Goal: Task Accomplishment & Management: Complete application form

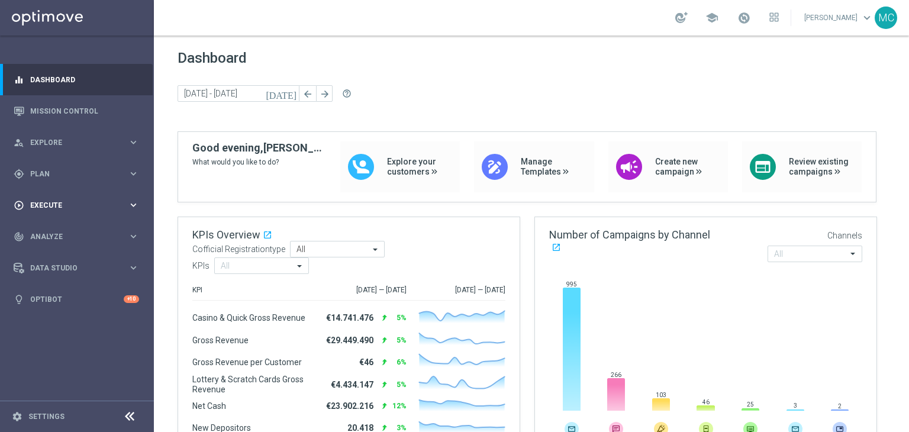
click at [70, 192] on div "play_circle_outline Execute keyboard_arrow_right" at bounding box center [76, 204] width 153 height 31
click at [75, 181] on div "gps_fixed Plan keyboard_arrow_right" at bounding box center [76, 173] width 153 height 31
click at [62, 231] on span "Templates" at bounding box center [73, 233] width 85 height 7
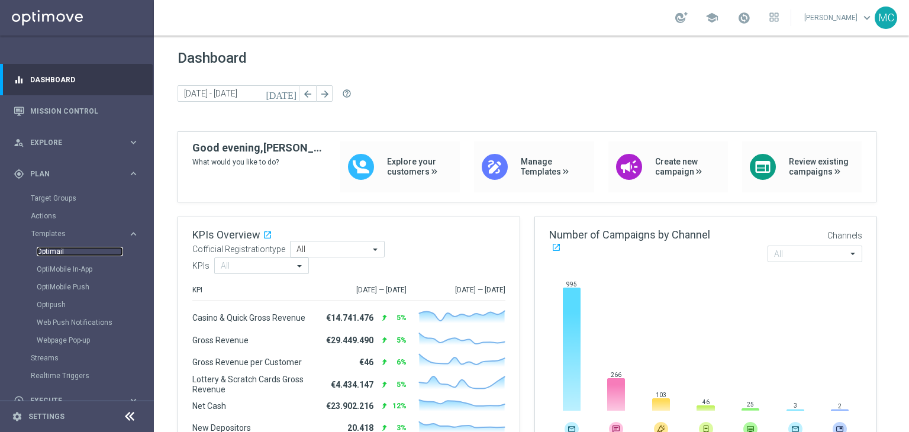
click at [58, 251] on link "Optimail" at bounding box center [80, 251] width 86 height 9
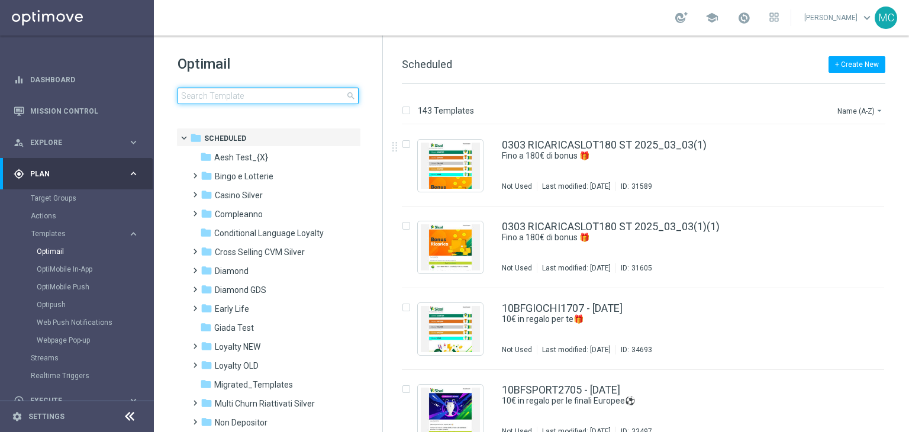
click at [285, 97] on input at bounding box center [267, 96] width 181 height 17
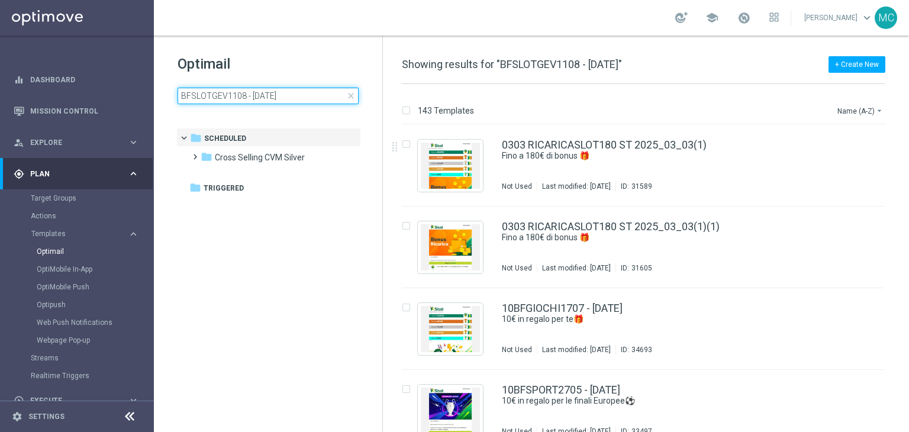
type input "BFSLOTGEV1108 - 2025-08-11"
click at [301, 63] on h1 "Optimail" at bounding box center [267, 63] width 181 height 19
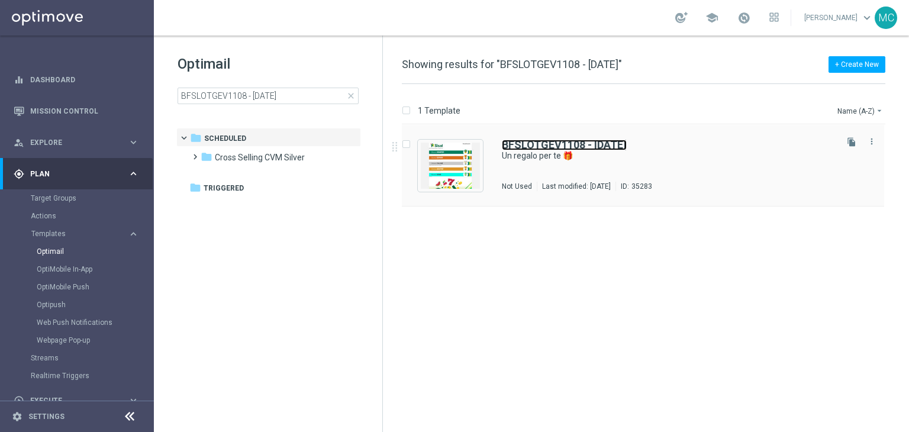
click at [525, 143] on b "BFSLOTGEV1108 - 2025-08-11" at bounding box center [564, 144] width 125 height 12
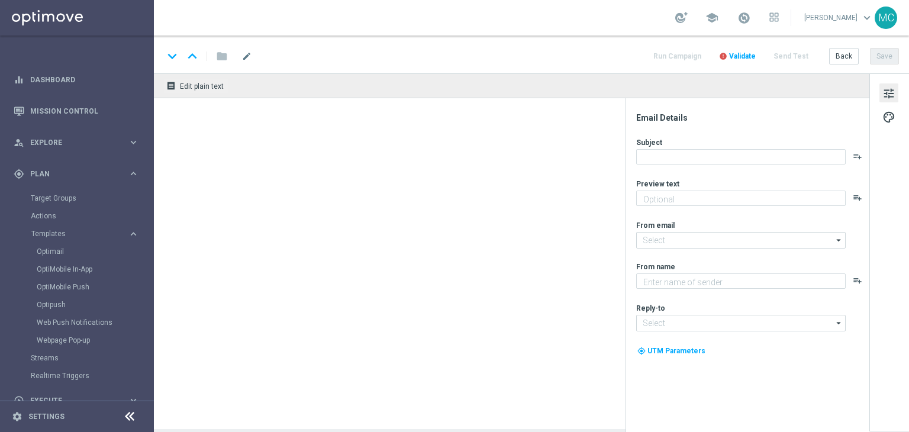
type textarea "Per divertirti con Slot e Gratta e Vinci 🎰🍀"
type input "newsletter@comunicazioni.sisal.it"
type textarea "Sisal"
type input "info@sisal.it"
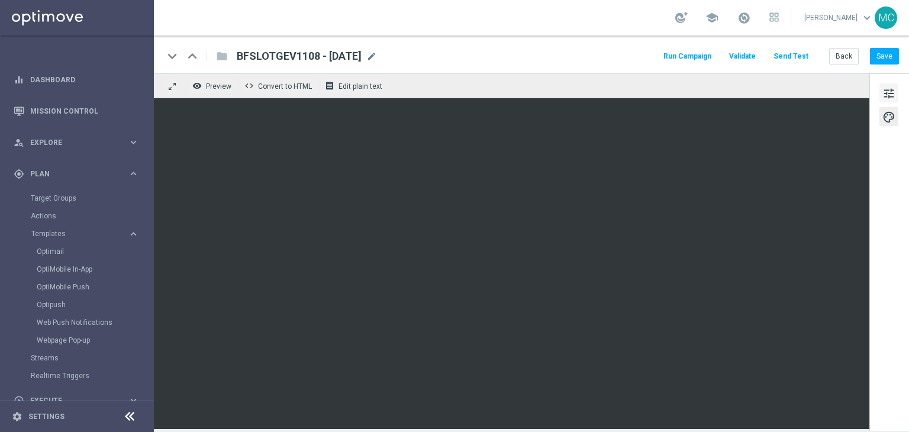
click at [886, 92] on span "tune" at bounding box center [888, 93] width 13 height 15
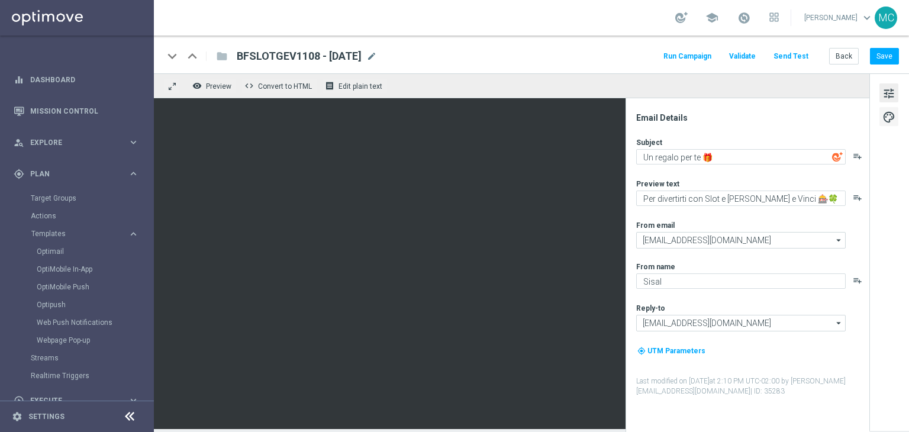
click at [883, 117] on span "palette" at bounding box center [888, 116] width 13 height 15
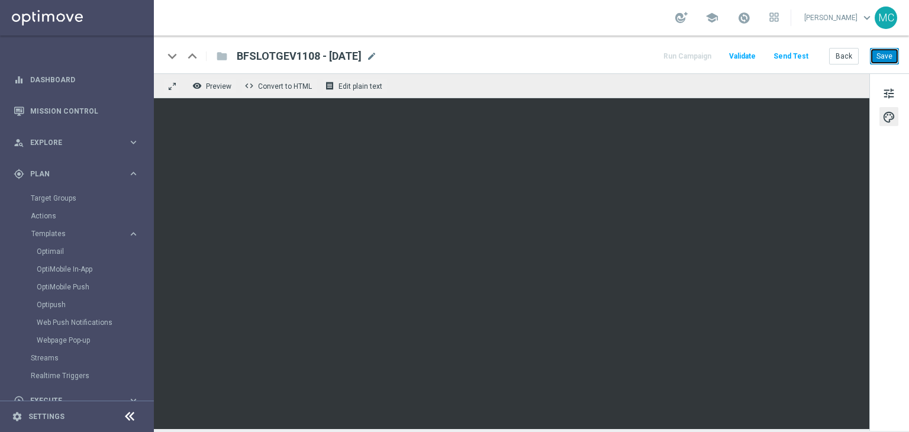
click at [884, 60] on button "Save" at bounding box center [884, 56] width 29 height 17
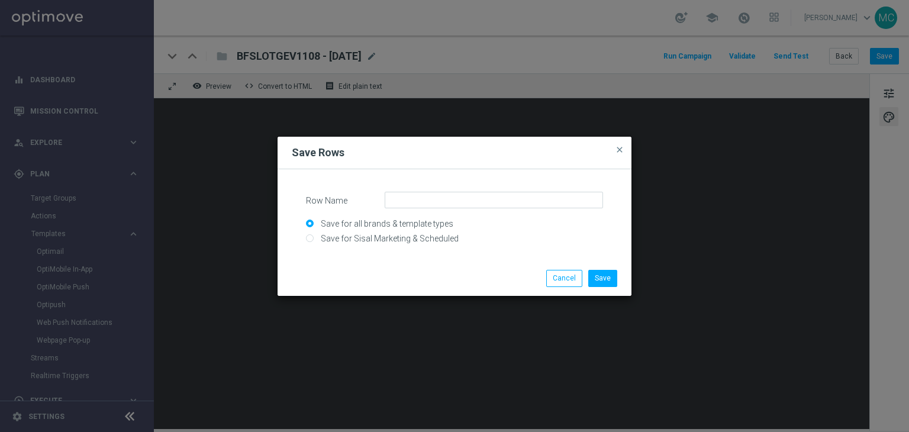
click at [549, 190] on form "Row Name Save for all brands & template types Save for Sisal Marketing & Schedu…" at bounding box center [454, 217] width 325 height 74
click at [542, 199] on input "Row Name" at bounding box center [494, 200] width 218 height 17
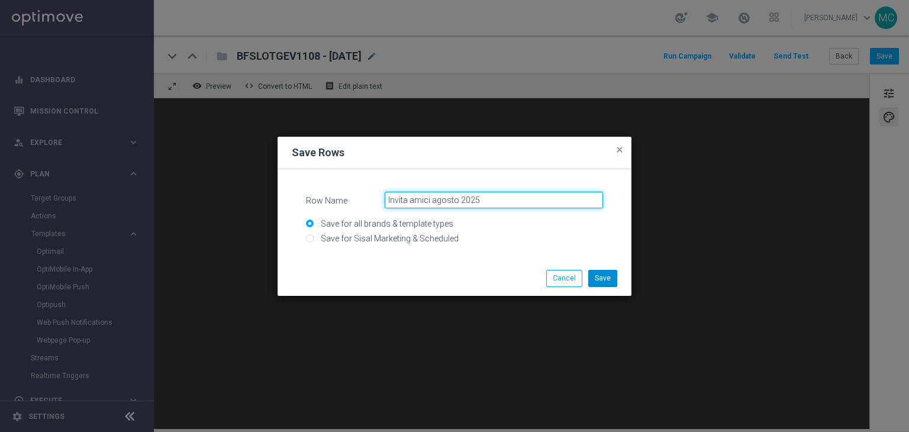
type input "Invita amici agosto 2025"
click at [596, 277] on button "Save" at bounding box center [602, 278] width 29 height 17
click at [561, 193] on input "Row Name" at bounding box center [494, 200] width 218 height 17
type input "immagine invita amici agosto 2025"
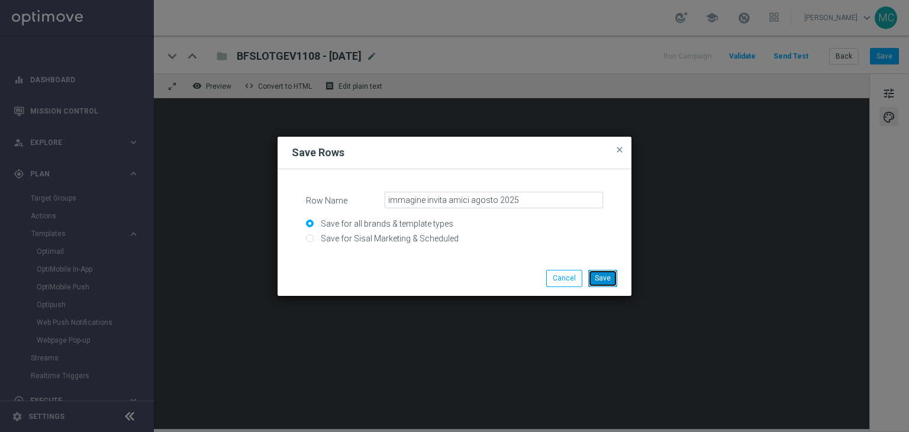
click at [598, 272] on button "Save" at bounding box center [602, 278] width 29 height 17
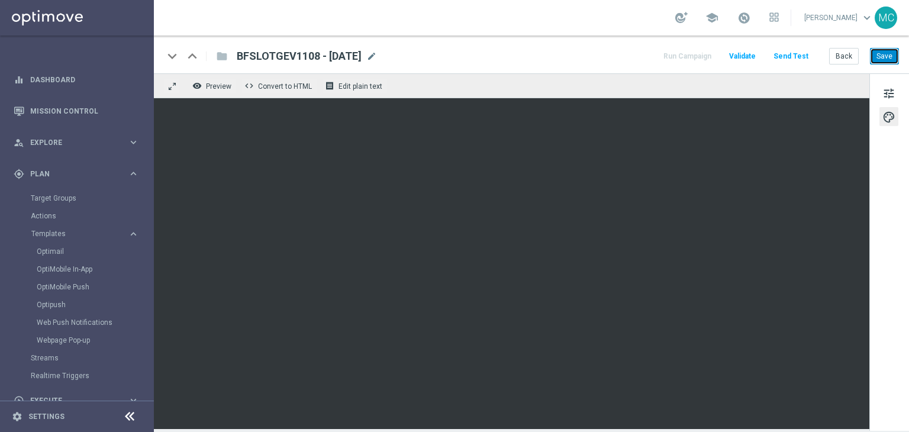
click at [877, 53] on button "Save" at bounding box center [884, 56] width 29 height 17
click at [72, 251] on link "Optimail" at bounding box center [80, 251] width 86 height 9
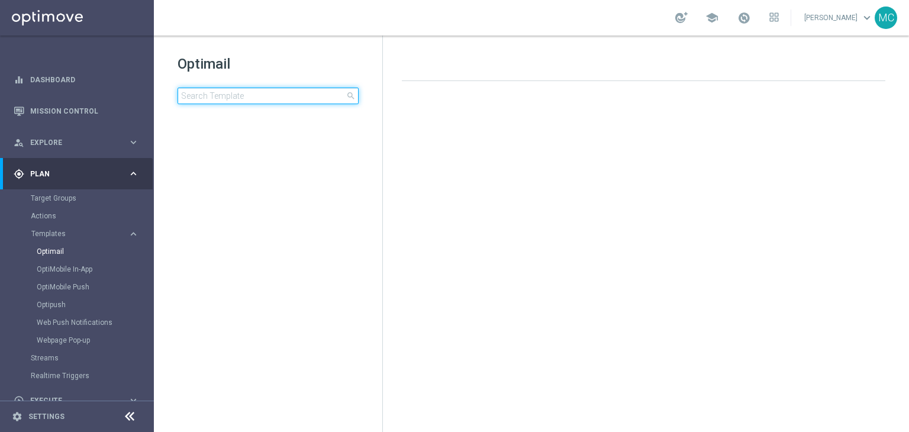
click at [251, 95] on input at bounding box center [267, 96] width 181 height 17
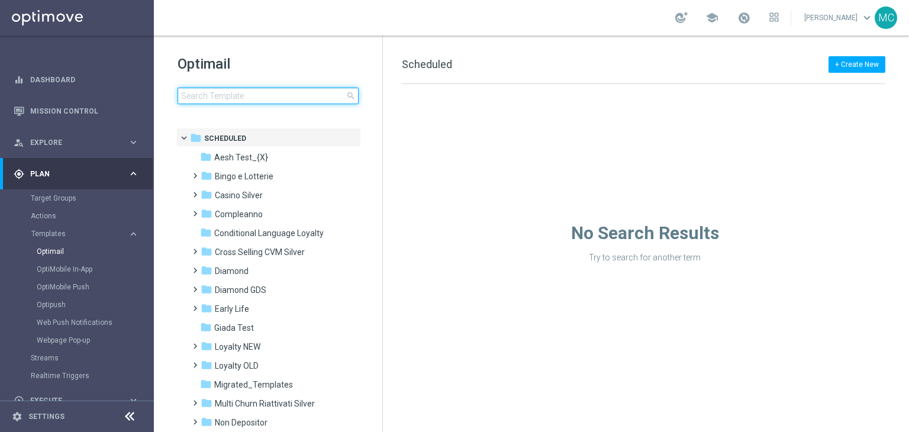
type input "BFSLOTSPORT1108 - 2025-08-11"
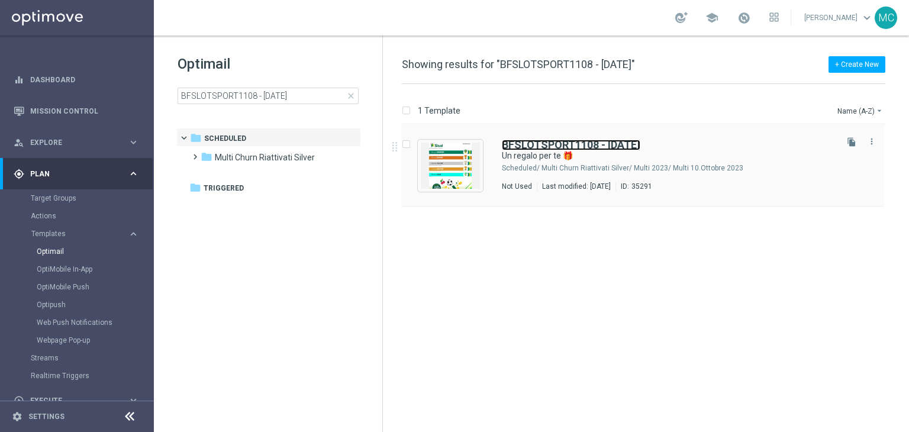
click at [555, 147] on b "BFSLOTSPORT1108 - 2025-08-11" at bounding box center [571, 144] width 138 height 12
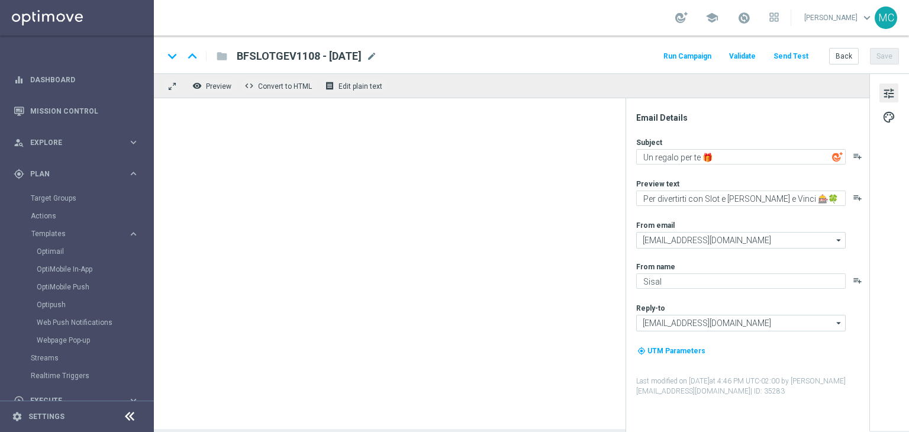
type textarea "Scopri le novità su Sisal 🎯"
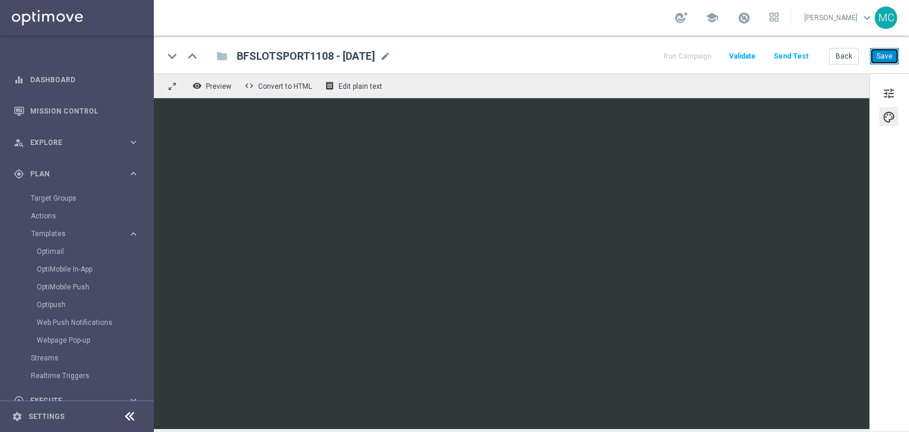
click at [878, 52] on button "Save" at bounding box center [884, 56] width 29 height 17
click at [879, 62] on button "Save" at bounding box center [884, 56] width 29 height 17
click at [881, 53] on button "Save" at bounding box center [884, 56] width 29 height 17
click at [70, 253] on link "Optimail" at bounding box center [80, 251] width 86 height 9
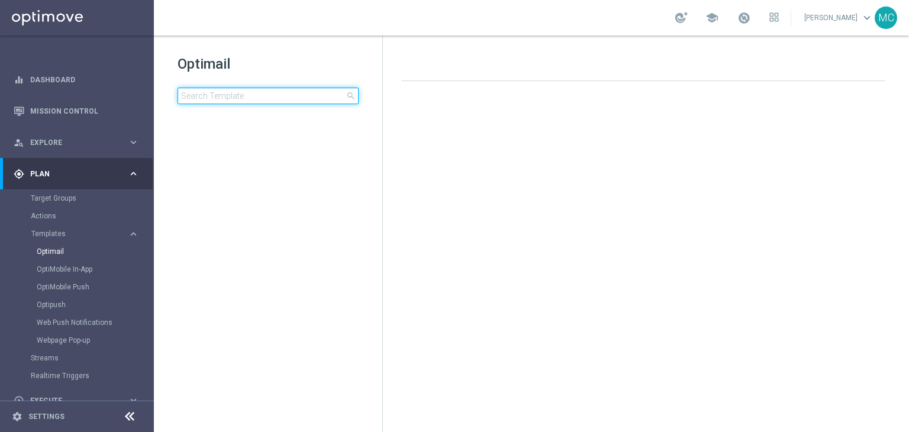
click at [222, 98] on input at bounding box center [267, 96] width 181 height 17
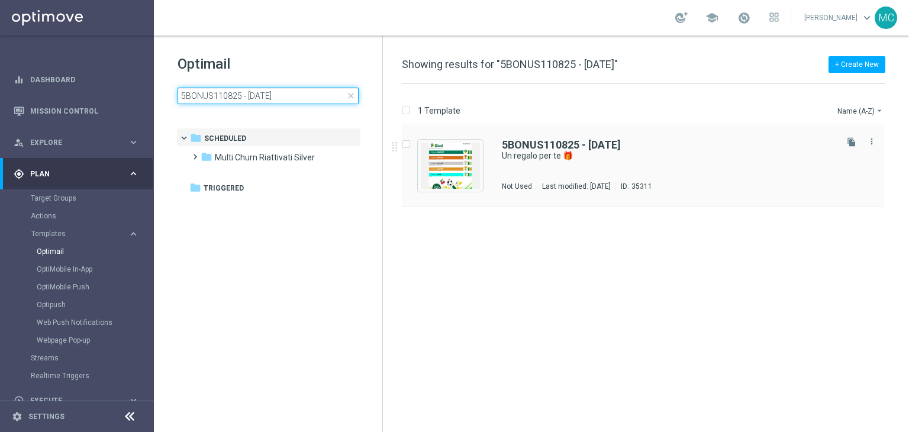
type input "5BONUS110825 - [DATE]"
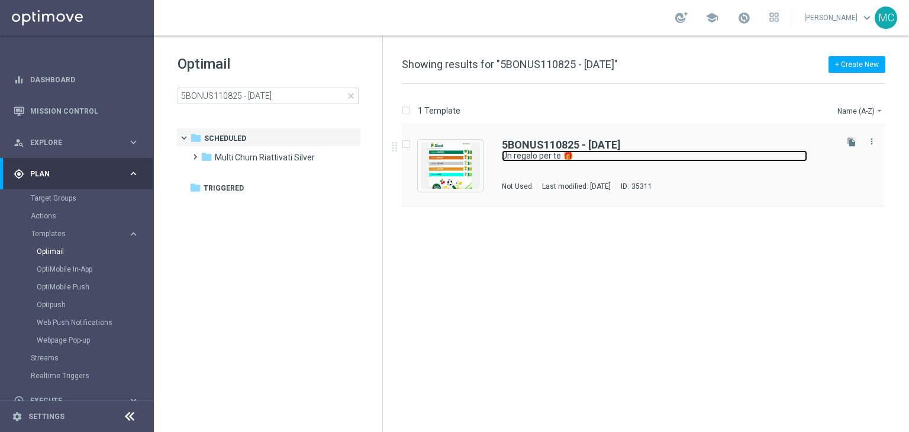
click at [509, 154] on link "Un regalo per te 🎁" at bounding box center [654, 155] width 305 height 11
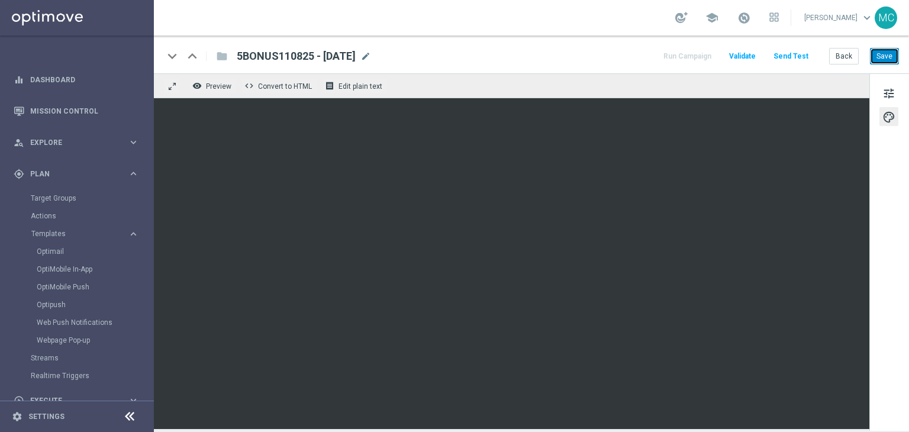
click at [888, 62] on button "Save" at bounding box center [884, 56] width 29 height 17
click at [878, 56] on button "Save" at bounding box center [884, 56] width 29 height 17
click at [69, 250] on link "Optimail" at bounding box center [80, 251] width 86 height 9
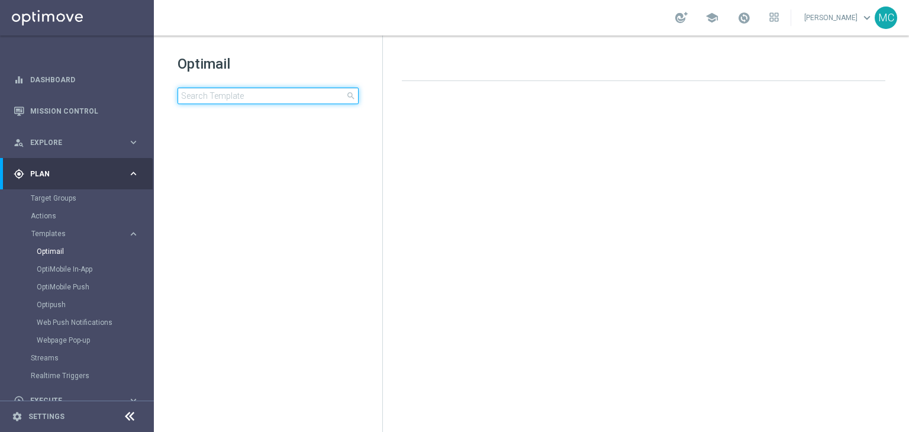
click at [240, 99] on input at bounding box center [267, 96] width 181 height 17
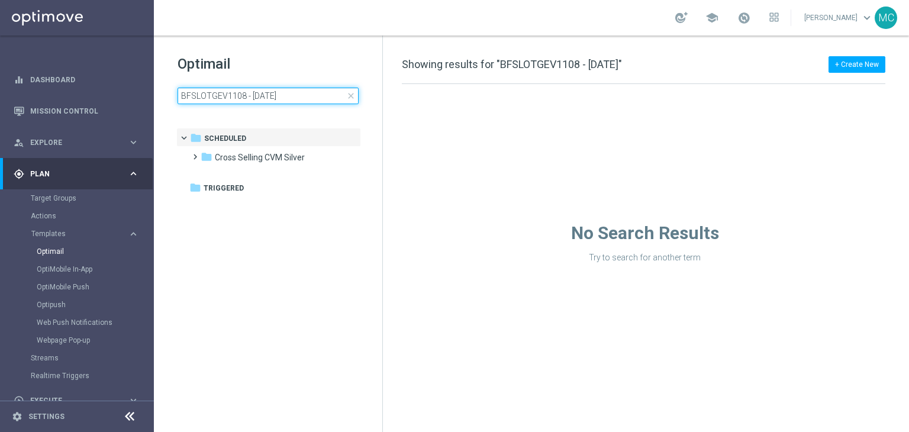
type input "BFSLOTGEV1108 - 2025-08-11"
click at [289, 54] on h1 "Optimail" at bounding box center [267, 63] width 181 height 19
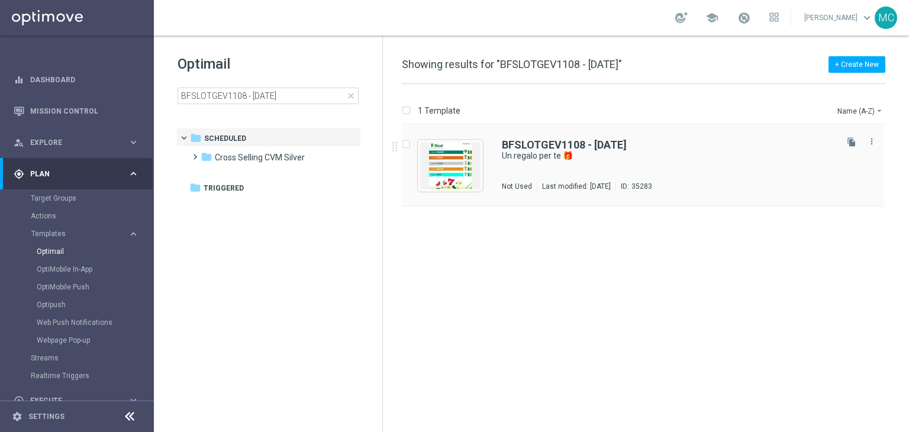
click at [516, 137] on div "BFSLOTGEV1108 - 2025-08-11 Un regalo per te 🎁 Not Used Last modified: Monday, A…" at bounding box center [643, 166] width 482 height 82
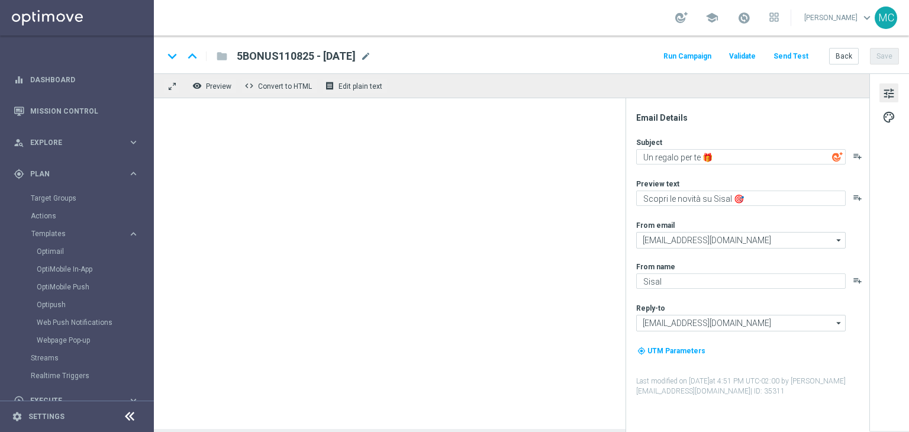
type textarea "Per divertirti con Slot e Gratta e Vinci 🎰🍀"
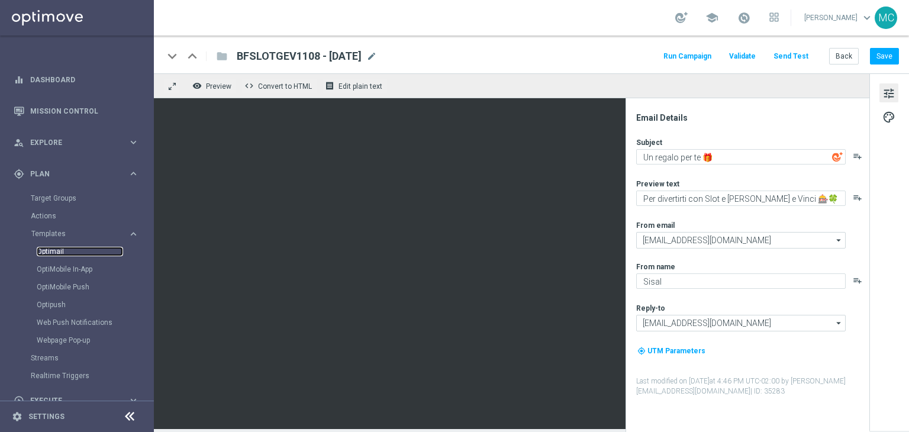
click at [70, 247] on link "Optimail" at bounding box center [80, 251] width 86 height 9
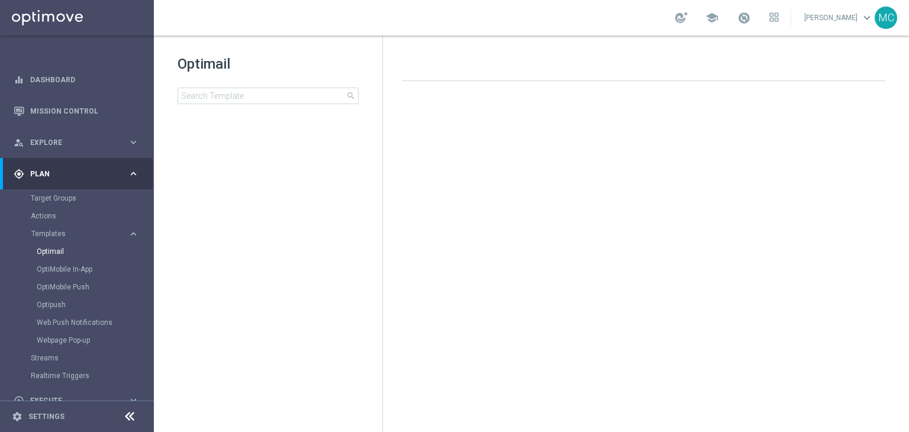
click at [233, 104] on div "Optimail search folder 1 Folder create_new_folder New Folder mode_edit Rename f…" at bounding box center [268, 108] width 228 height 147
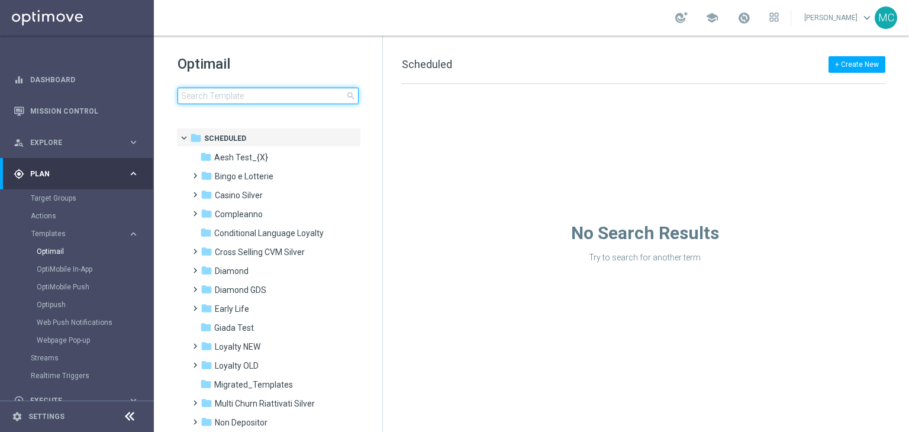
click at [233, 103] on input at bounding box center [267, 96] width 181 height 17
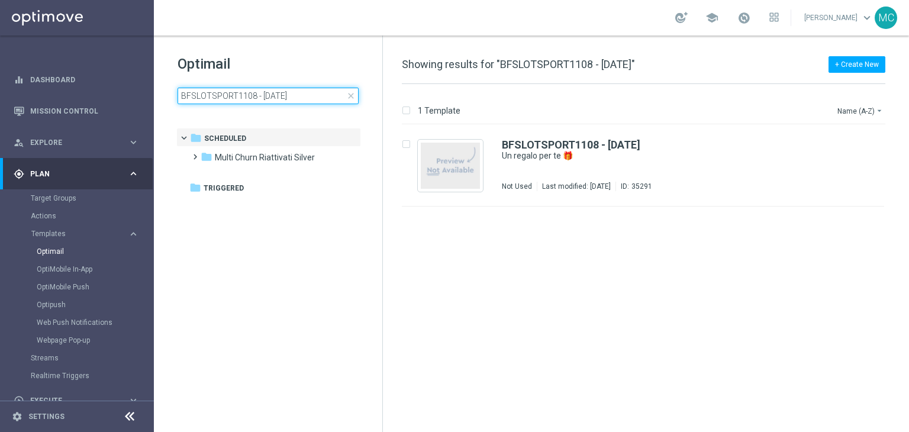
type input "BFSLOTSPORT1108 - 2025-08-11"
click at [303, 53] on div "Optimail BFSLOTSPORT1108 - 2025-08-11 close folder 1 Folder folder Scheduled mo…" at bounding box center [268, 108] width 228 height 147
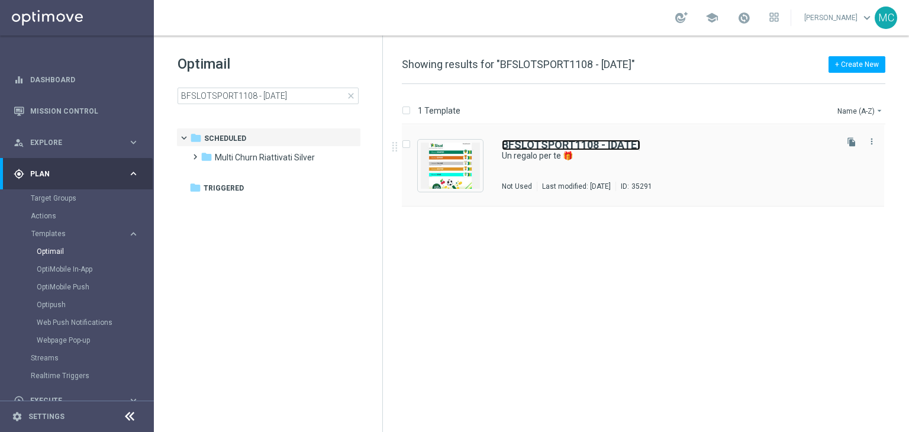
click at [512, 144] on b "BFSLOTSPORT1108 - 2025-08-11" at bounding box center [571, 144] width 138 height 12
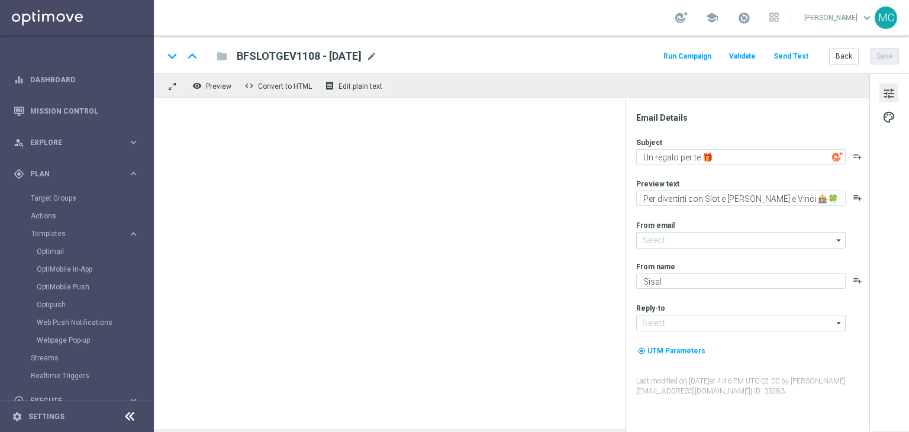
type input "newsletter@comunicazioni.sisal.it"
type input "info@sisal.it"
type textarea "Scopri le novità su Sisal 🎯"
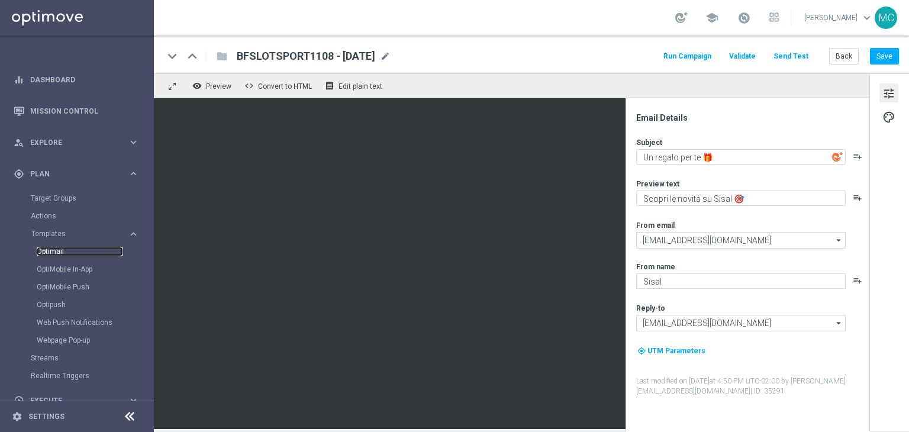
click at [63, 247] on link "Optimail" at bounding box center [80, 251] width 86 height 9
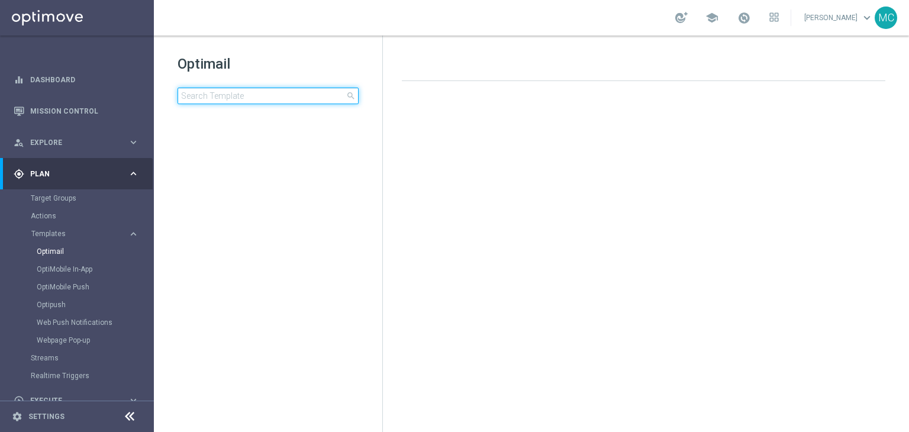
click at [256, 95] on input at bounding box center [267, 96] width 181 height 17
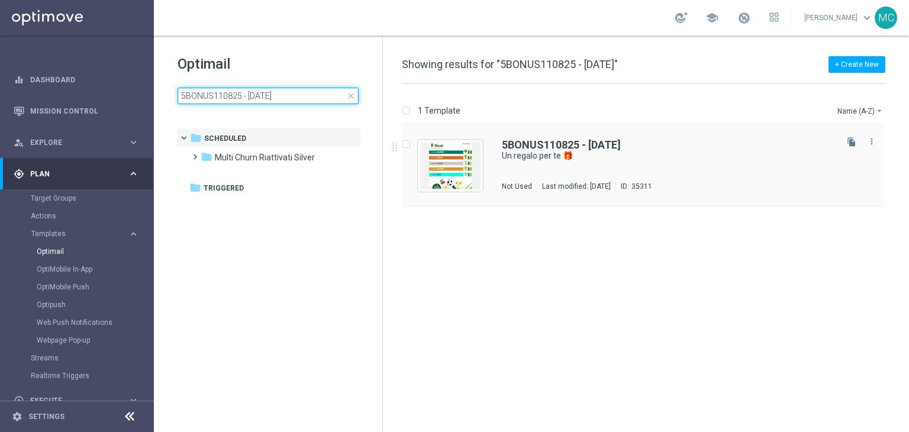
type input "5BONUS110825 - [DATE]"
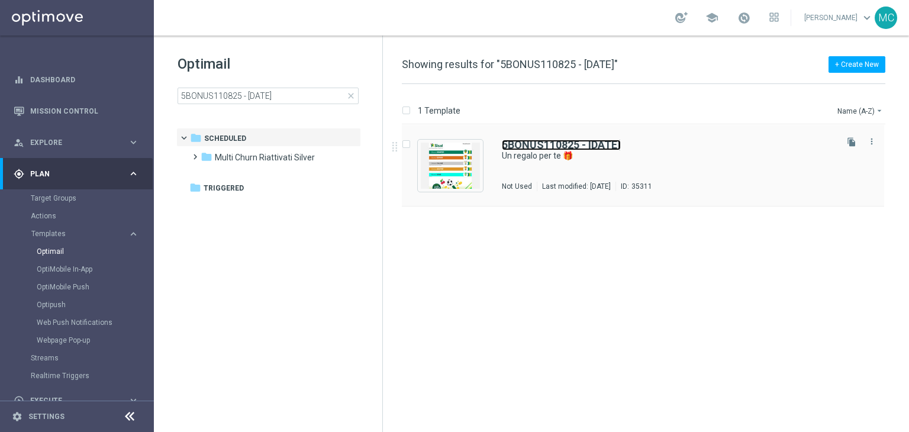
click at [544, 144] on b "5BONUS110825 - [DATE]" at bounding box center [561, 144] width 119 height 12
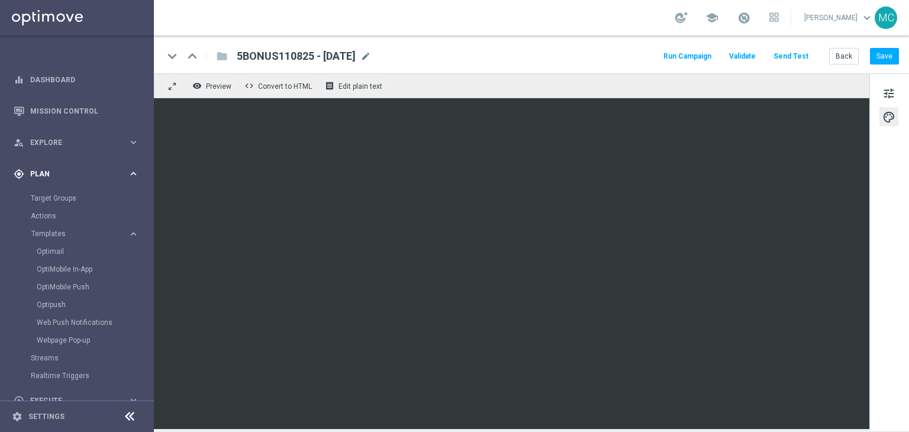
click at [57, 177] on span "Plan" at bounding box center [79, 173] width 98 height 7
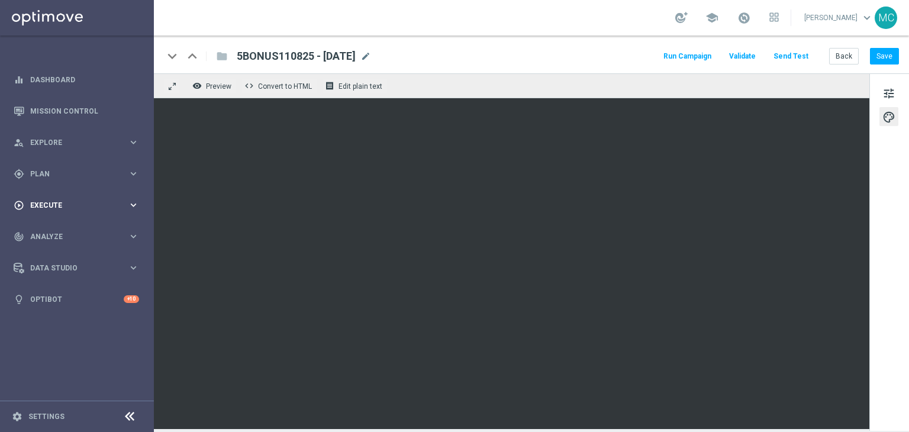
click at [69, 204] on span "Execute" at bounding box center [79, 205] width 98 height 7
click at [60, 231] on link "Campaign Builder" at bounding box center [77, 229] width 92 height 9
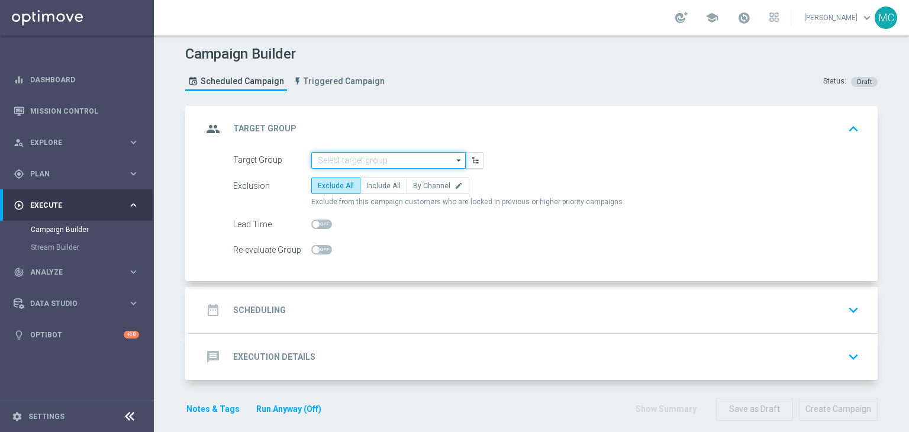
click at [315, 162] on input at bounding box center [388, 160] width 154 height 17
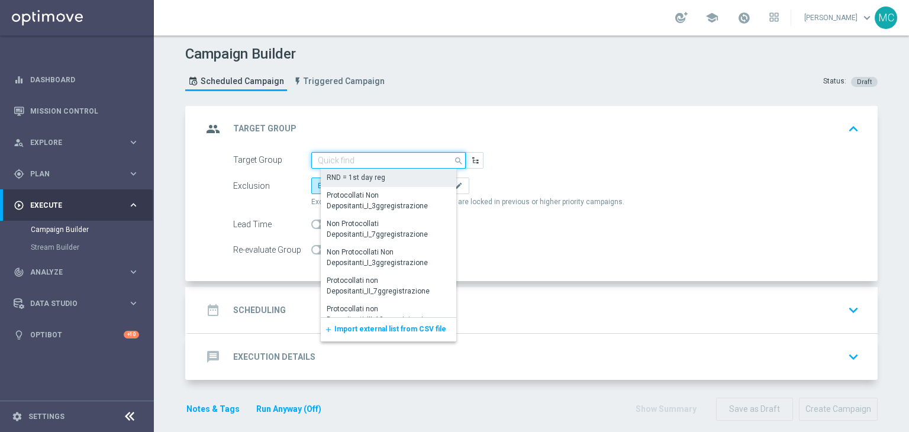
paste input "228435"
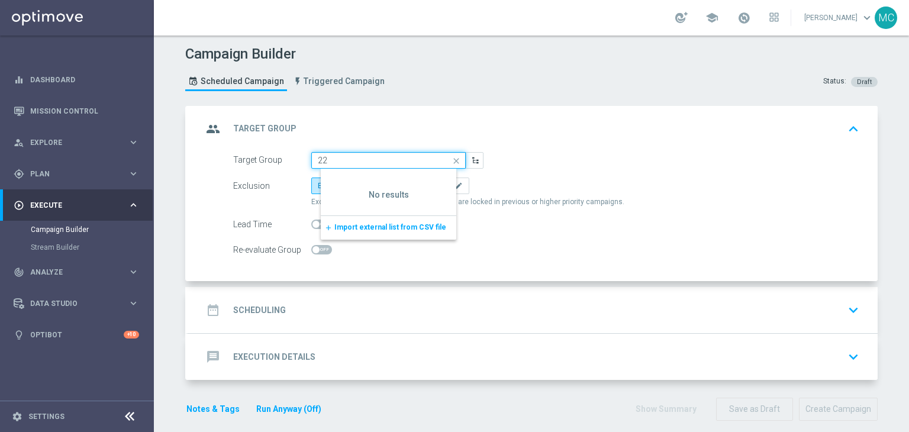
type input "2"
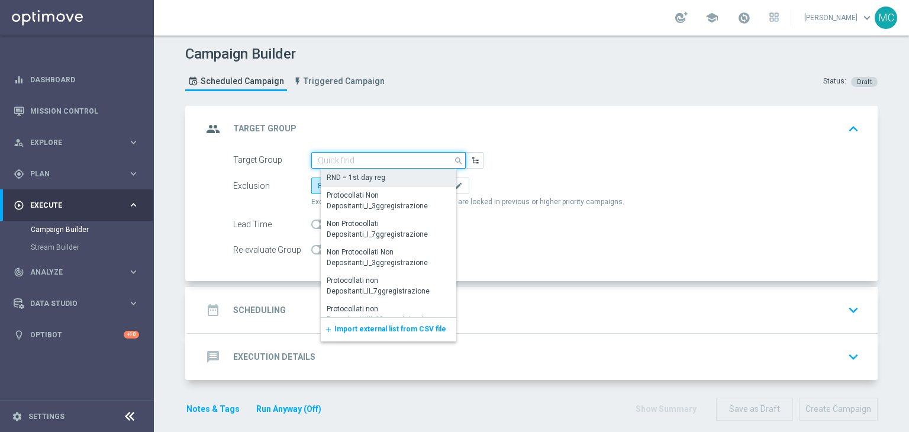
paste input "Master Low only 1st pref betting lm excl prev camp"
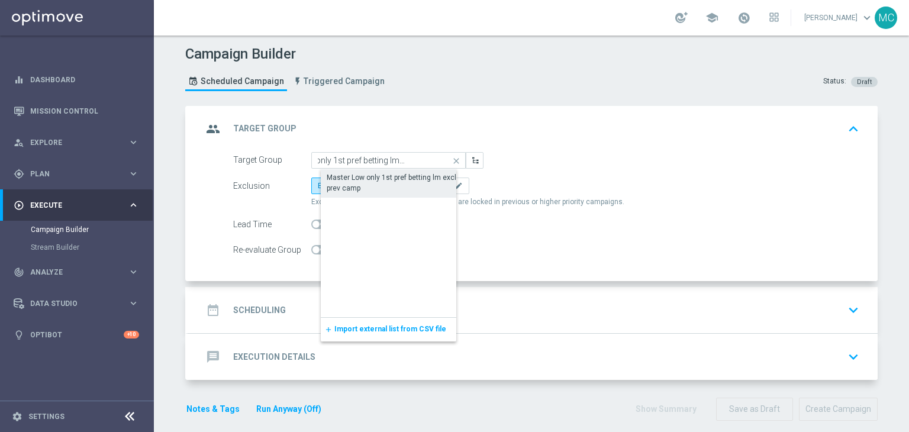
click at [361, 182] on div "Master Low only 1st pref betting lm excl prev camp" at bounding box center [398, 182] width 143 height 21
type input "Master Low only 1st pref betting lm excl prev camp"
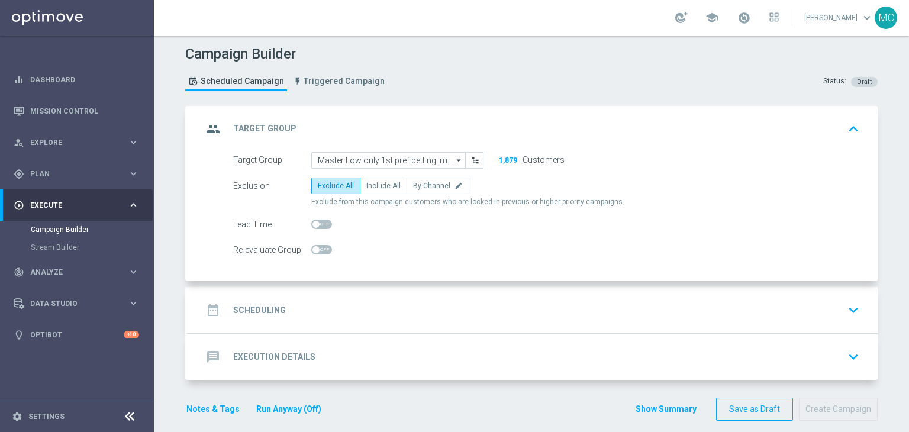
click at [369, 292] on div "date_range Scheduling keyboard_arrow_down" at bounding box center [532, 310] width 689 height 46
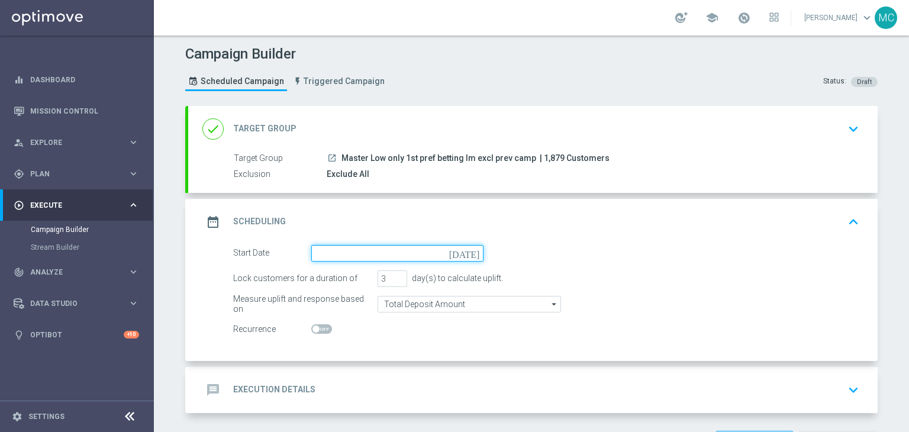
click at [363, 254] on input at bounding box center [397, 253] width 172 height 17
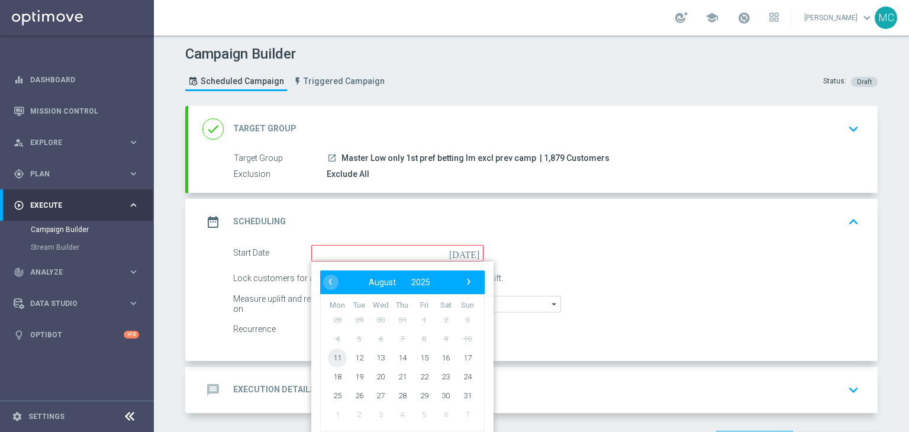
click at [337, 356] on span "11" at bounding box center [337, 357] width 19 height 19
type input "[DATE]"
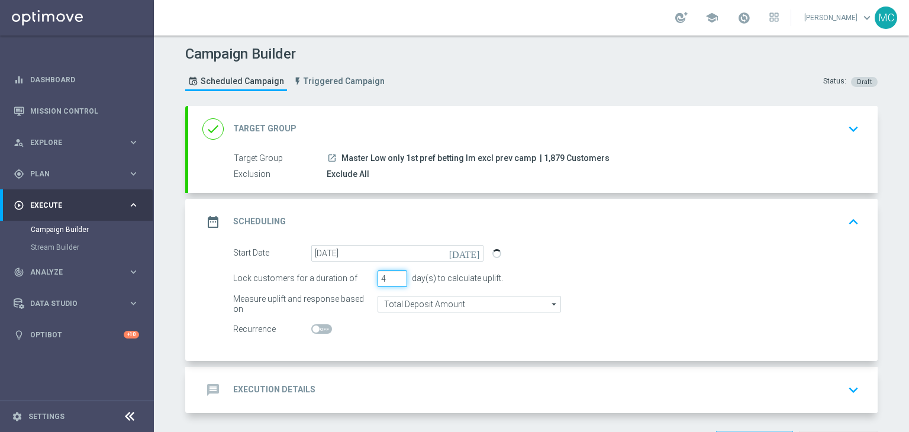
click at [397, 274] on input "4" at bounding box center [392, 278] width 30 height 17
click at [397, 274] on input "5" at bounding box center [392, 278] width 30 height 17
click at [397, 274] on input "6" at bounding box center [392, 278] width 30 height 17
click at [397, 281] on input "5" at bounding box center [392, 278] width 30 height 17
click at [397, 281] on input "4" at bounding box center [392, 278] width 30 height 17
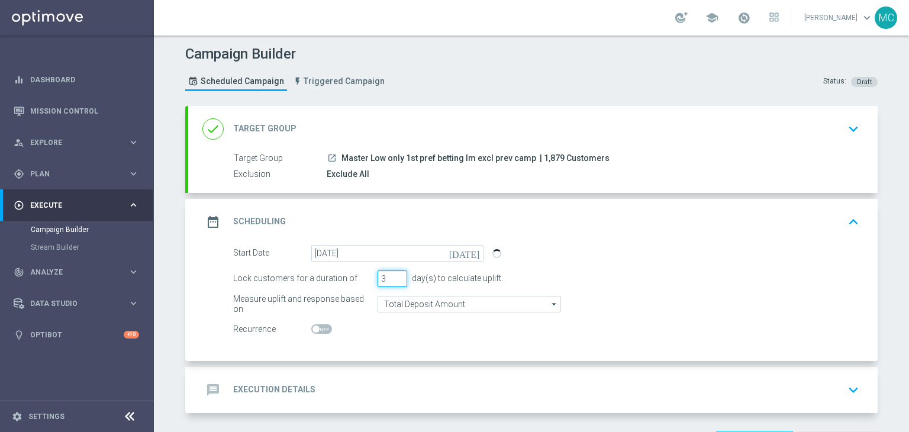
click at [397, 281] on input "3" at bounding box center [392, 278] width 30 height 17
click at [394, 281] on input "2" at bounding box center [392, 278] width 30 height 17
type input "1"
click at [394, 281] on input "1" at bounding box center [392, 278] width 30 height 17
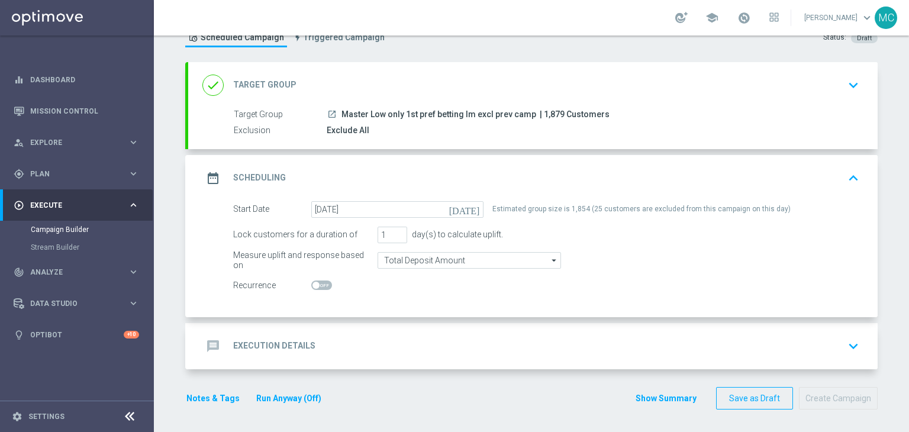
click at [570, 330] on div "message Execution Details keyboard_arrow_down" at bounding box center [532, 346] width 689 height 46
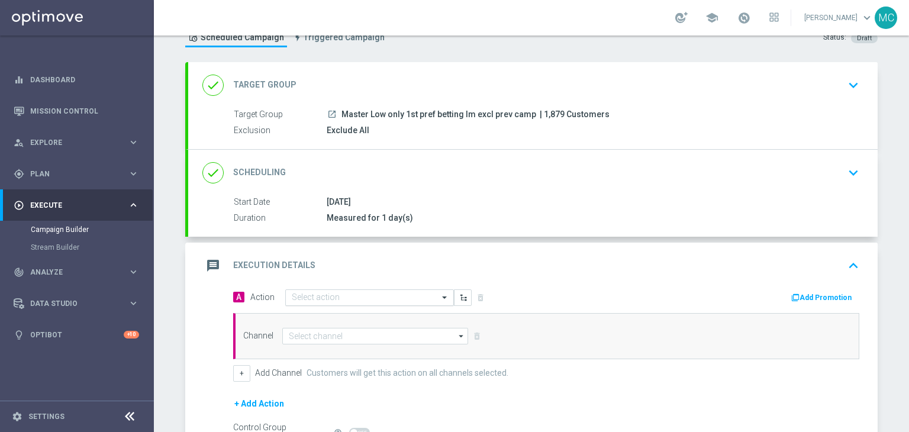
click at [424, 302] on div "Select action" at bounding box center [369, 297] width 169 height 17
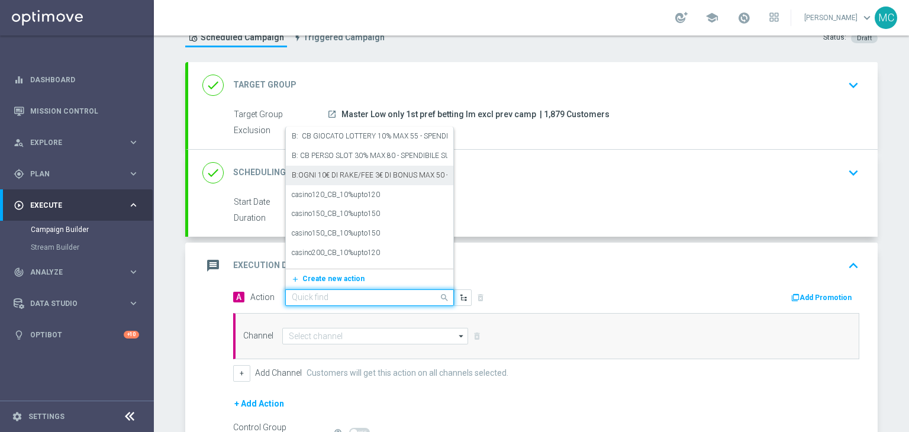
paste input "BF 5€ SLOT E GEV"
type input "BF 5€ SLOT E GEV"
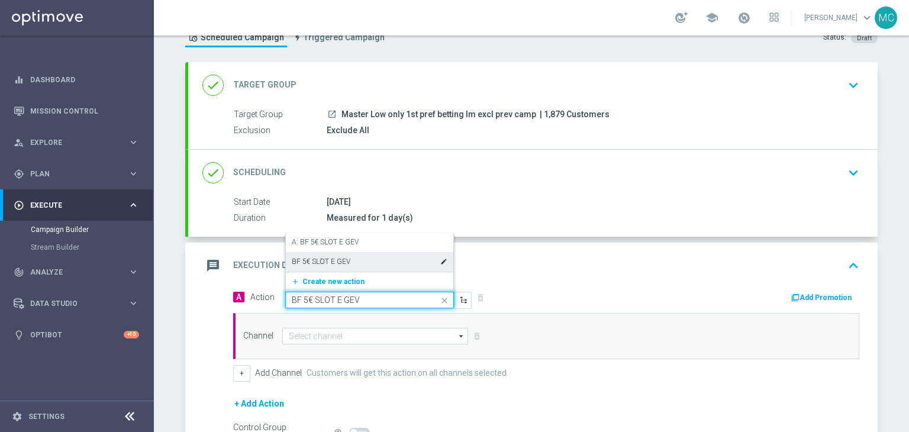
click at [376, 260] on div "BF 5€ SLOT E GEV edit" at bounding box center [370, 262] width 156 height 20
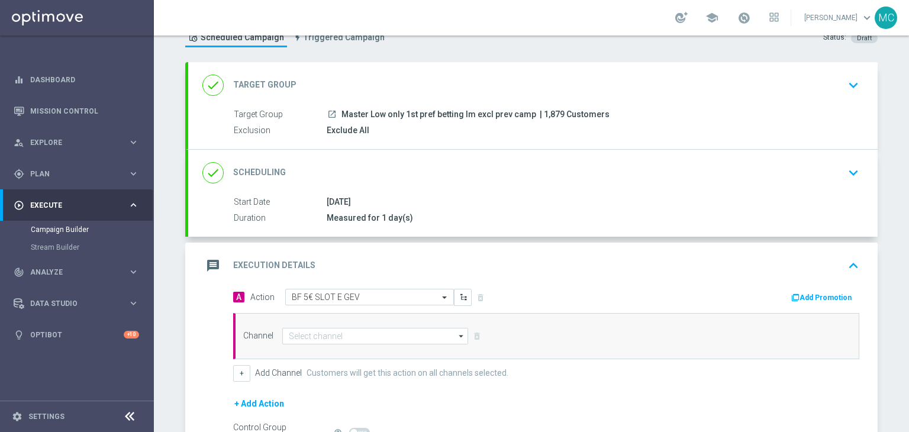
click at [832, 296] on button "Add Promotion" at bounding box center [823, 297] width 66 height 13
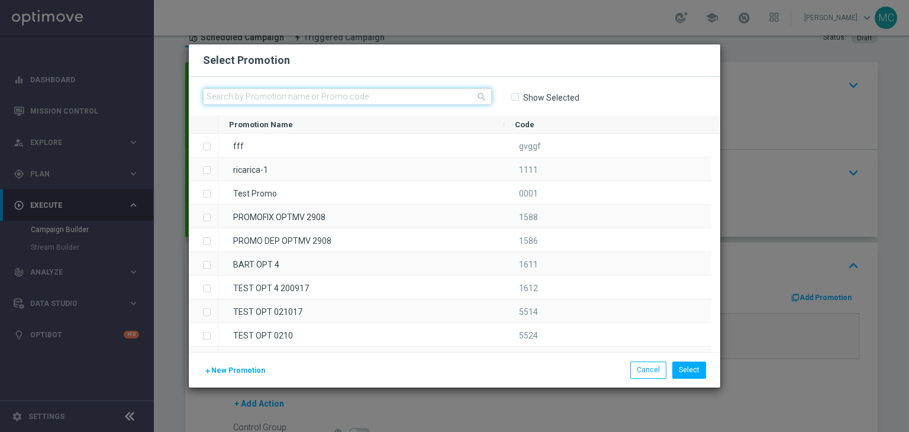
click at [309, 97] on input "text" at bounding box center [347, 96] width 289 height 17
paste input "228435"
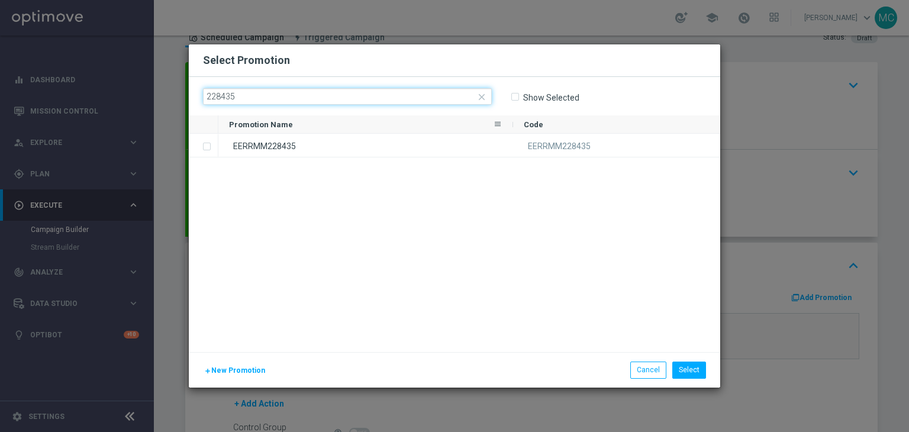
type input "228435"
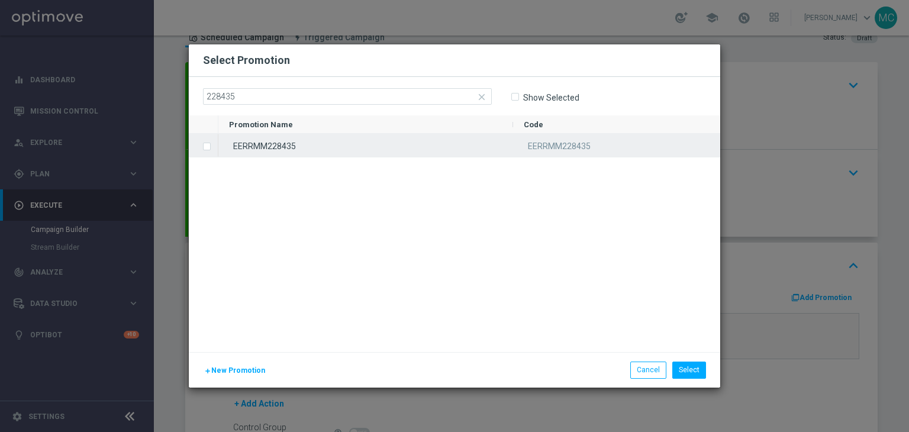
click at [262, 146] on div "EERRMM228435" at bounding box center [365, 145] width 295 height 23
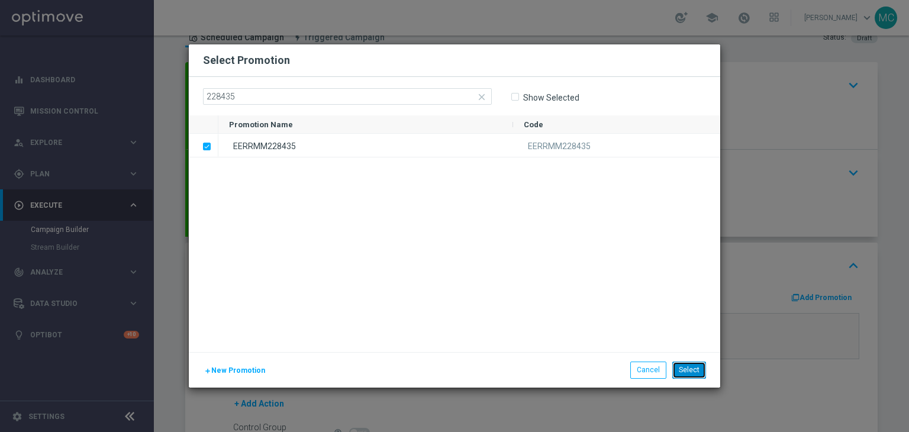
click at [691, 367] on button "Select" at bounding box center [689, 369] width 34 height 17
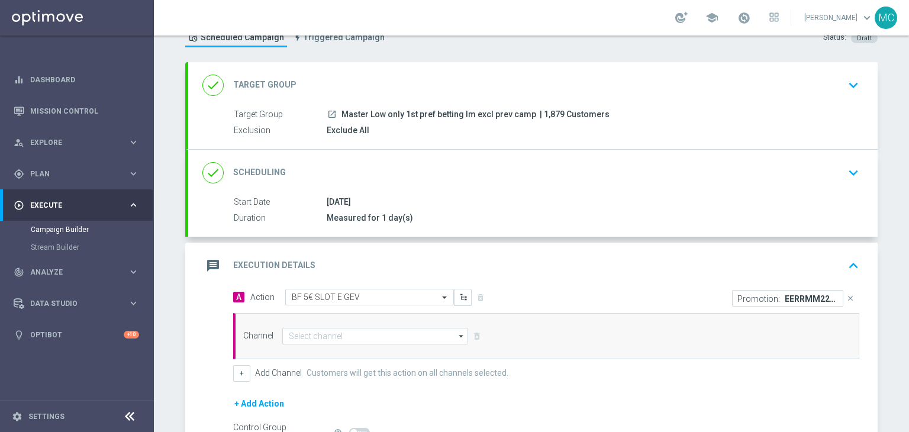
scroll to position [108, 0]
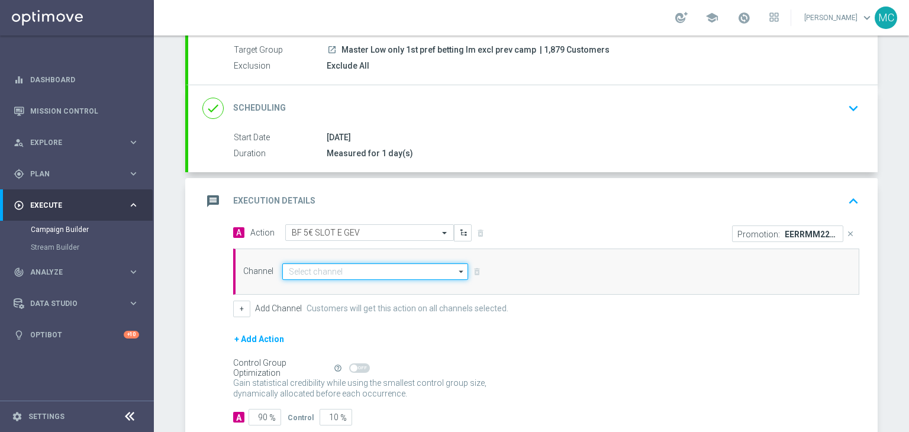
click at [440, 267] on input at bounding box center [375, 271] width 186 height 17
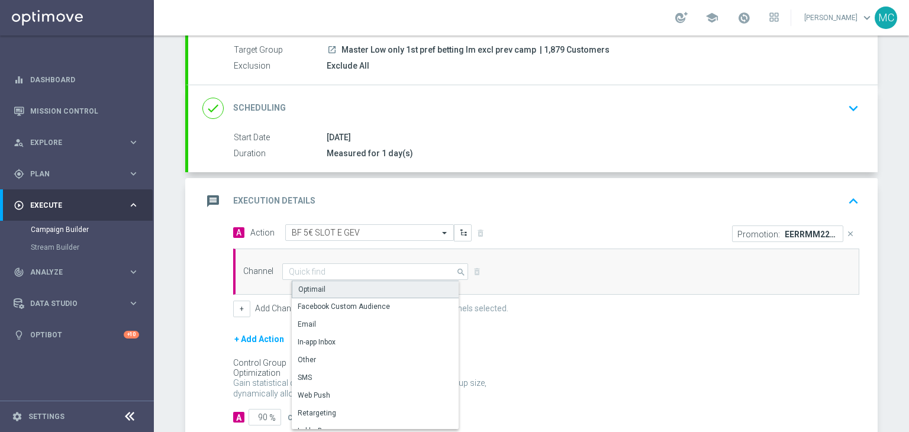
click at [414, 281] on div "Optimail" at bounding box center [380, 289] width 176 height 18
type input "Optimail"
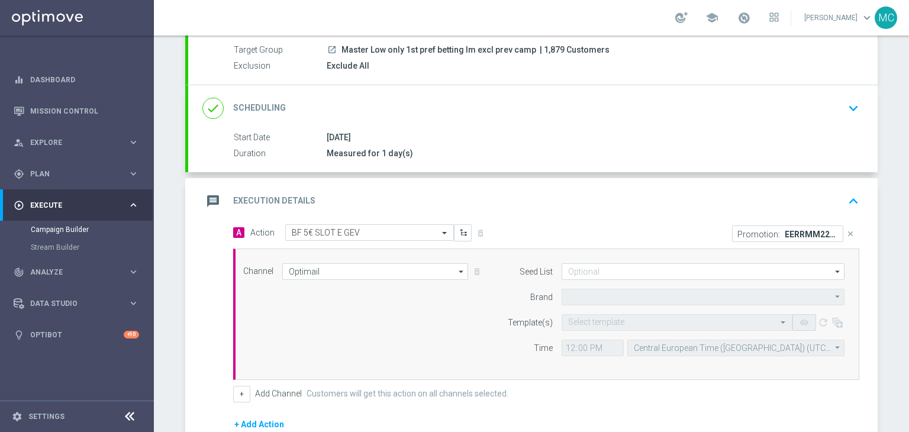
type input "Sisal Marketing"
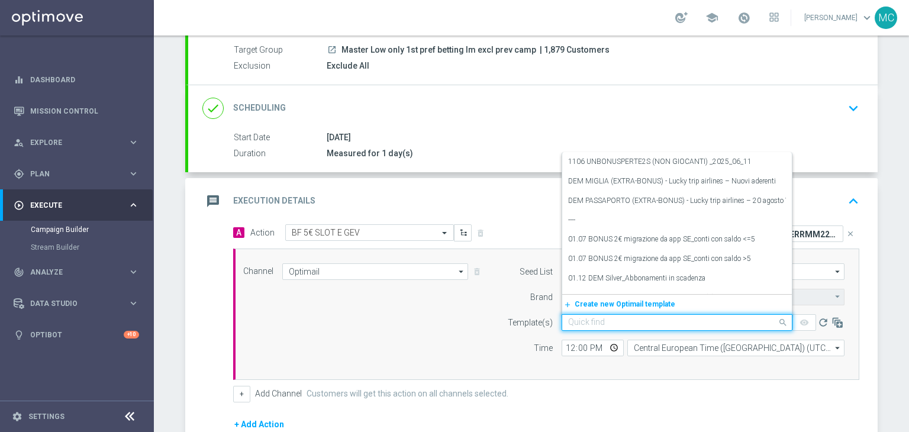
click at [584, 322] on input "text" at bounding box center [665, 323] width 194 height 10
paste input "BFSLOTGEV1108 - 2025-08-11"
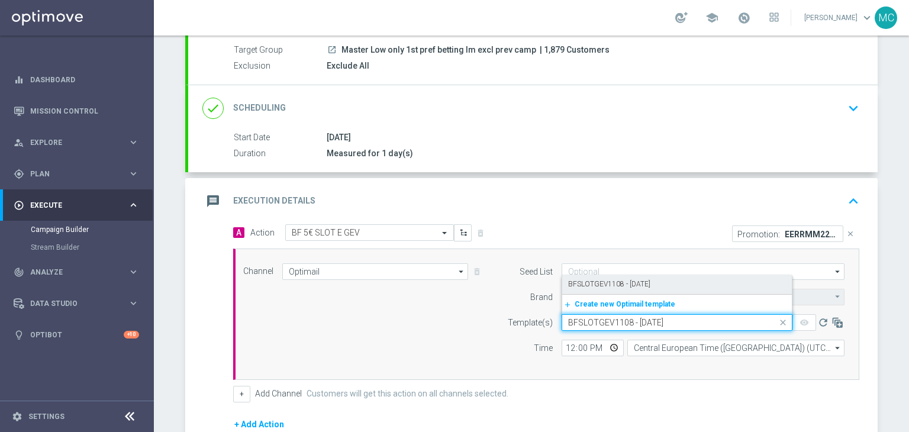
click at [592, 287] on label "BFSLOTGEV1108 - 2025-08-11" at bounding box center [609, 284] width 82 height 10
type input "BFSLOTGEV1108 - 2025-08-11"
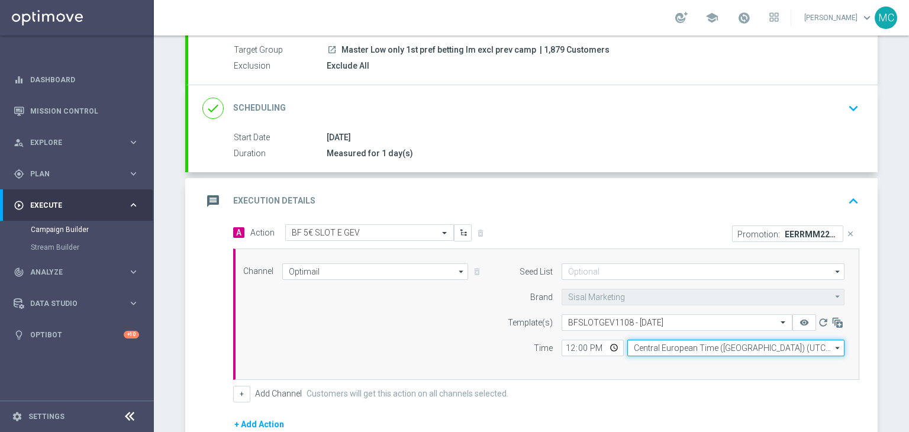
click at [632, 345] on input "Central European Time ([GEOGRAPHIC_DATA]) (UTC +02:00)" at bounding box center [735, 348] width 217 height 17
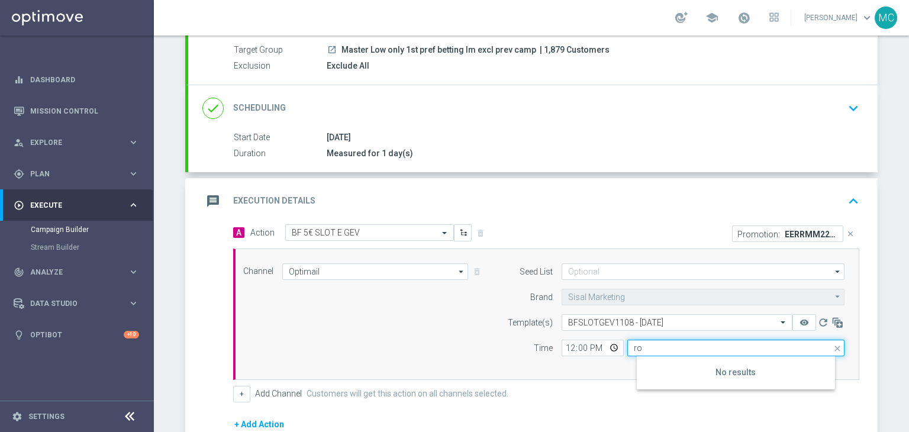
type input "r"
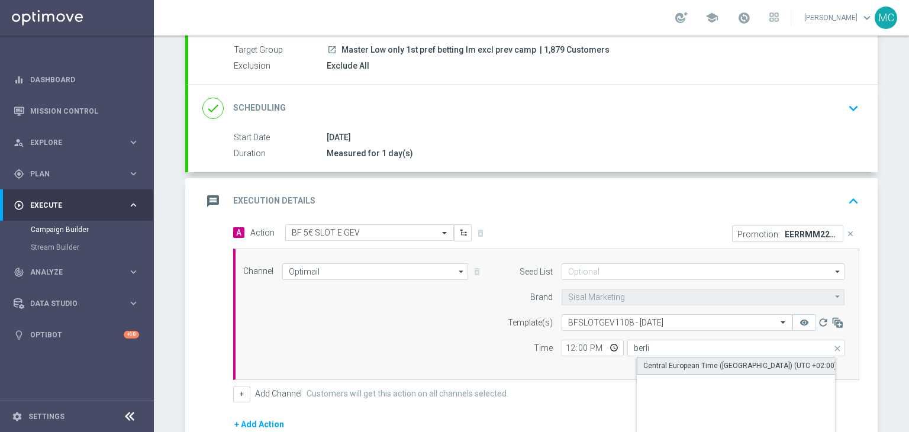
click at [645, 363] on div "Central European Time ([GEOGRAPHIC_DATA]) (UTC +02:00)" at bounding box center [739, 365] width 193 height 11
type input "Central European Time ([GEOGRAPHIC_DATA]) (UTC +02:00)"
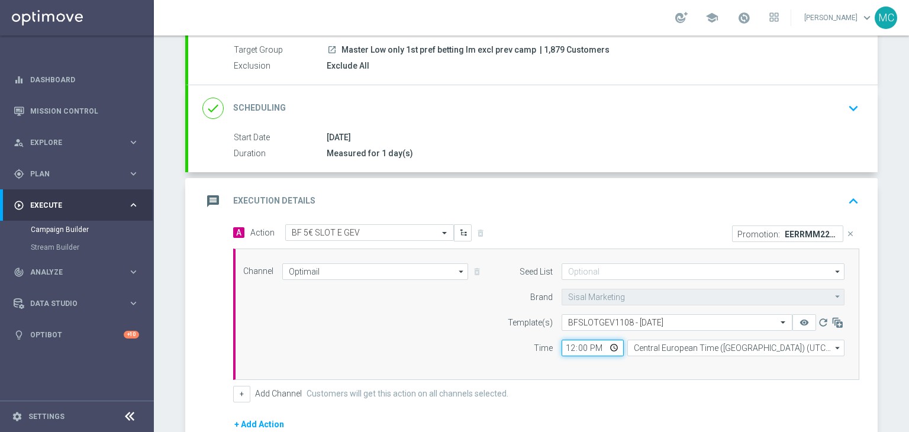
click at [568, 346] on input "12:00" at bounding box center [592, 348] width 62 height 17
type input "19:00"
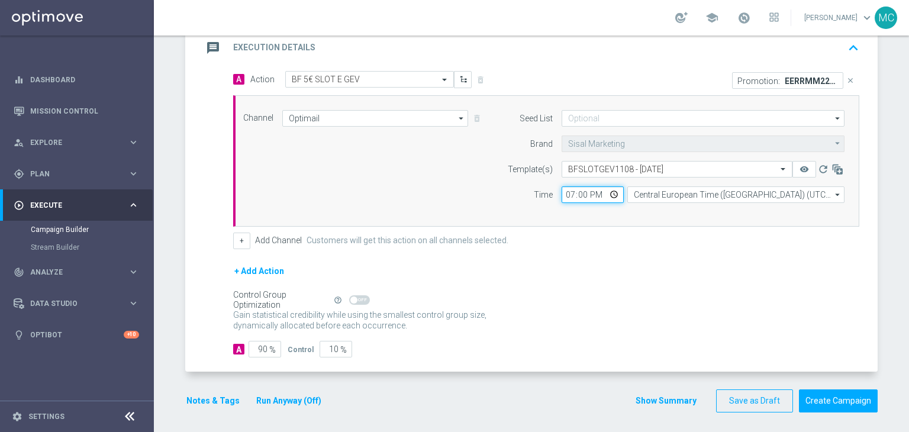
scroll to position [262, 0]
click at [692, 396] on button "Show Summary" at bounding box center [666, 400] width 62 height 14
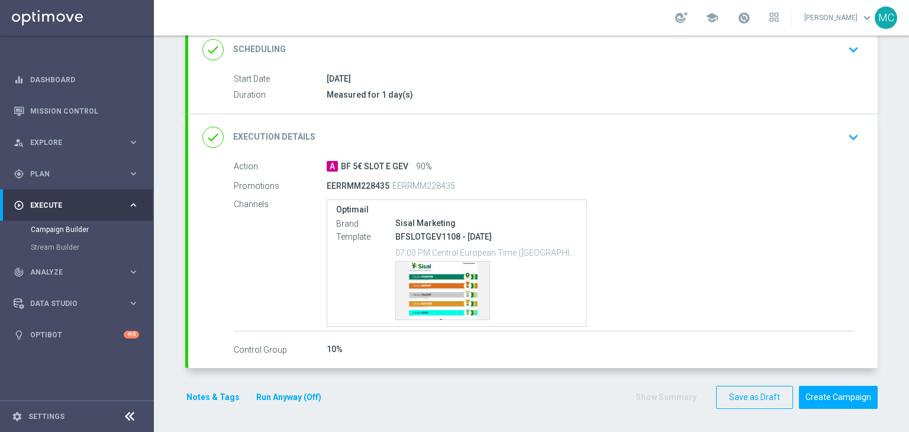
scroll to position [166, 0]
click at [826, 392] on button "Create Campaign" at bounding box center [838, 398] width 79 height 23
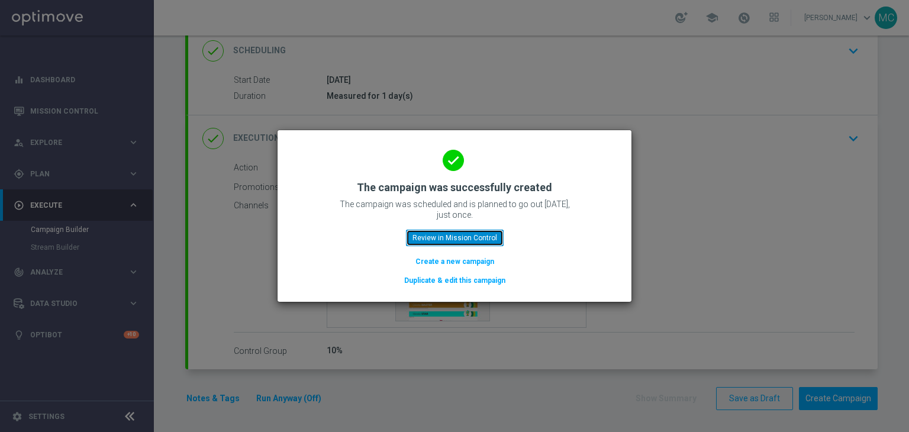
click at [490, 242] on button "Review in Mission Control" at bounding box center [455, 238] width 98 height 17
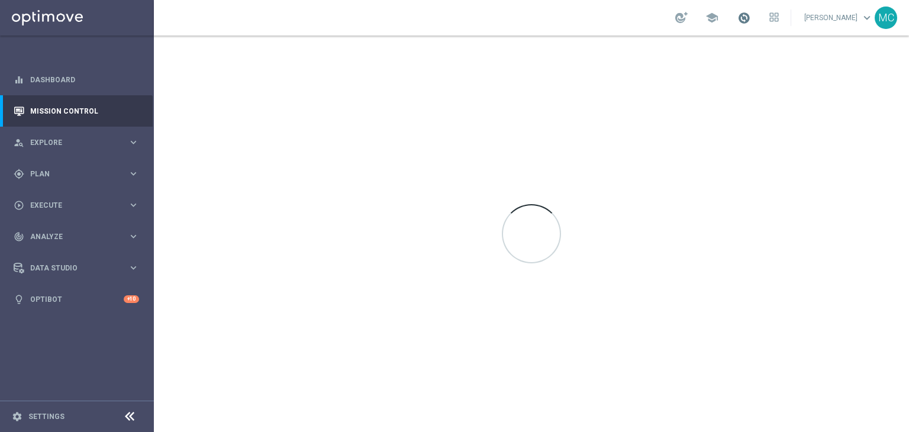
click at [748, 21] on span at bounding box center [743, 17] width 13 height 13
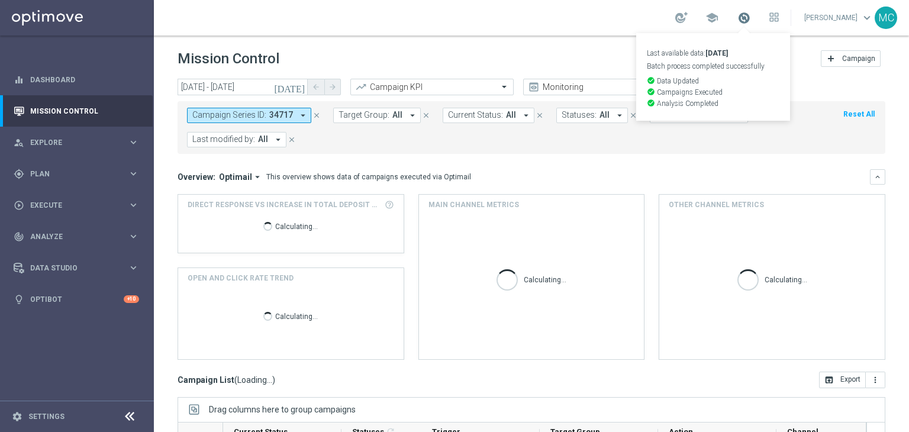
click at [750, 16] on span at bounding box center [743, 17] width 13 height 13
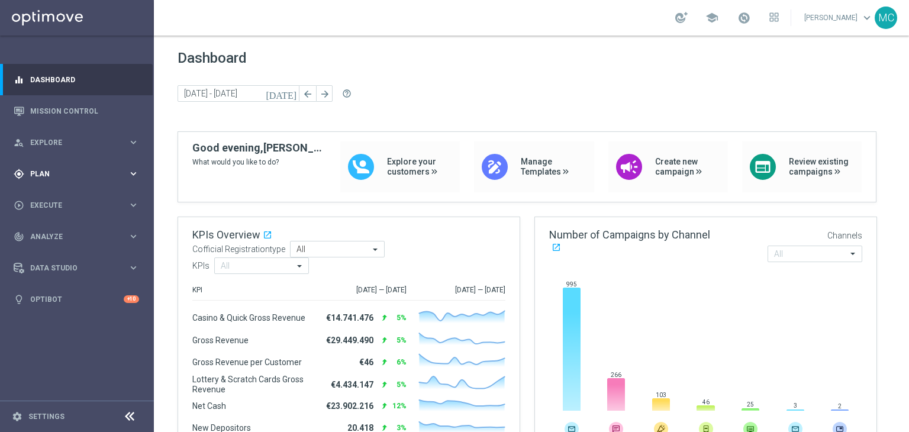
click at [81, 167] on div "gps_fixed Plan keyboard_arrow_right" at bounding box center [76, 173] width 153 height 31
click at [54, 235] on span "Templates" at bounding box center [73, 233] width 85 height 7
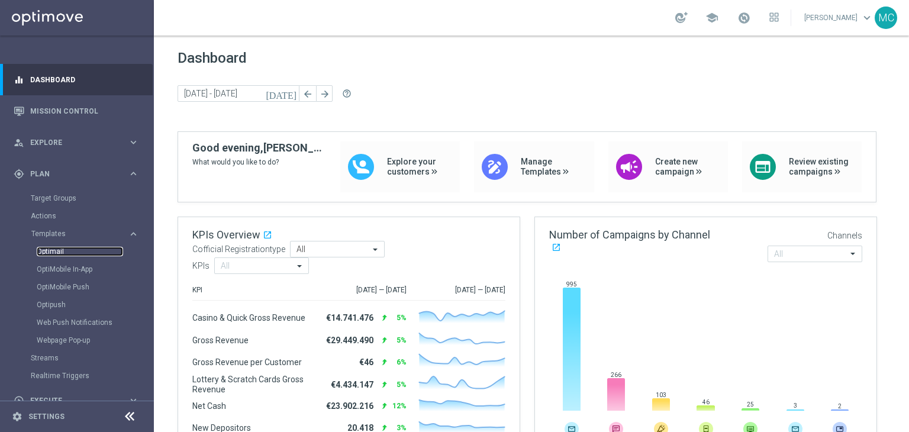
click at [54, 247] on link "Optimail" at bounding box center [80, 251] width 86 height 9
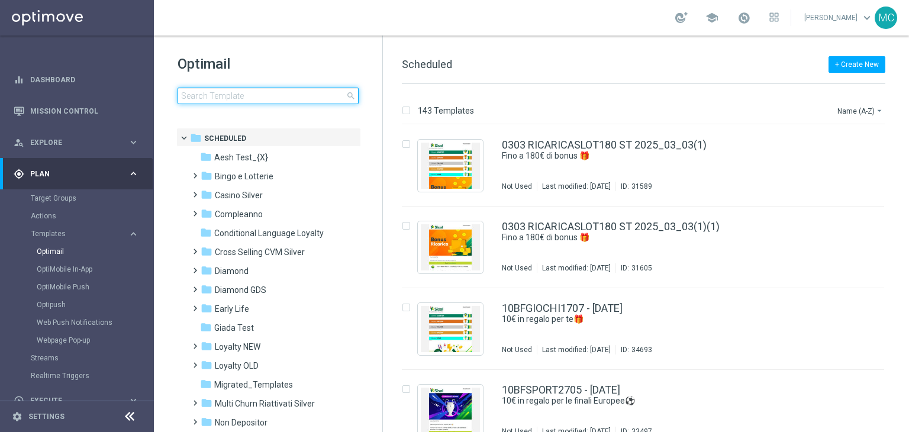
click at [213, 101] on input at bounding box center [267, 96] width 181 height 17
type input "RICARICA060825 - 2025-08-06"
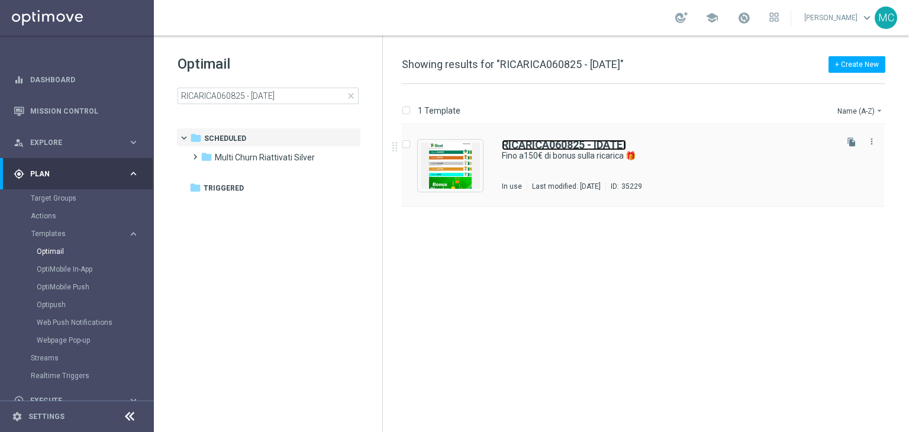
click at [523, 144] on b "RICARICA060825 - 2025-08-06" at bounding box center [564, 144] width 124 height 12
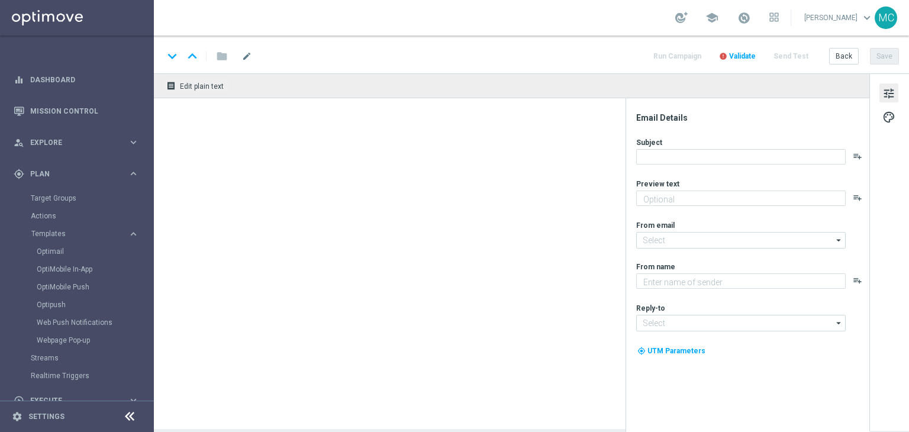
type textarea "Scopri la nuova promozione 🎯"
type input "newsletter@comunicazioni.sisal.it"
type textarea "Sisal"
type input "info@sisal.it"
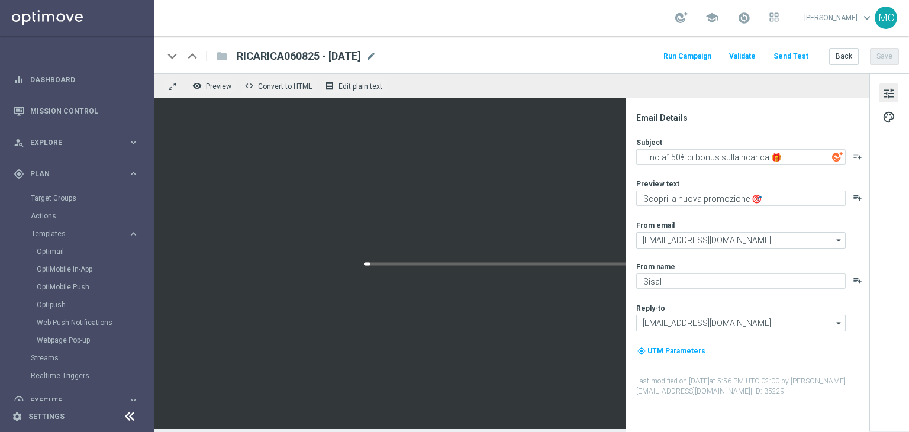
click at [523, 144] on div at bounding box center [511, 263] width 715 height 331
click at [64, 180] on div "gps_fixed Plan keyboard_arrow_right" at bounding box center [76, 173] width 153 height 31
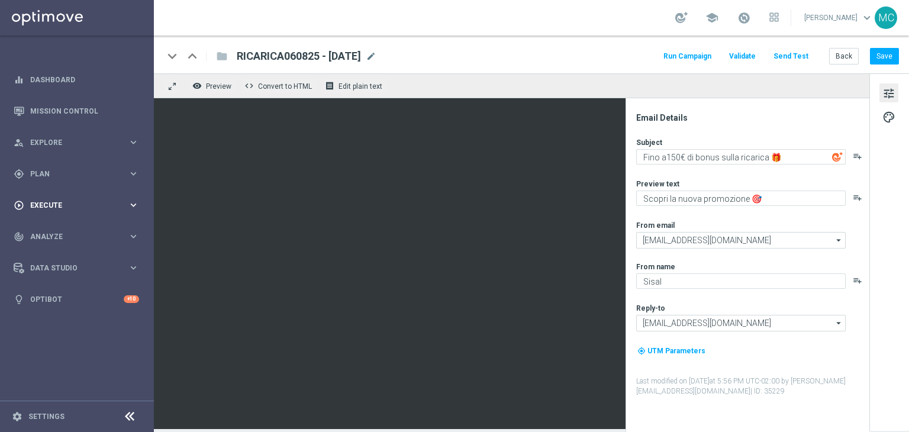
click at [63, 201] on div "play_circle_outline Execute" at bounding box center [71, 205] width 114 height 11
click at [60, 227] on link "Campaign Builder" at bounding box center [77, 229] width 92 height 9
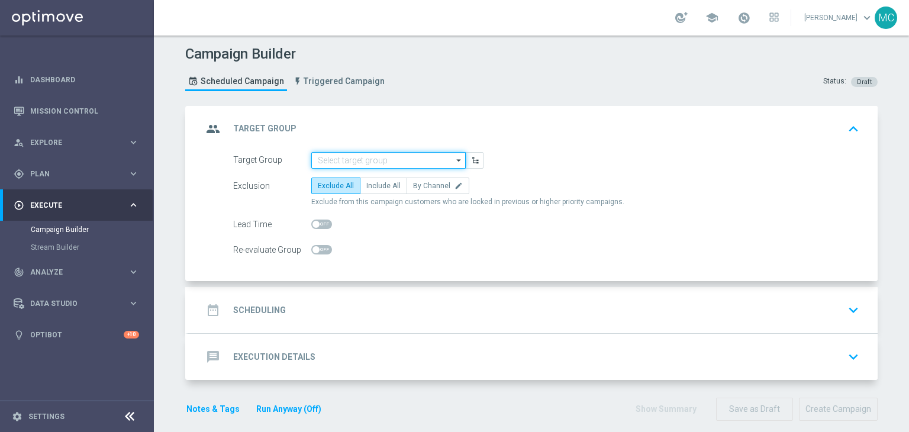
click at [419, 155] on input at bounding box center [388, 160] width 154 height 17
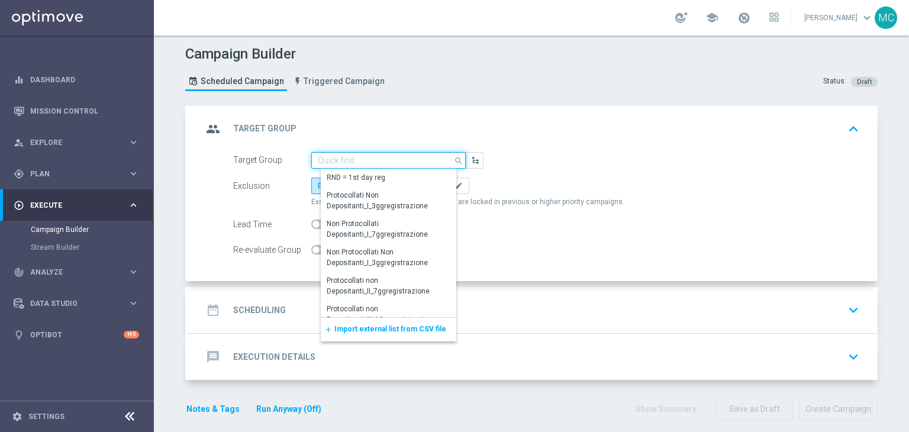
paste input "Master Low only 1st pref lotteries & other lm excl prev camp"
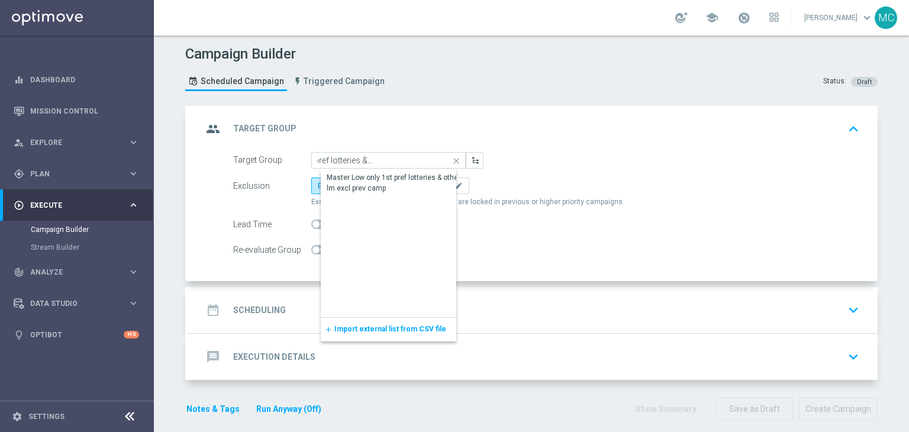
click at [404, 180] on div "Master Low only 1st pref lotteries & other lm excl prev camp" at bounding box center [398, 182] width 143 height 21
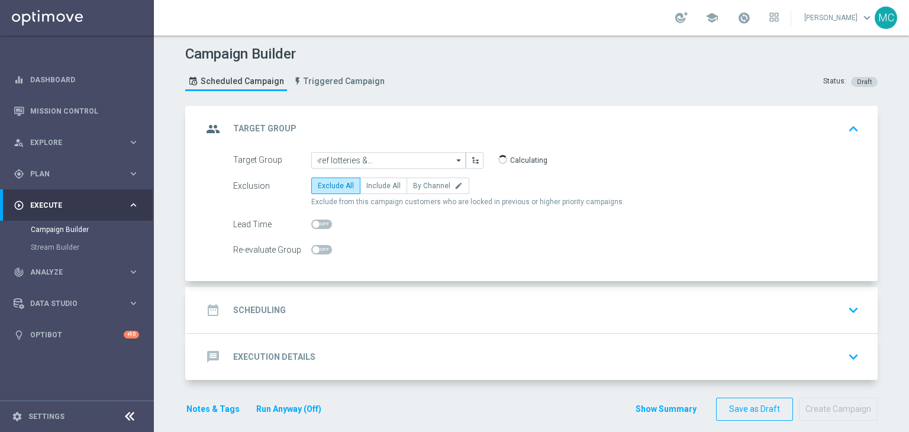
type input "Master Low only 1st pref lotteries & other lm excl prev camp"
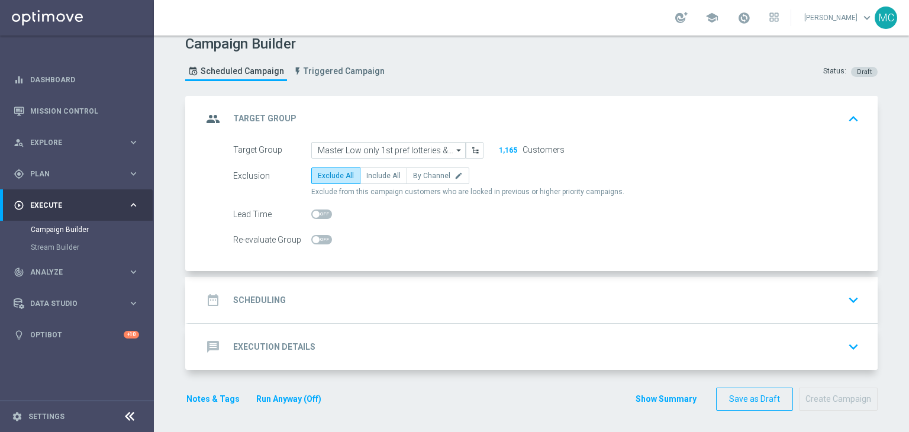
click at [507, 284] on div "date_range Scheduling keyboard_arrow_down" at bounding box center [532, 300] width 689 height 46
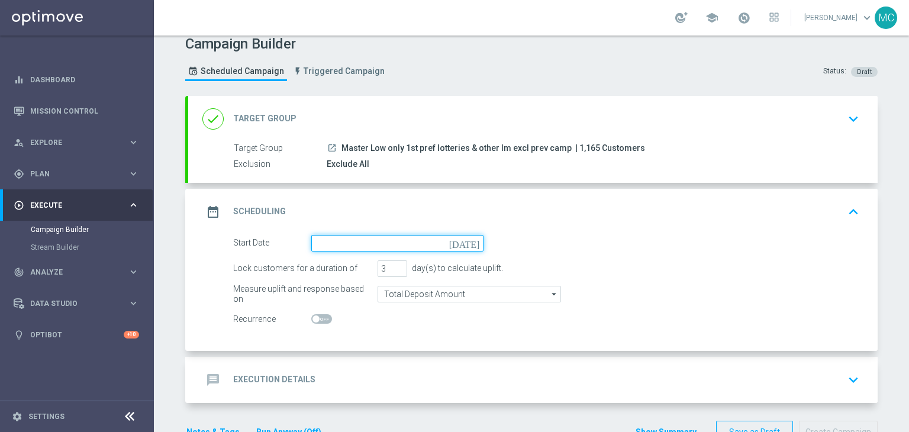
click at [418, 248] on input at bounding box center [397, 243] width 172 height 17
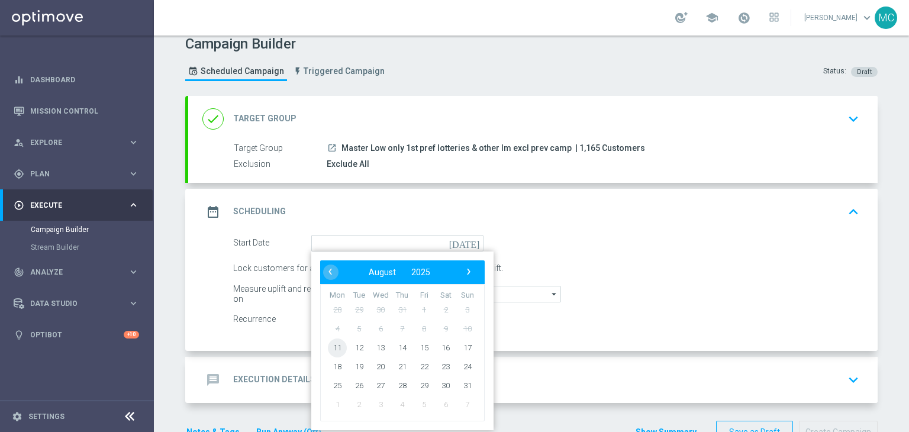
click at [331, 347] on span "11" at bounding box center [337, 347] width 19 height 19
type input "[DATE]"
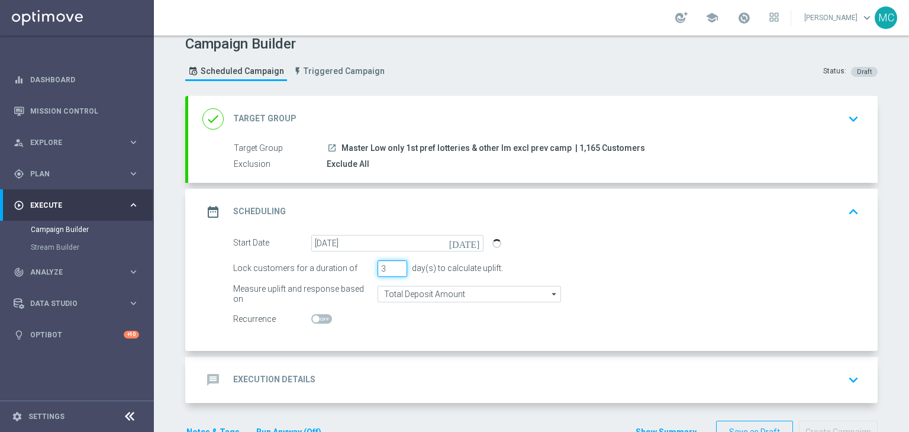
click at [395, 272] on input "3" at bounding box center [392, 268] width 30 height 17
click at [393, 270] on input "2" at bounding box center [392, 268] width 30 height 17
type input "1"
click at [393, 270] on input "1" at bounding box center [392, 268] width 30 height 17
click at [889, 169] on div "Campaign Builder Scheduled Campaign Triggered Campaign Status: Draft done Targe…" at bounding box center [531, 233] width 755 height 396
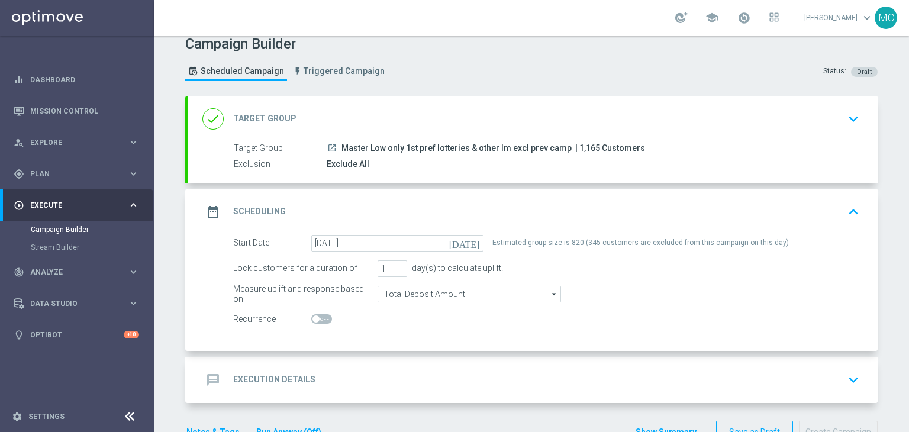
scroll to position [44, 0]
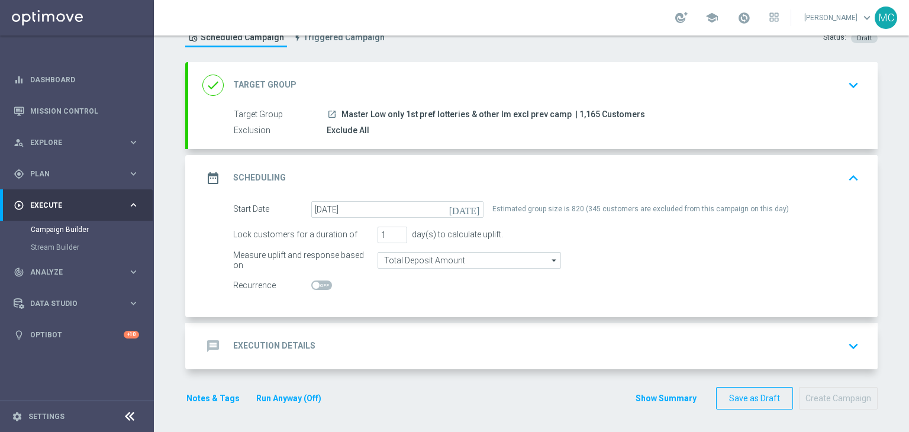
click at [509, 89] on div "done Target Group keyboard_arrow_down" at bounding box center [532, 85] width 661 height 22
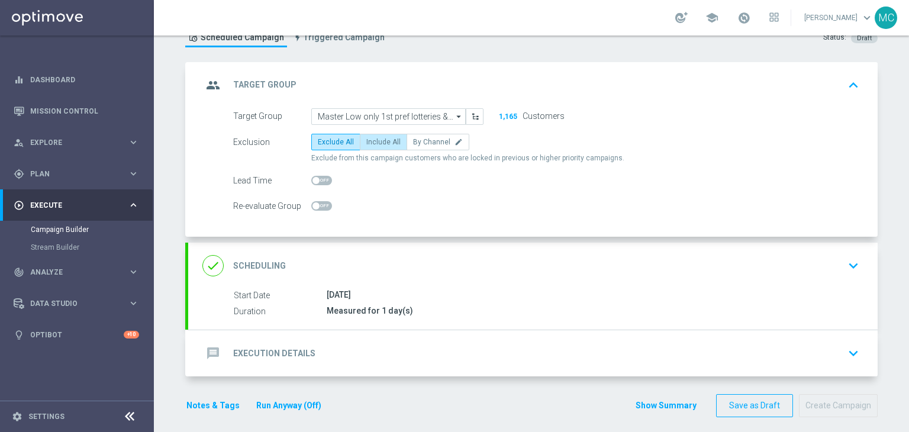
click at [382, 141] on span "Include All" at bounding box center [383, 142] width 34 height 8
click at [374, 141] on input "Include All" at bounding box center [370, 144] width 8 height 8
radio input "true"
click at [402, 261] on div "done Scheduling keyboard_arrow_down" at bounding box center [532, 266] width 661 height 22
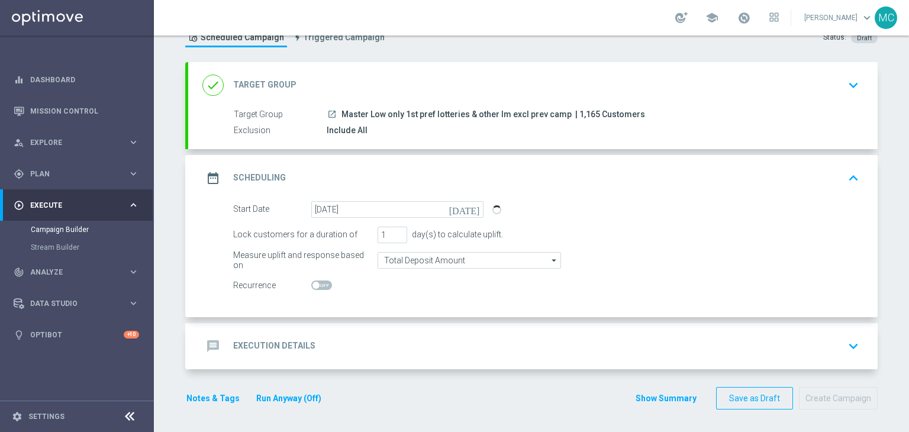
click at [390, 335] on div "message Execution Details keyboard_arrow_down" at bounding box center [532, 346] width 661 height 22
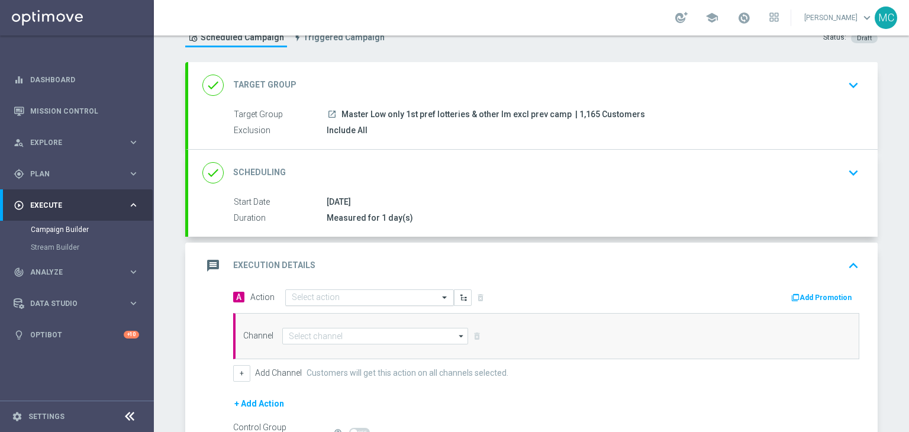
click at [367, 294] on input "text" at bounding box center [358, 298] width 132 height 10
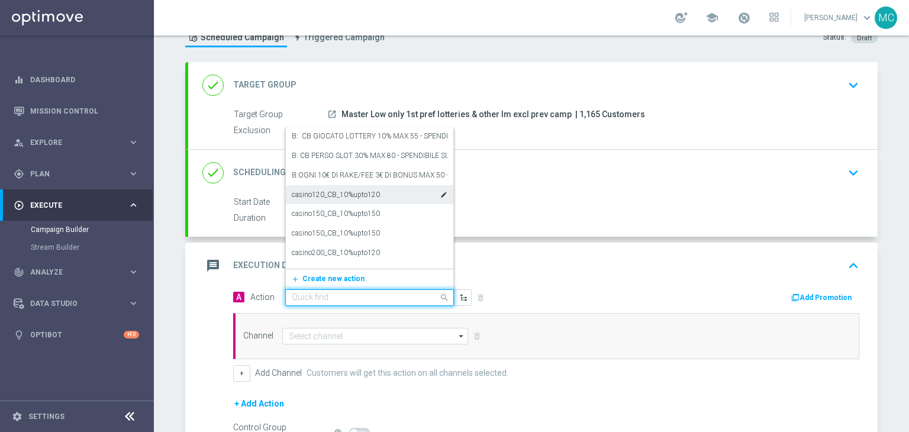
click at [826, 290] on div "Add Promotion" at bounding box center [824, 297] width 69 height 14
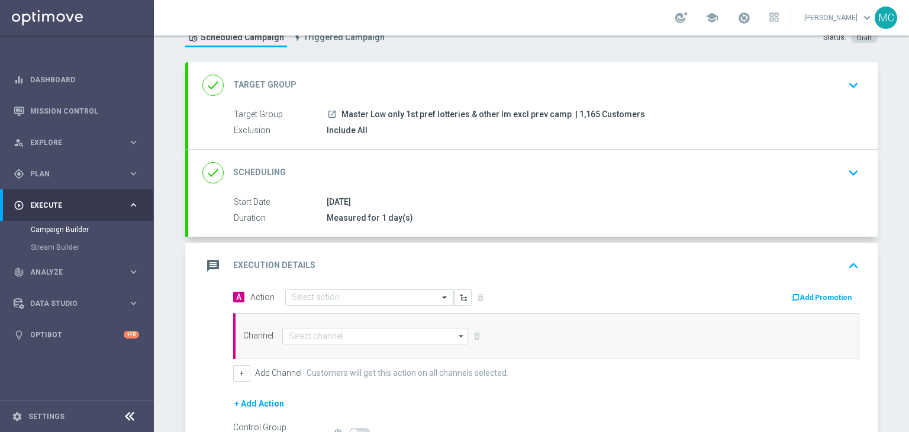
click at [797, 291] on button "Add Promotion" at bounding box center [823, 297] width 66 height 13
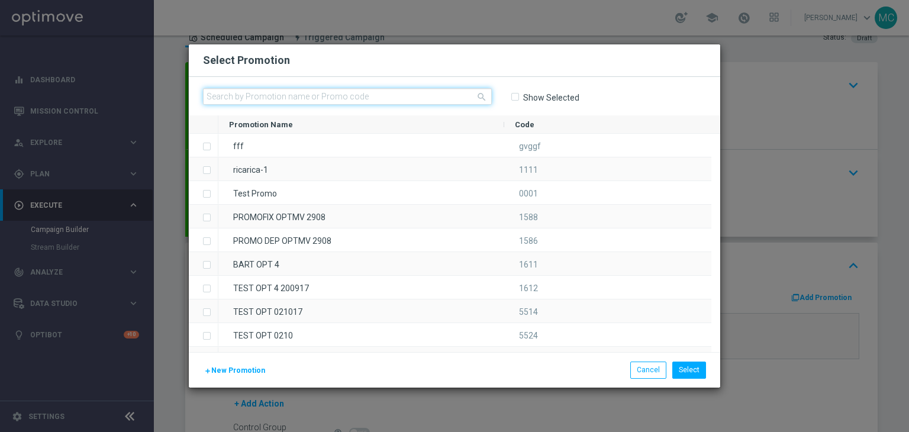
click at [362, 97] on input "text" at bounding box center [347, 96] width 289 height 17
paste input "228439"
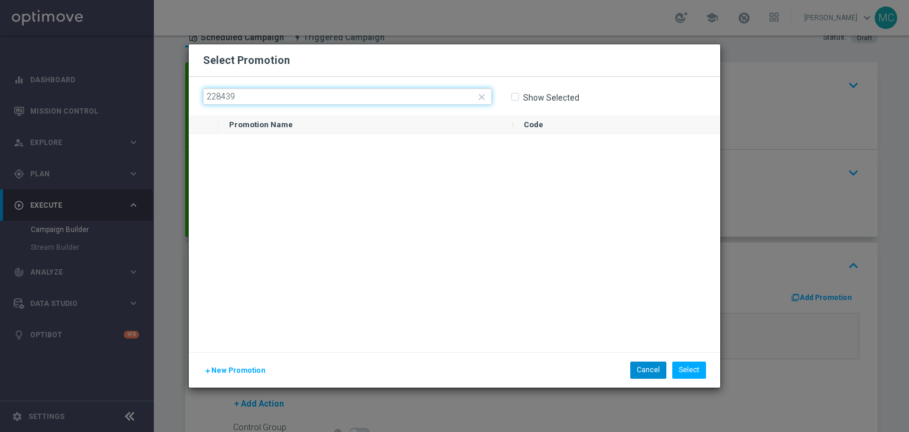
type input "228439"
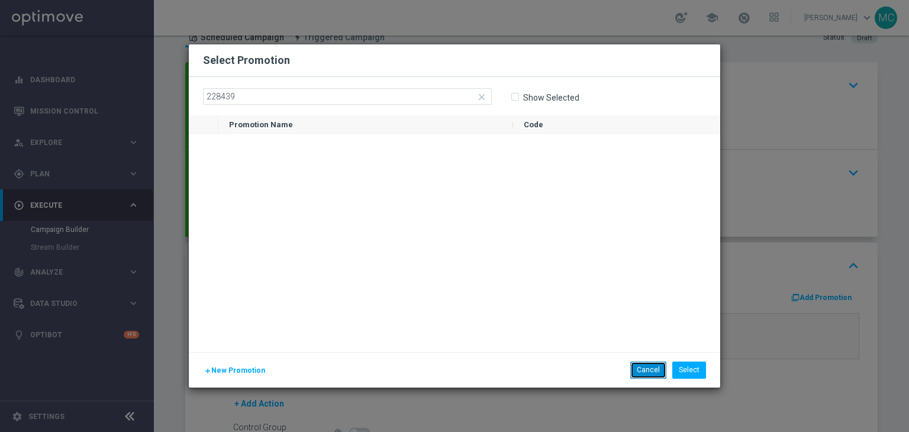
click at [645, 365] on button "Cancel" at bounding box center [648, 369] width 36 height 17
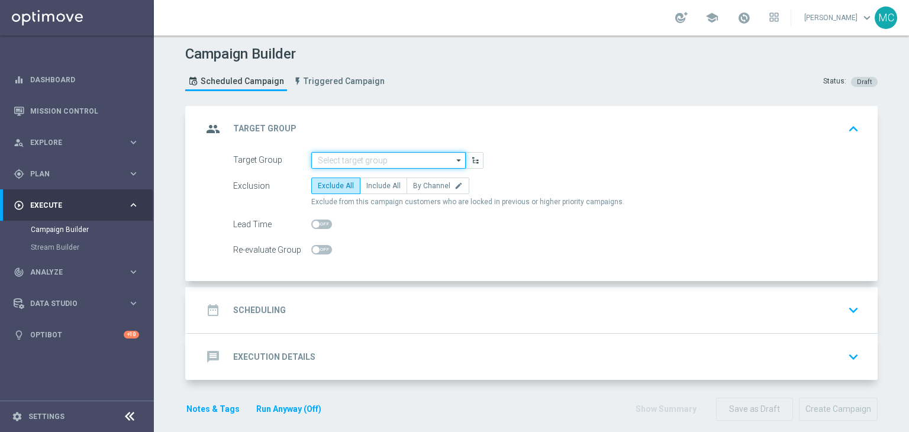
click at [408, 161] on input at bounding box center [388, 160] width 154 height 17
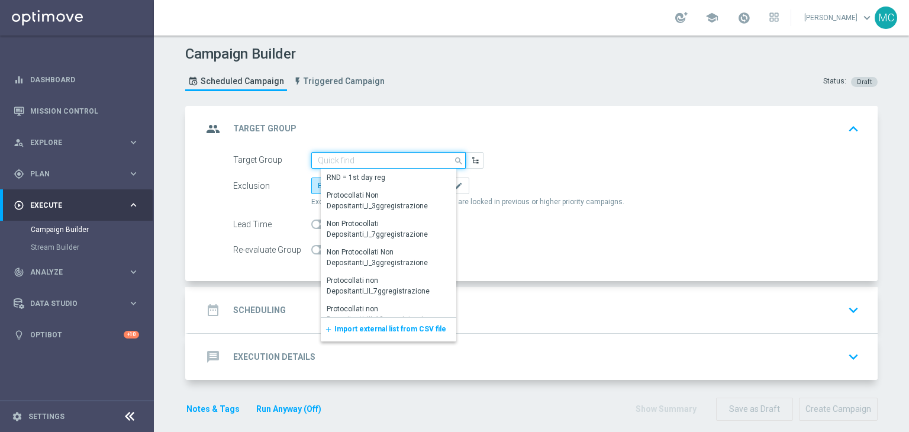
paste input "Master Low only 1st pref lotteries & other lm excl prev camp"
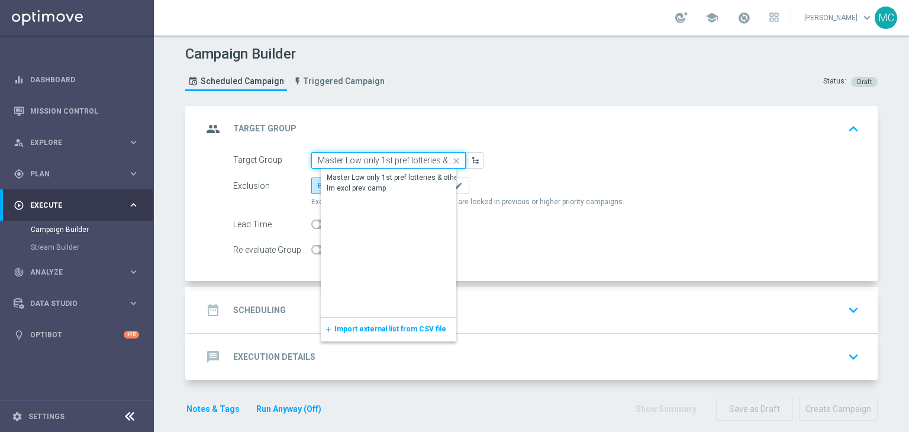
scroll to position [0, 80]
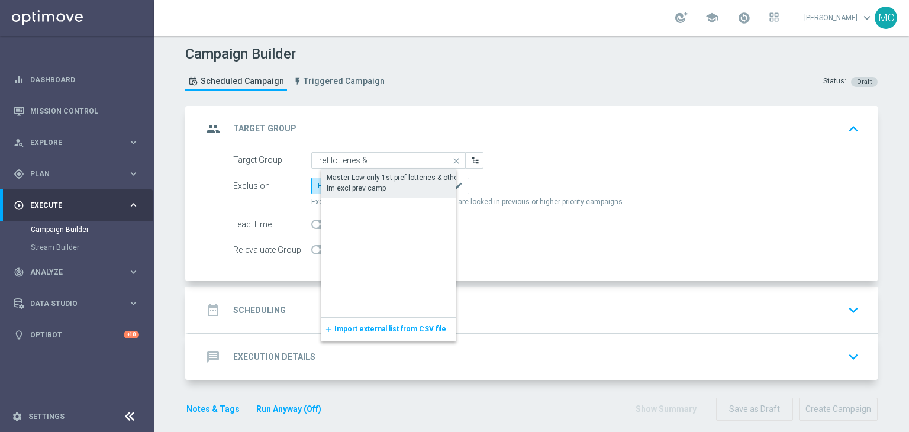
click at [403, 176] on div "Master Low only 1st pref lotteries & other lm excl prev camp" at bounding box center [398, 182] width 143 height 21
type input "Master Low only 1st pref lotteries & other lm excl prev camp"
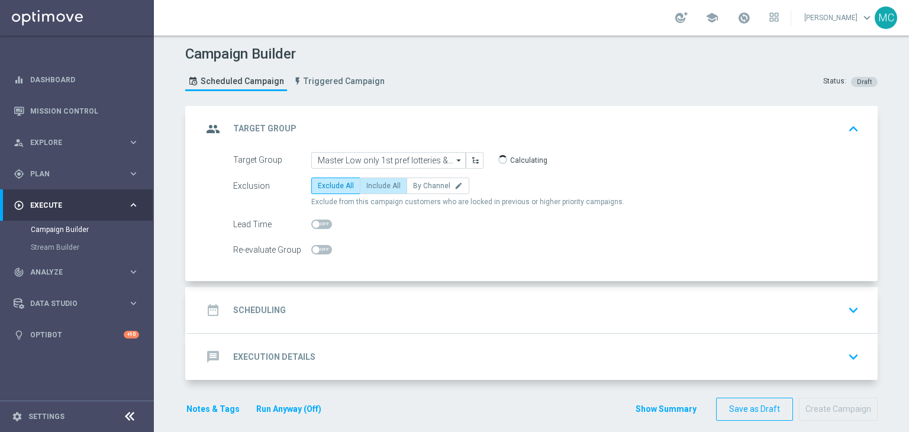
click at [374, 183] on span "Include All" at bounding box center [383, 186] width 34 height 8
click at [374, 184] on input "Include All" at bounding box center [370, 188] width 8 height 8
radio input "true"
click at [376, 295] on div "date_range Scheduling keyboard_arrow_down" at bounding box center [532, 310] width 689 height 46
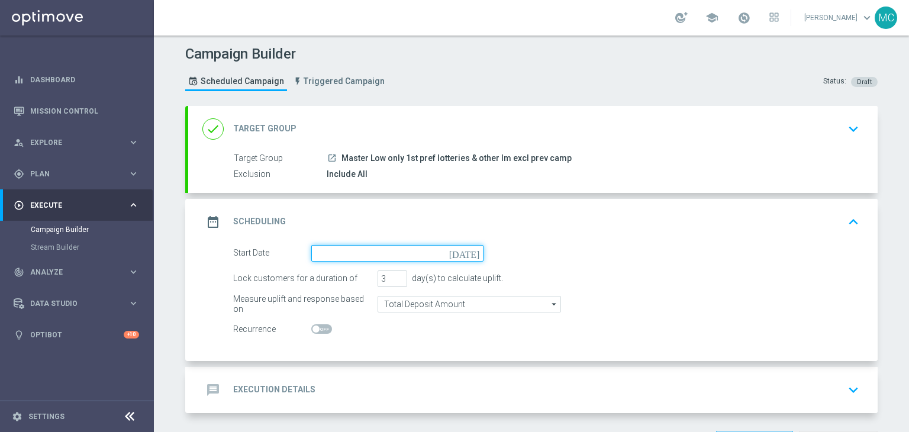
click at [360, 254] on input at bounding box center [397, 253] width 172 height 17
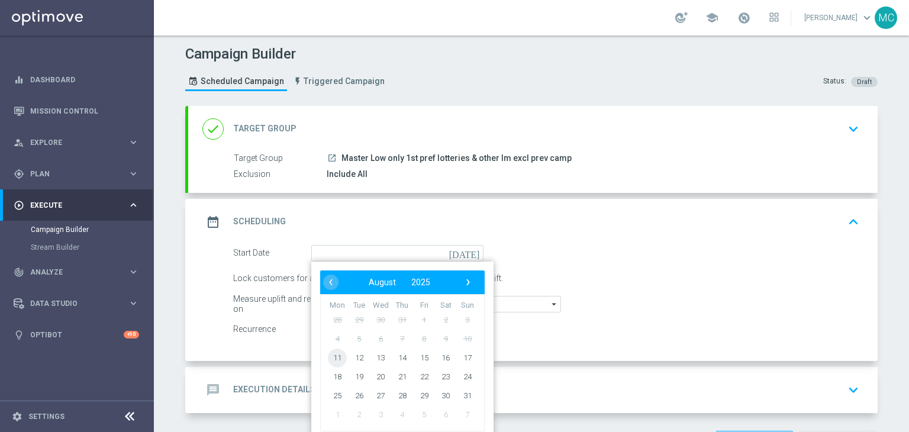
click at [331, 351] on span "11" at bounding box center [337, 357] width 19 height 19
type input "[DATE]"
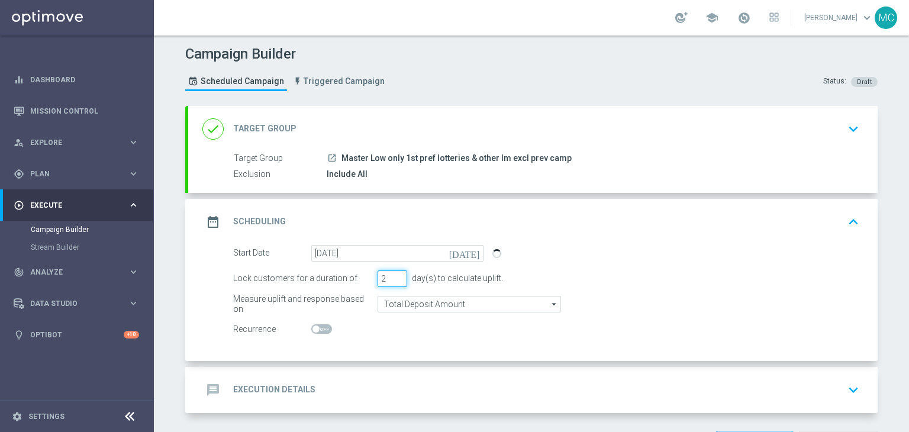
click at [393, 280] on input "2" at bounding box center [392, 278] width 30 height 17
type input "1"
click at [393, 280] on input "1" at bounding box center [392, 278] width 30 height 17
click at [550, 126] on div "done Target Group keyboard_arrow_down" at bounding box center [532, 129] width 661 height 22
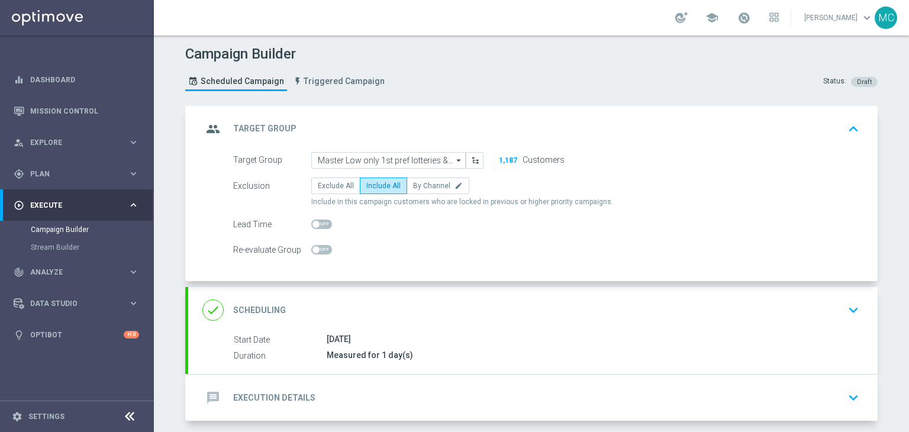
click at [466, 308] on div "done Scheduling keyboard_arrow_down" at bounding box center [532, 310] width 661 height 22
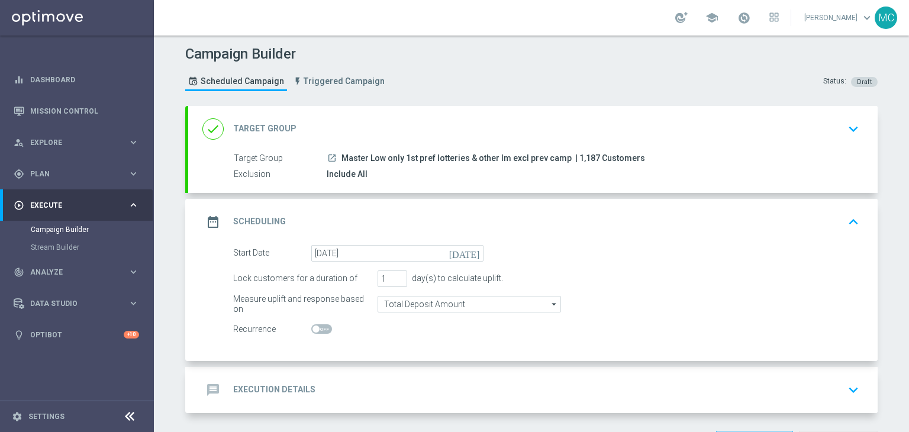
click at [532, 227] on div "date_range Scheduling keyboard_arrow_up" at bounding box center [532, 222] width 661 height 22
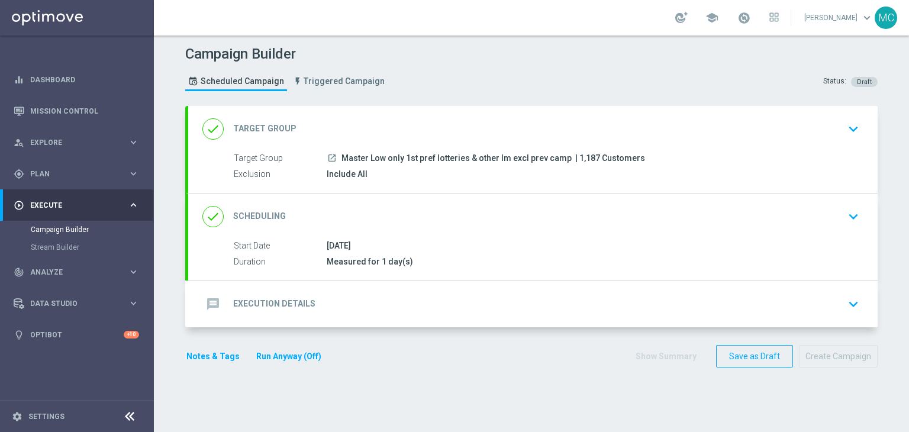
click at [483, 296] on div "message Execution Details keyboard_arrow_down" at bounding box center [532, 304] width 661 height 22
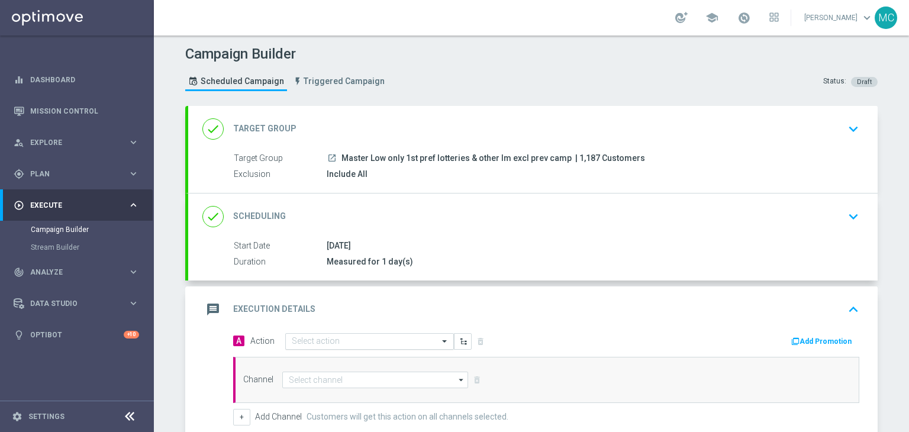
click at [400, 337] on input "text" at bounding box center [358, 342] width 132 height 10
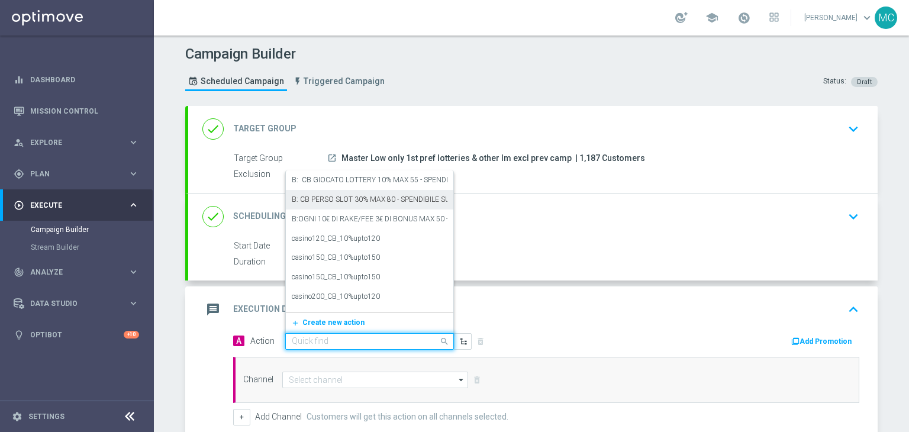
paste input "BF 10€ SLOT E SPORT QeL 2"
type input "BF 10€ SLOT E SPORT QeL 2"
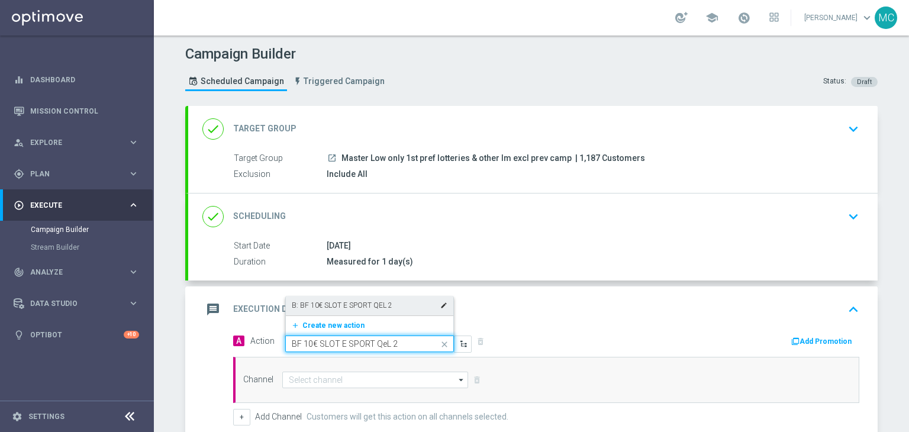
click at [400, 298] on div "B: BF 10€ SLOT E SPORT QEL 2 edit" at bounding box center [370, 306] width 156 height 20
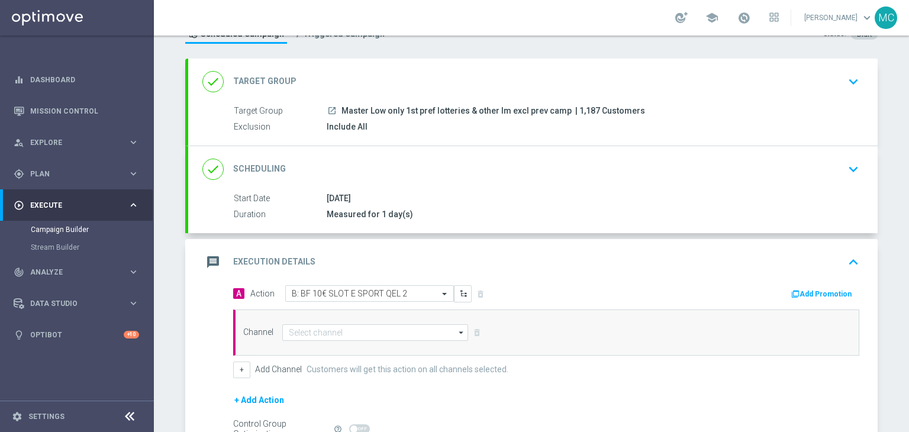
scroll to position [50, 0]
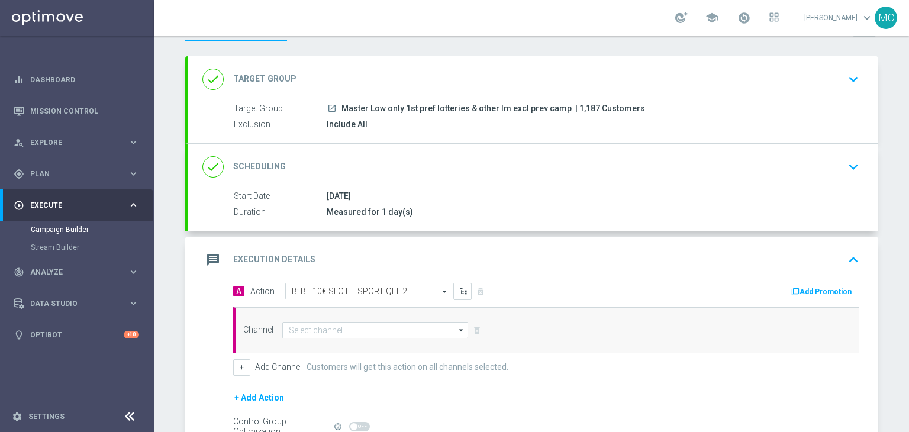
click at [806, 293] on button "Add Promotion" at bounding box center [823, 291] width 66 height 13
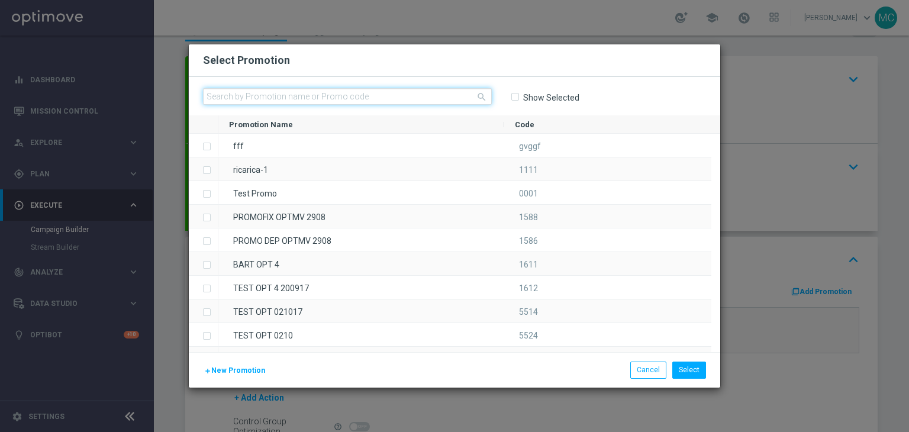
click at [459, 95] on input "text" at bounding box center [347, 96] width 289 height 17
paste input "228439"
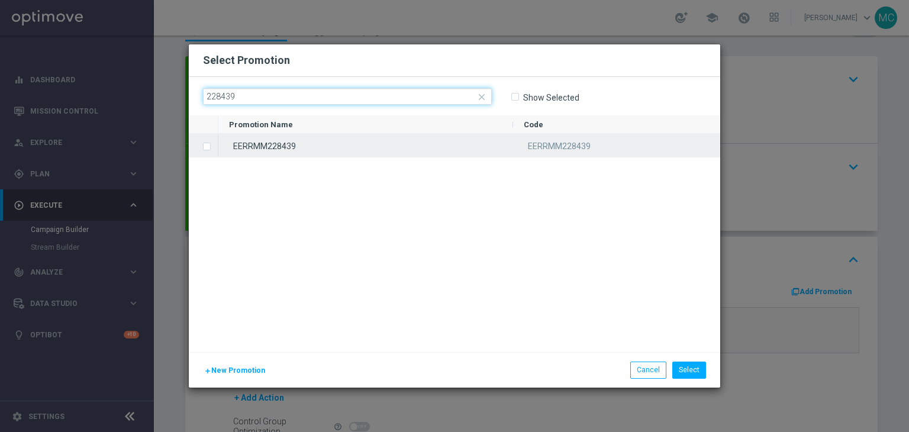
type input "228439"
click at [283, 145] on div "EERRMM228439" at bounding box center [365, 145] width 295 height 23
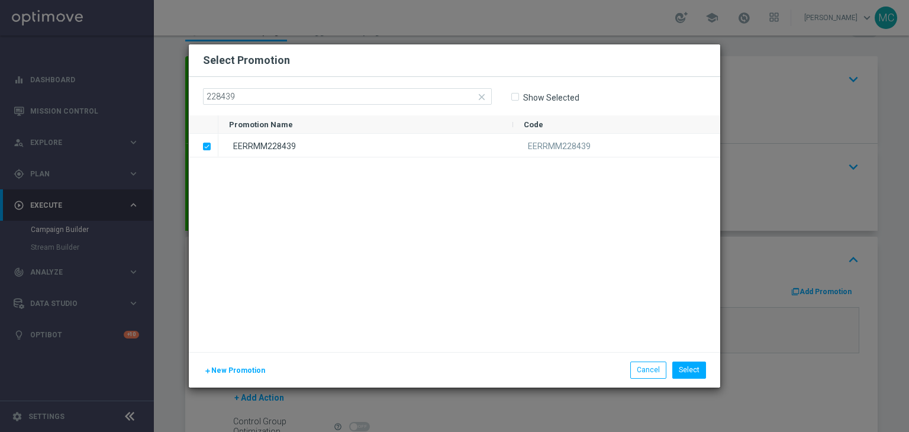
click at [677, 357] on div "add New Promotion Select Cancel" at bounding box center [454, 369] width 531 height 35
click at [679, 372] on button "Select" at bounding box center [689, 369] width 34 height 17
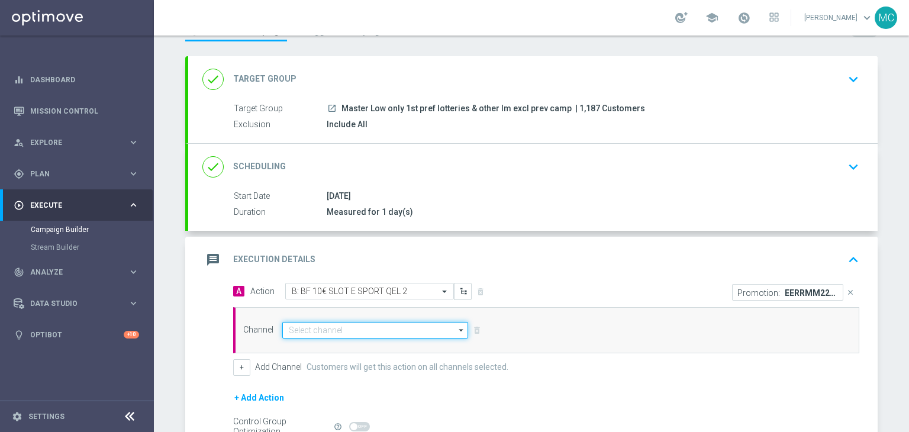
click at [442, 326] on input at bounding box center [375, 330] width 186 height 17
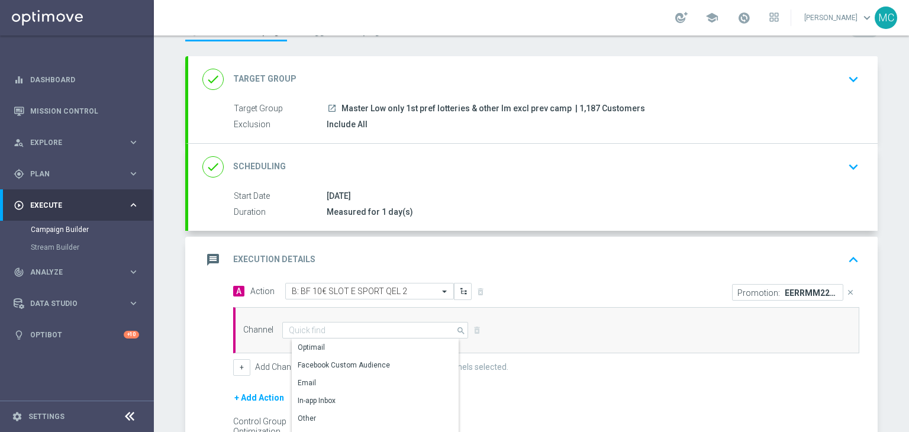
click at [420, 340] on div "Optimail" at bounding box center [380, 347] width 176 height 17
type input "Optimail"
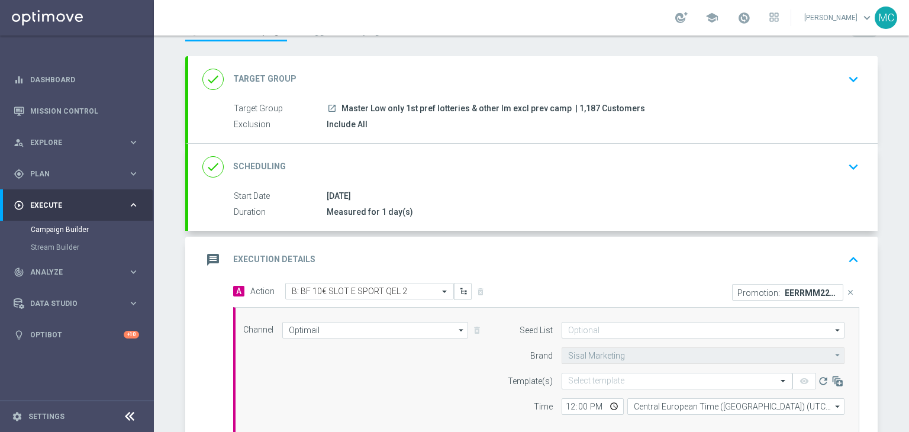
scroll to position [125, 0]
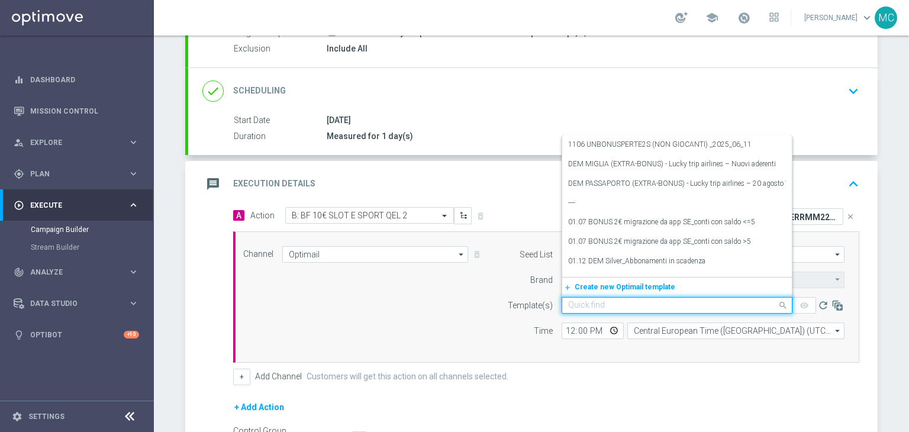
click at [625, 301] on input "text" at bounding box center [665, 306] width 194 height 10
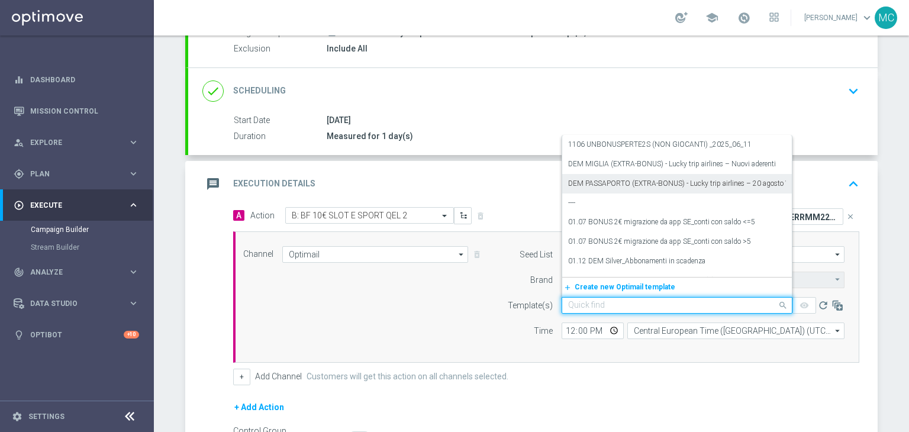
paste input "BFSLOTSPORT1108 - 2025-08-11"
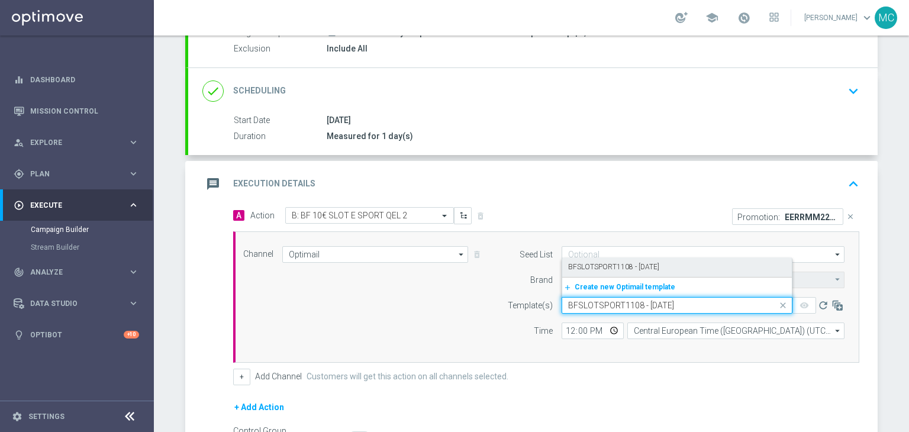
click at [596, 259] on div "BFSLOTSPORT1108 - 2025-08-11" at bounding box center [677, 267] width 218 height 20
type input "BFSLOTSPORT1108 - 2025-08-11"
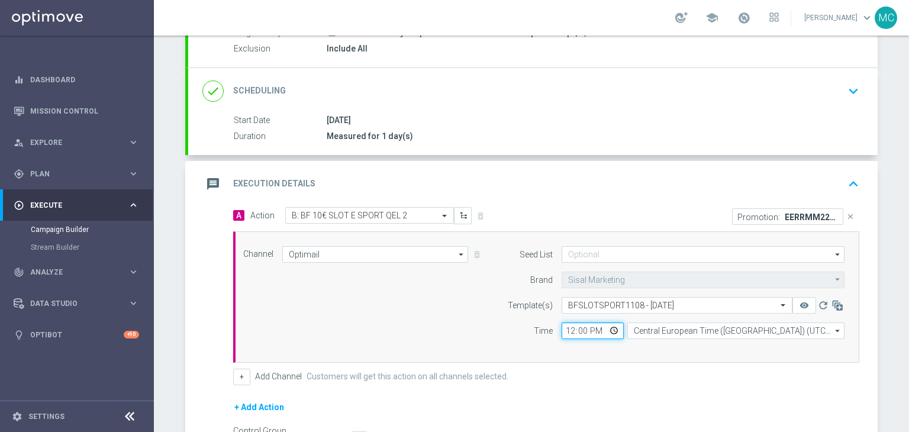
click at [569, 332] on input "12:00" at bounding box center [592, 330] width 62 height 17
type input "19:00"
click at [629, 356] on div "Channel Optimail Optimail arrow_drop_down Show Selected 1 of 20 Optimail" at bounding box center [546, 296] width 626 height 131
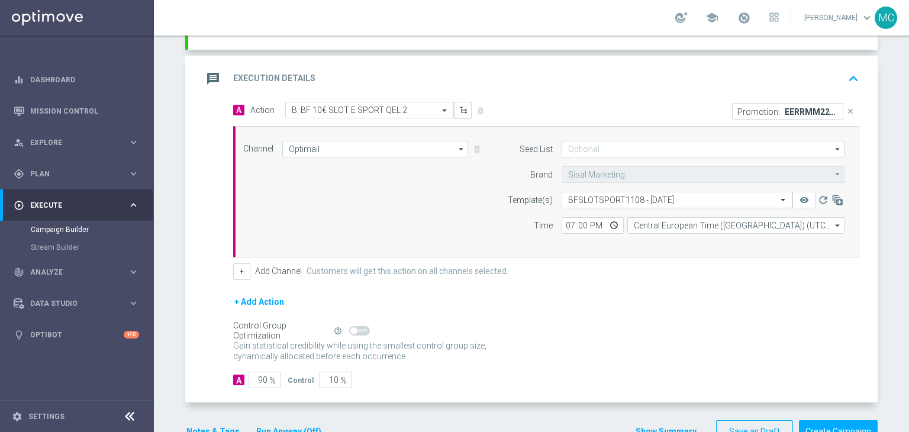
scroll to position [255, 0]
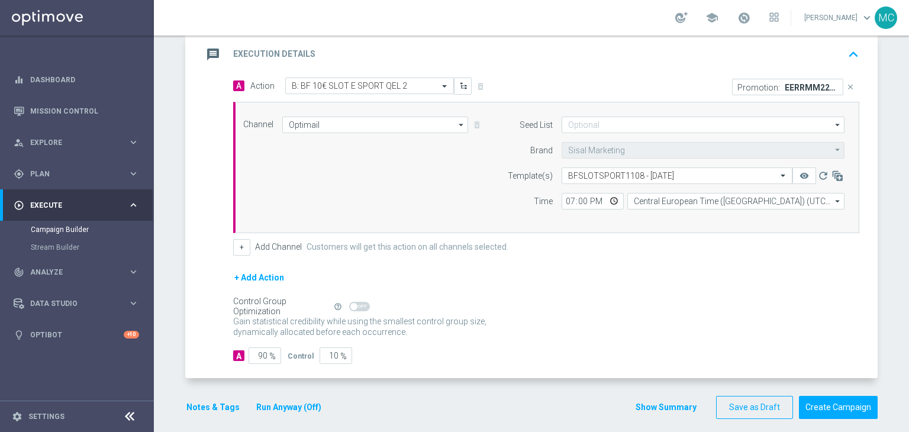
click at [682, 401] on button "Show Summary" at bounding box center [666, 408] width 62 height 14
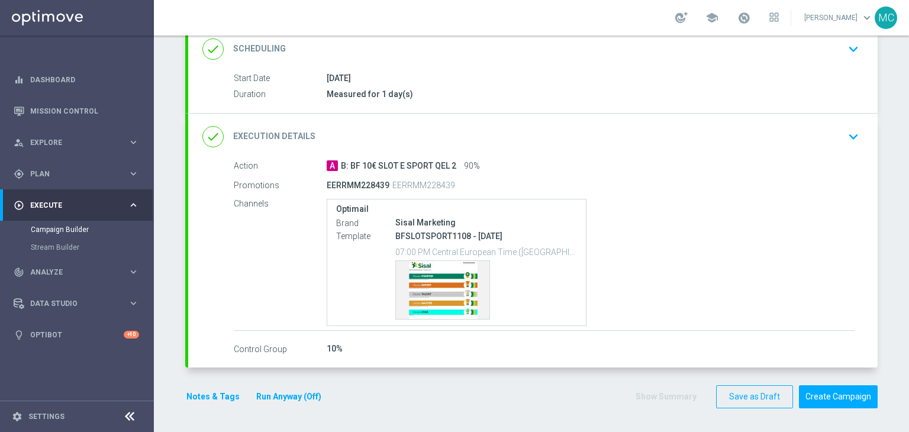
scroll to position [166, 0]
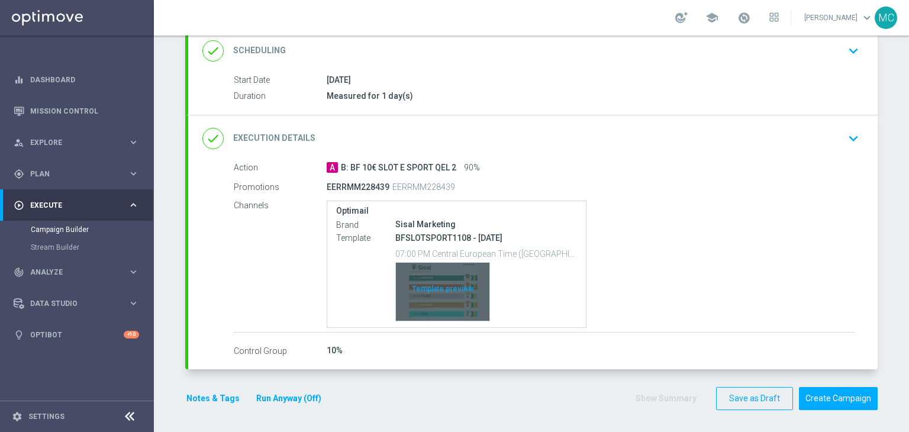
click at [477, 301] on div "Template preview" at bounding box center [442, 292] width 93 height 58
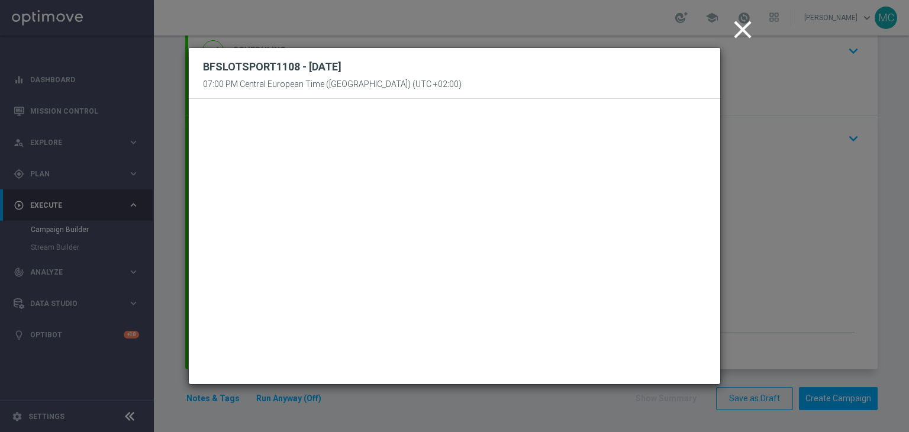
click at [741, 34] on icon "close" at bounding box center [743, 30] width 30 height 30
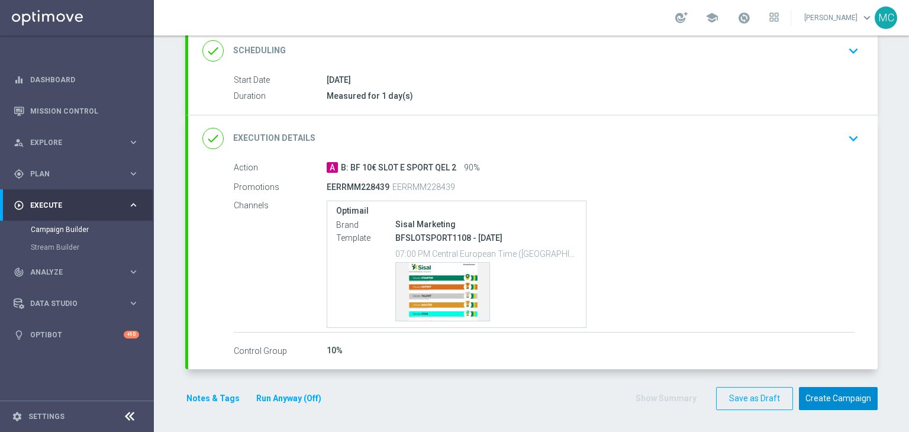
click at [836, 396] on button "Create Campaign" at bounding box center [838, 398] width 79 height 23
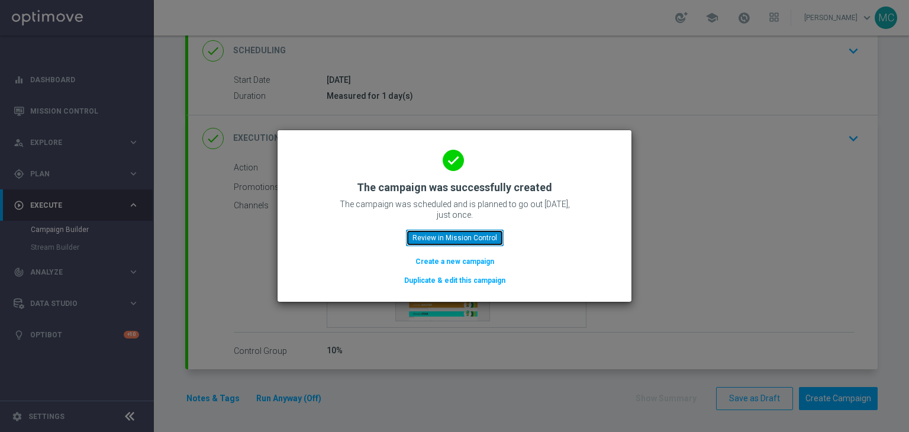
click at [475, 238] on button "Review in Mission Control" at bounding box center [455, 238] width 98 height 17
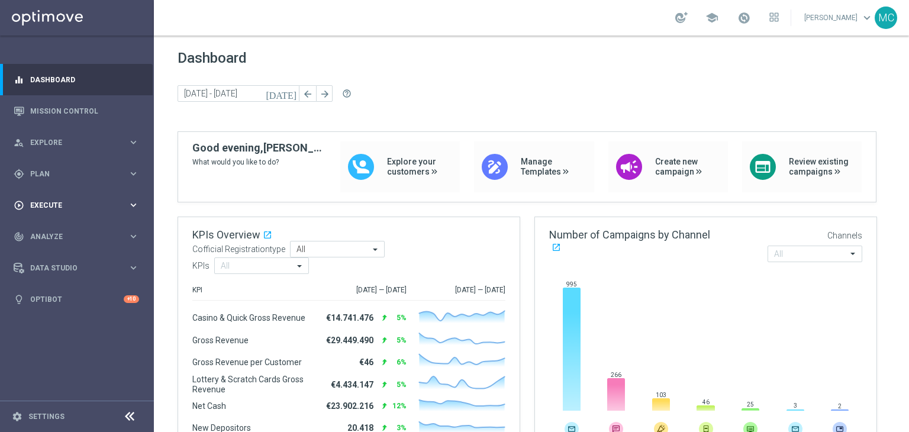
click at [93, 205] on span "Execute" at bounding box center [79, 205] width 98 height 7
click at [63, 230] on link "Campaign Builder" at bounding box center [77, 229] width 92 height 9
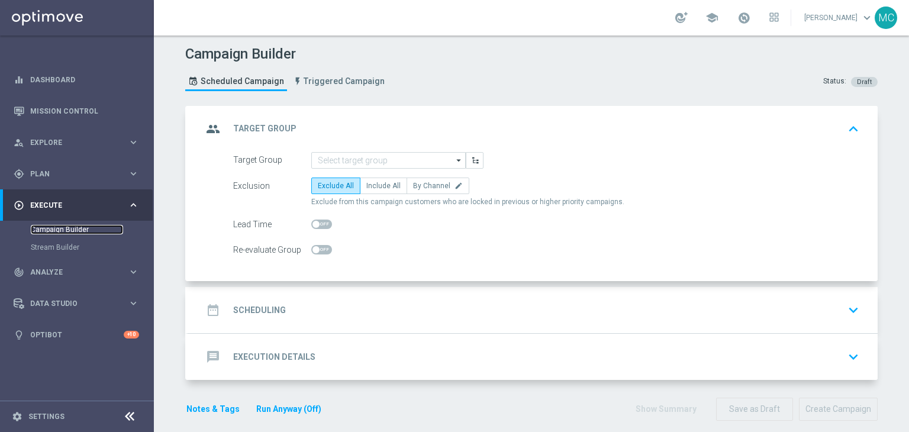
scroll to position [10, 0]
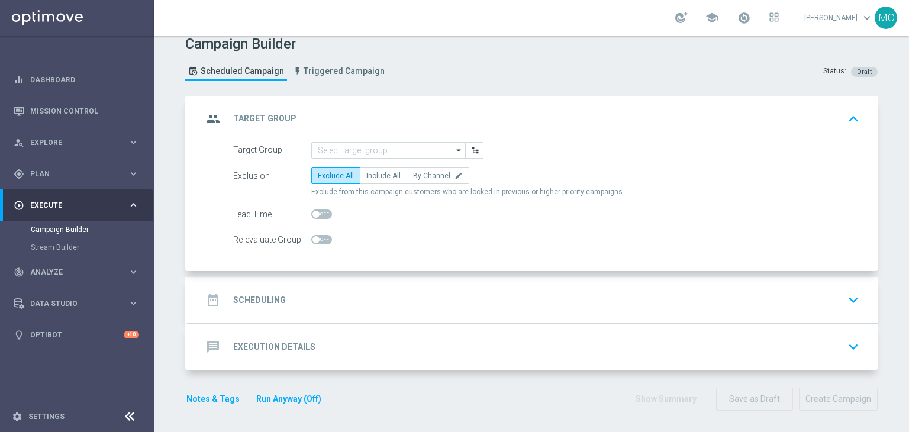
click at [277, 343] on h2 "Execution Details" at bounding box center [274, 346] width 82 height 11
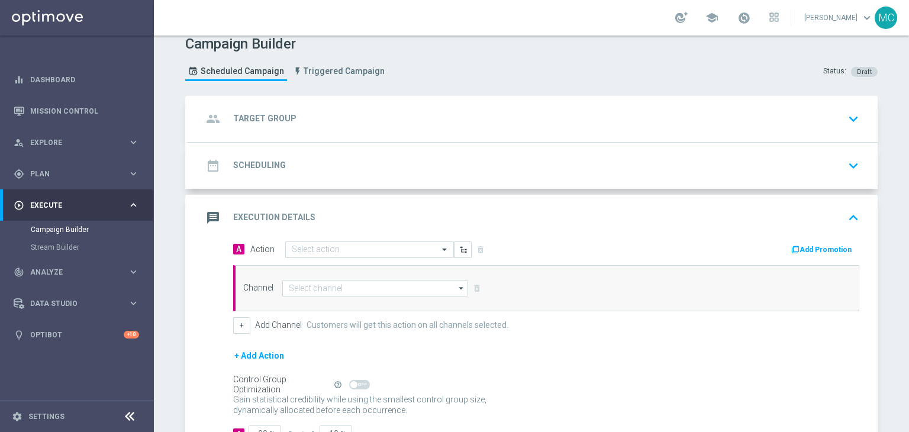
scroll to position [62, 0]
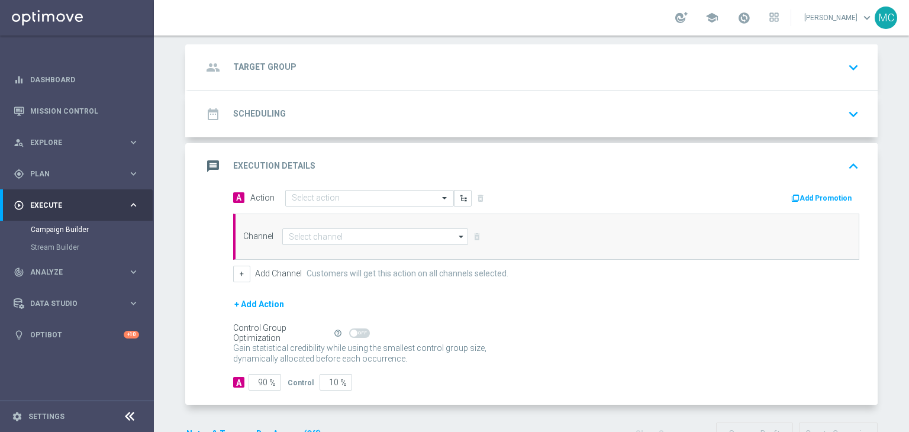
click at [803, 194] on button "Add Promotion" at bounding box center [823, 198] width 66 height 13
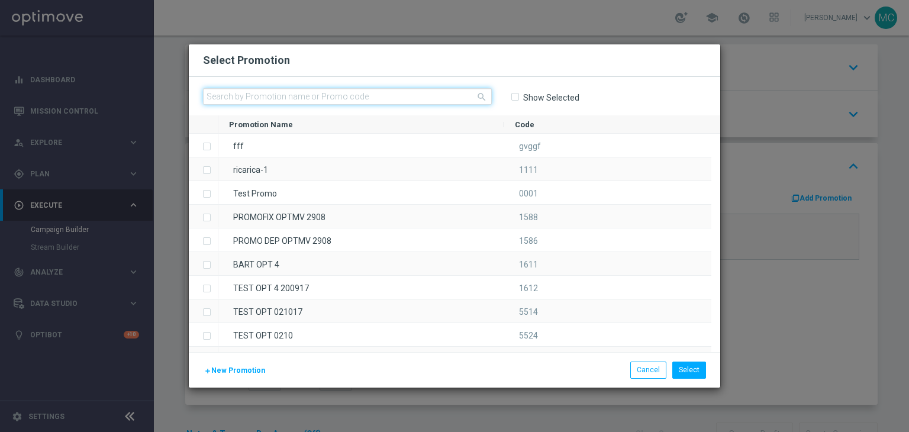
click at [440, 95] on input "text" at bounding box center [347, 96] width 289 height 17
paste input "228440"
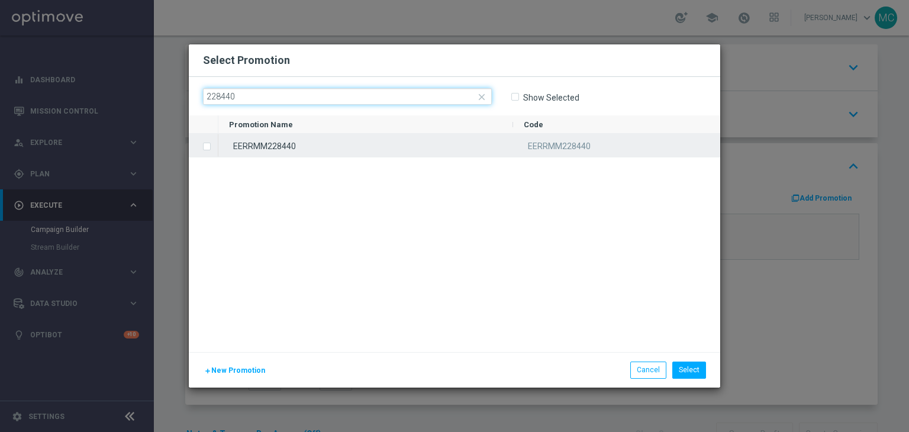
drag, startPoint x: 440, startPoint y: 95, endPoint x: 271, endPoint y: 143, distance: 175.9
click at [271, 143] on div "close 228440 Show Selected Promotion Name Code" at bounding box center [454, 214] width 531 height 275
type input "228440"
click at [250, 147] on div "EERRMM228440" at bounding box center [365, 145] width 295 height 23
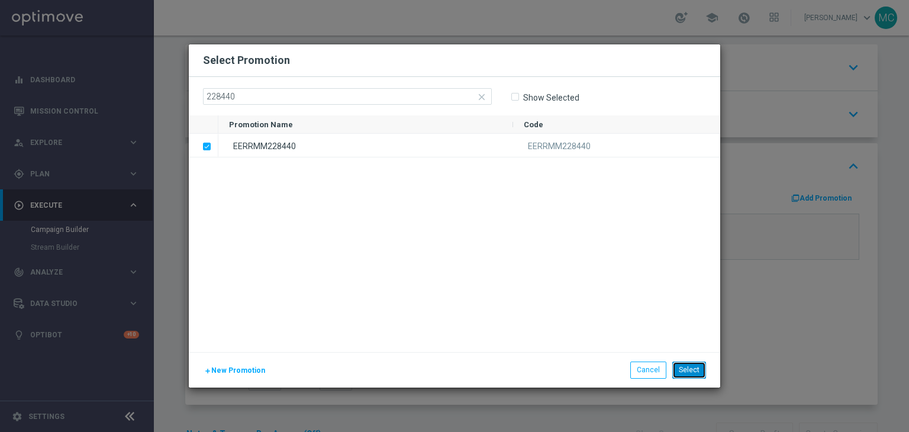
click at [682, 368] on button "Select" at bounding box center [689, 369] width 34 height 17
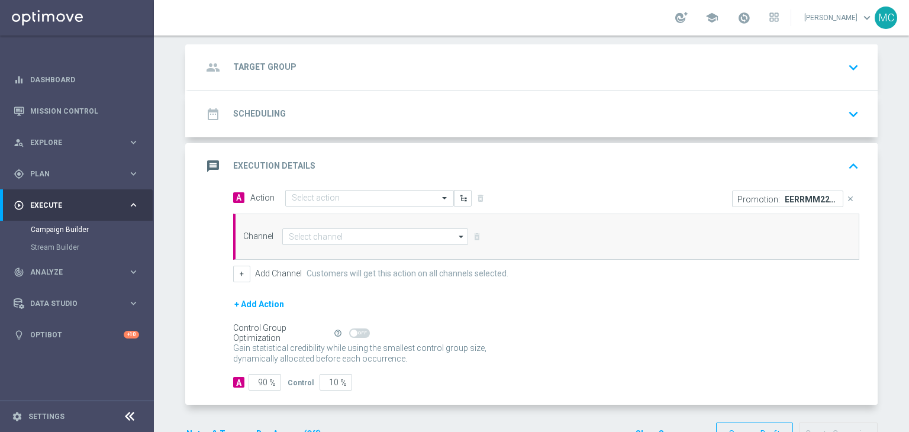
scroll to position [0, 0]
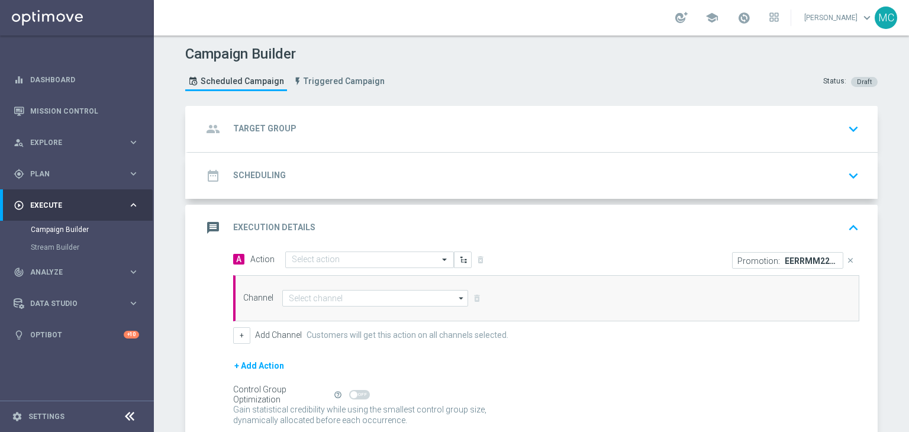
click at [539, 131] on div "group Target Group keyboard_arrow_down" at bounding box center [532, 129] width 661 height 22
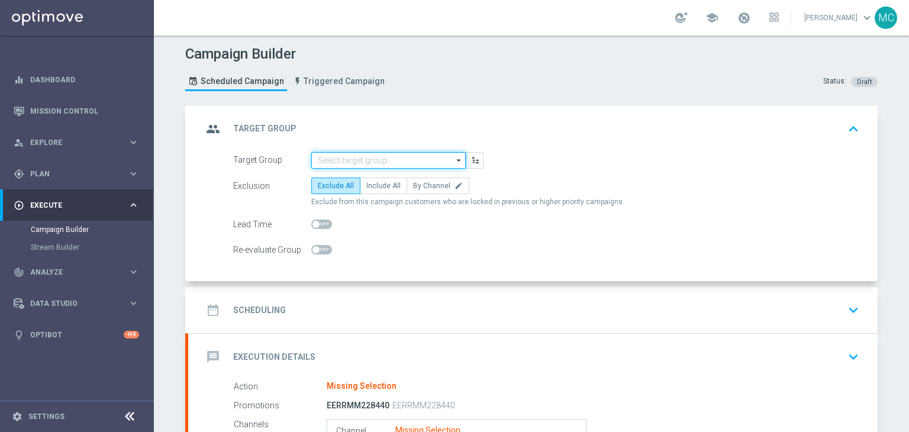
click at [384, 157] on input at bounding box center [388, 160] width 154 height 17
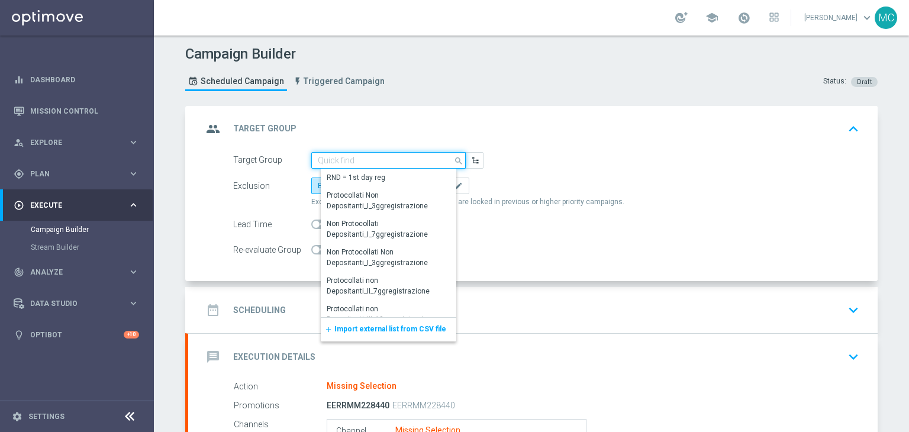
paste input "Master Low only 1st pref casino lm excl prev camp"
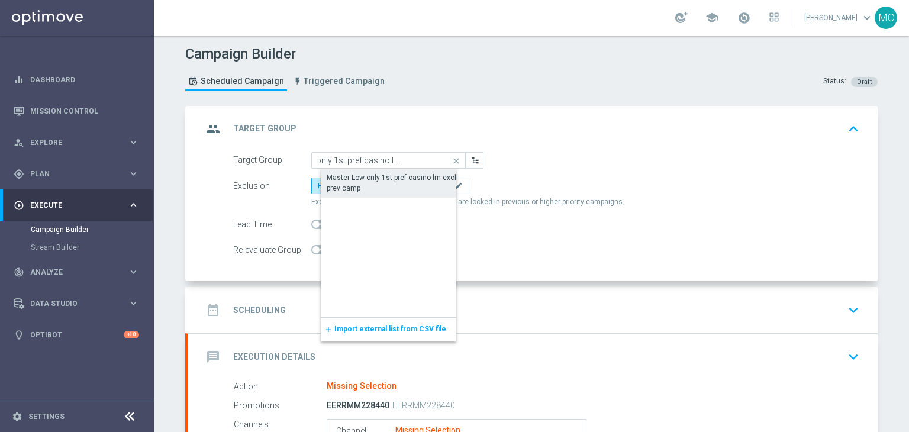
click at [382, 182] on div "Master Low only 1st pref casino lm excl prev camp" at bounding box center [398, 182] width 143 height 21
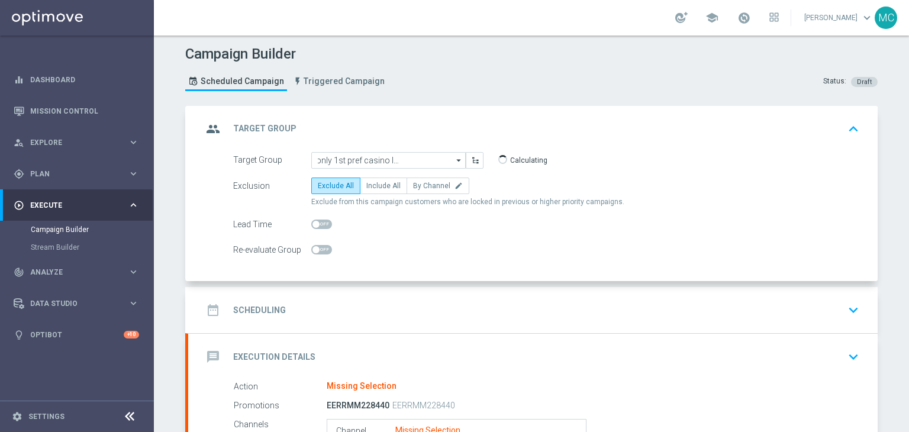
type input "Master Low only 1st pref casino lm excl prev camp"
click at [378, 186] on span "Include All" at bounding box center [383, 186] width 34 height 8
click at [374, 186] on input "Include All" at bounding box center [370, 188] width 8 height 8
radio input "true"
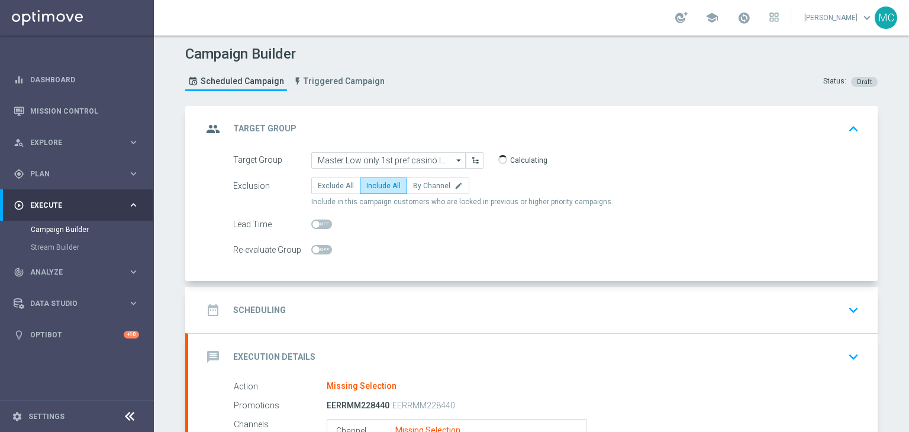
click at [351, 299] on div "date_range Scheduling keyboard_arrow_down" at bounding box center [532, 310] width 661 height 22
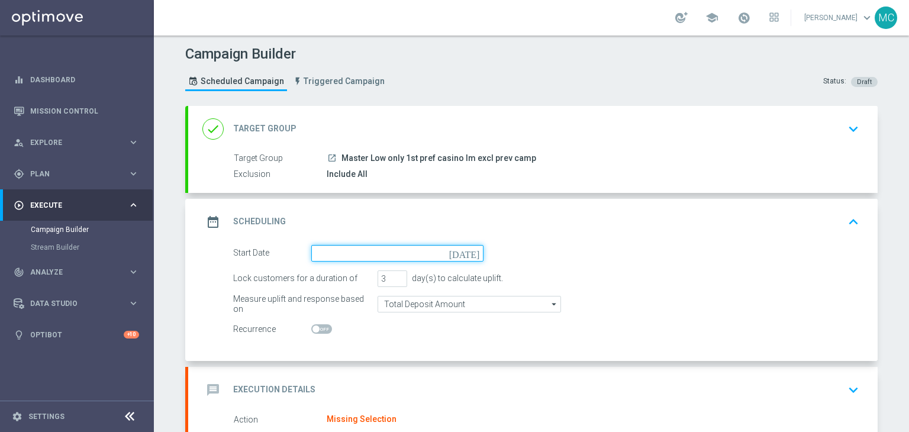
click at [363, 247] on input at bounding box center [397, 253] width 172 height 17
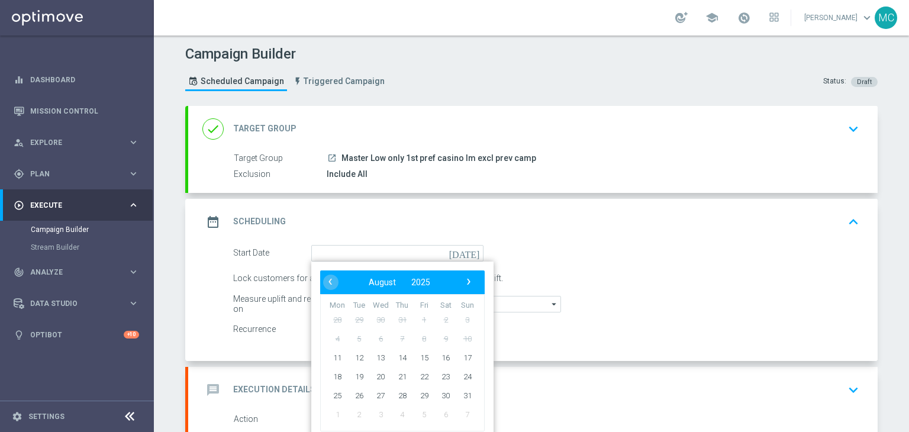
type input "[DATE]"
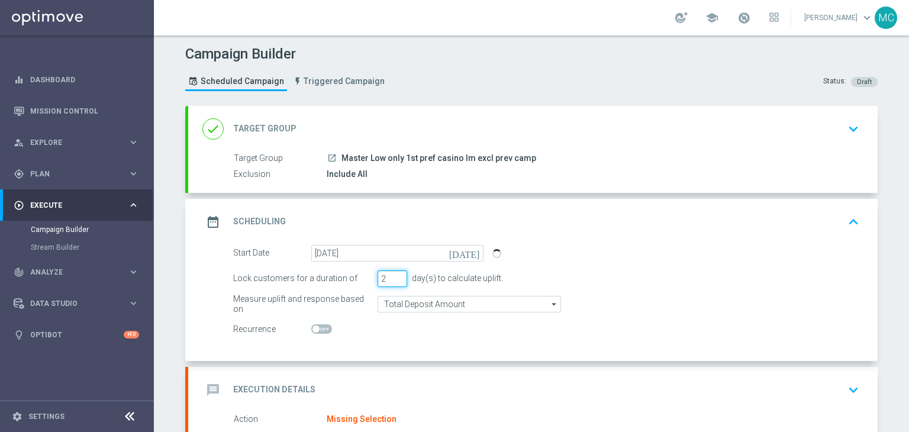
click at [393, 280] on input "2" at bounding box center [392, 278] width 30 height 17
type input "1"
click at [393, 280] on input "1" at bounding box center [392, 278] width 30 height 17
click at [542, 214] on div "date_range Scheduling keyboard_arrow_up" at bounding box center [532, 222] width 661 height 22
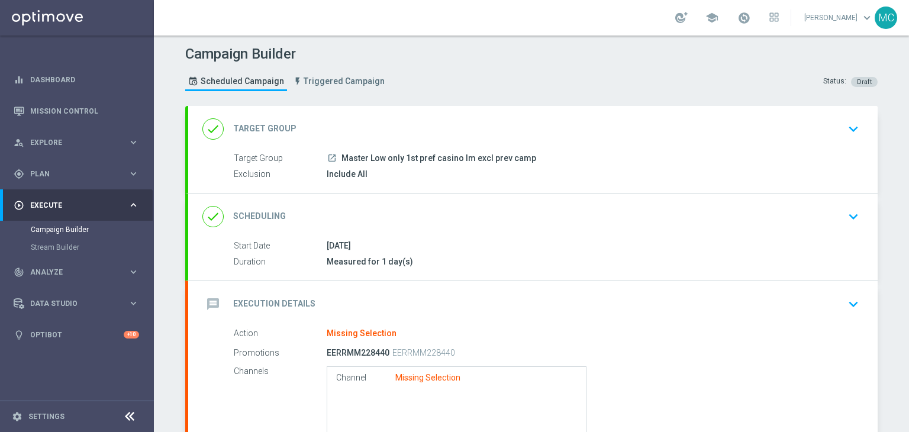
click at [485, 126] on div "done Target Group keyboard_arrow_down" at bounding box center [532, 129] width 661 height 22
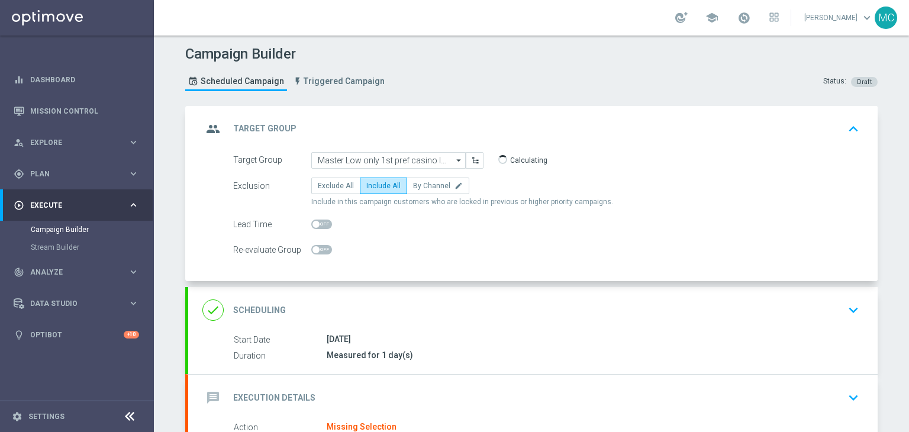
click at [537, 314] on div "done Scheduling keyboard_arrow_down" at bounding box center [532, 310] width 661 height 22
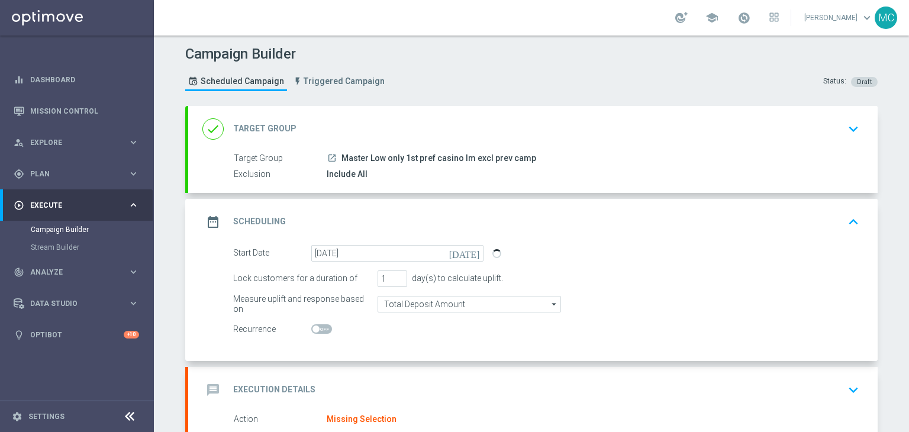
click at [570, 140] on div "done Target Group keyboard_arrow_down" at bounding box center [532, 129] width 689 height 46
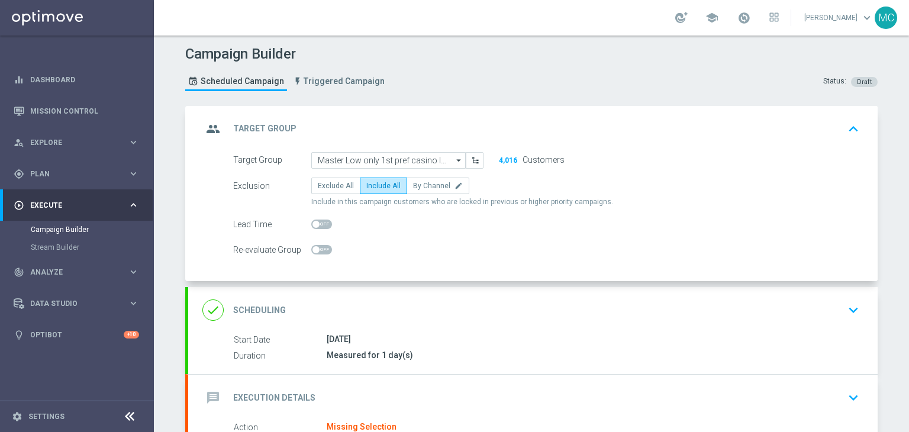
scroll to position [124, 0]
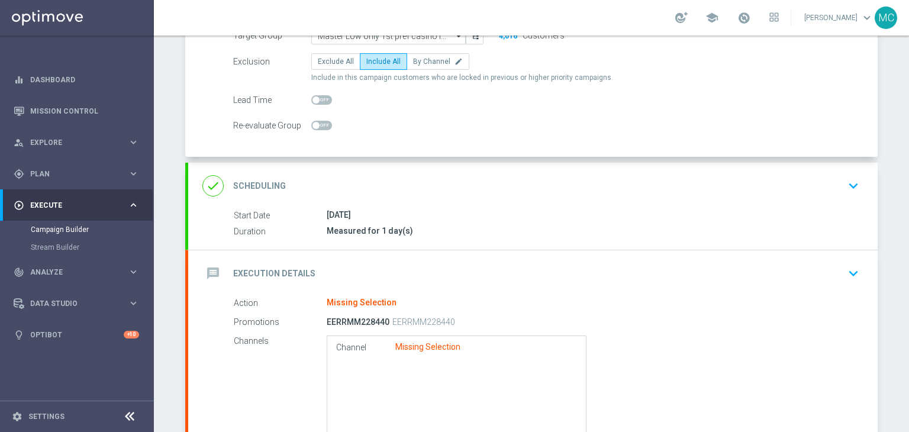
click at [554, 182] on div "done Scheduling keyboard_arrow_down" at bounding box center [532, 186] width 661 height 22
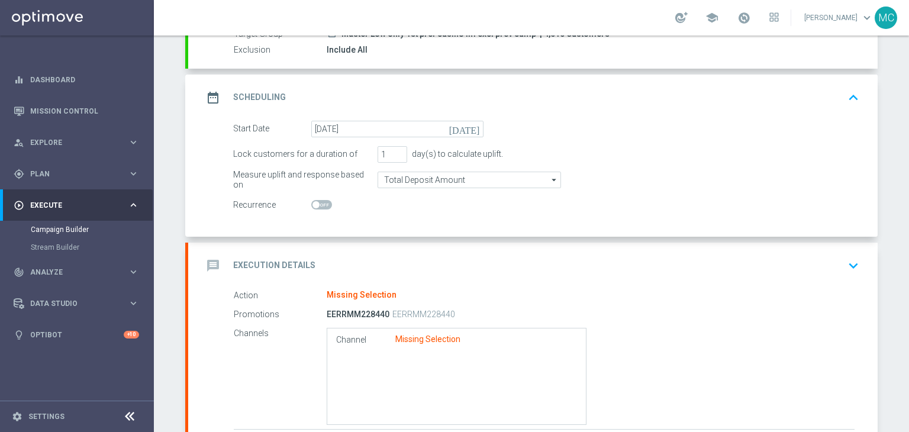
scroll to position [161, 0]
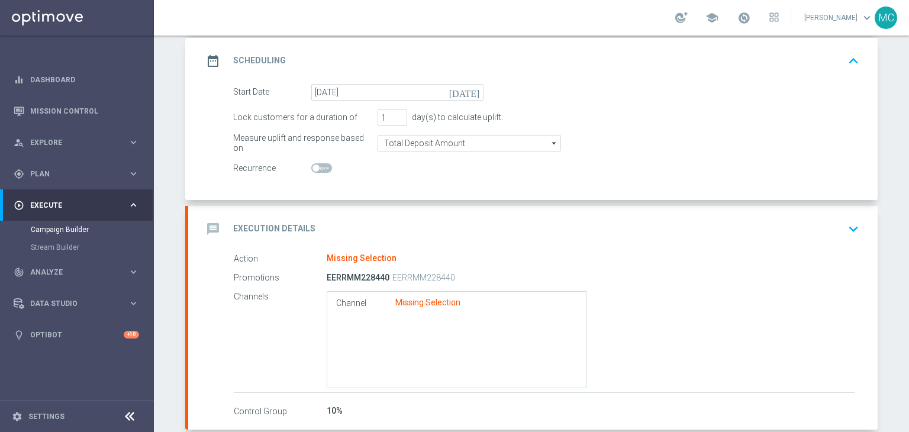
click at [506, 223] on div "message Execution Details keyboard_arrow_down" at bounding box center [532, 229] width 661 height 22
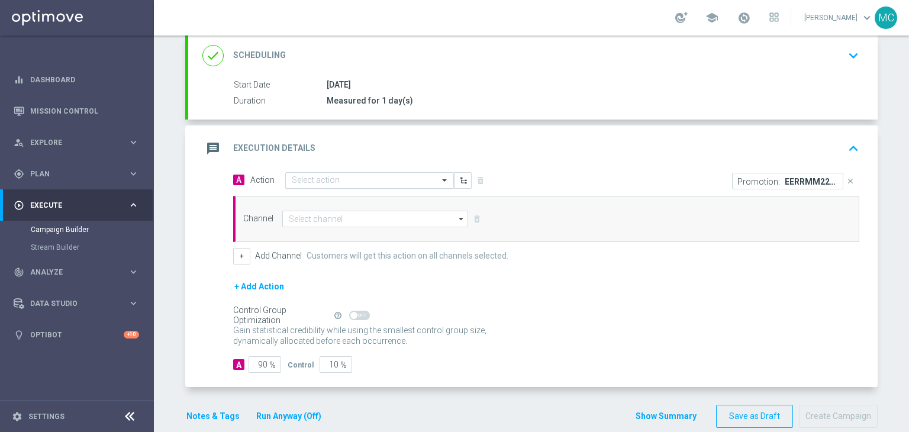
click at [388, 182] on input "text" at bounding box center [358, 181] width 132 height 10
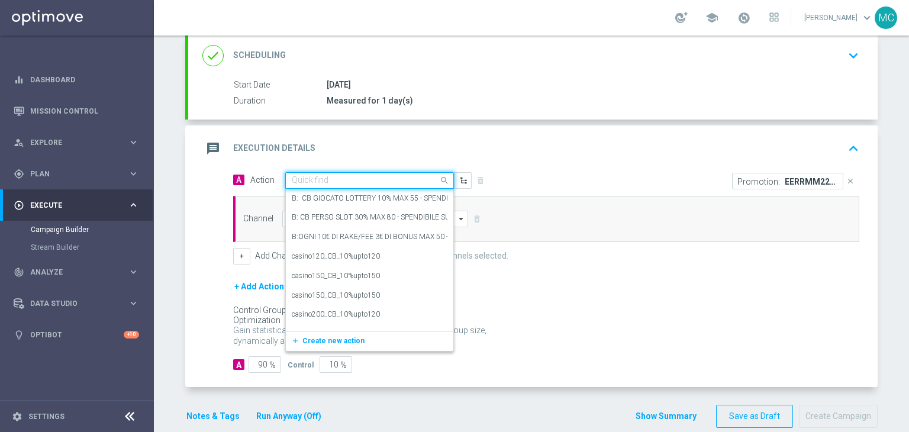
paste input "BF 5€ SPORT GEV E VIRTUAL"
type input "BF 5€ SPORT GEV E VIRTUAL"
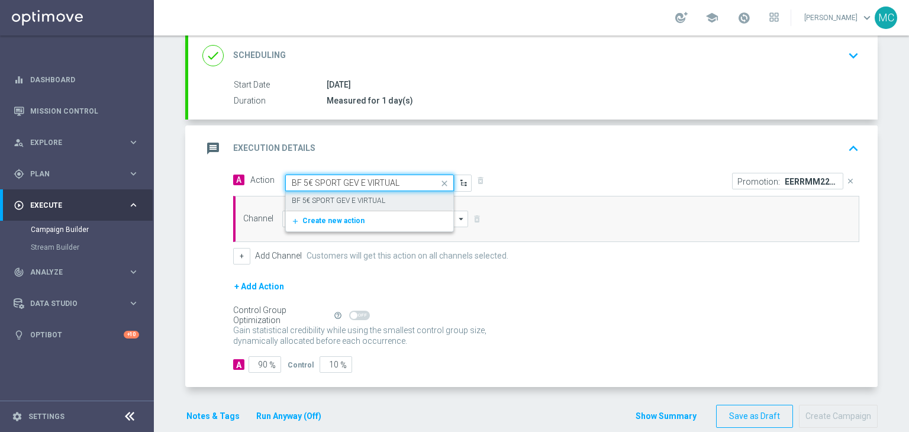
click at [411, 197] on div "BF 5€ SPORT GEV E VIRTUAL edit" at bounding box center [370, 201] width 156 height 20
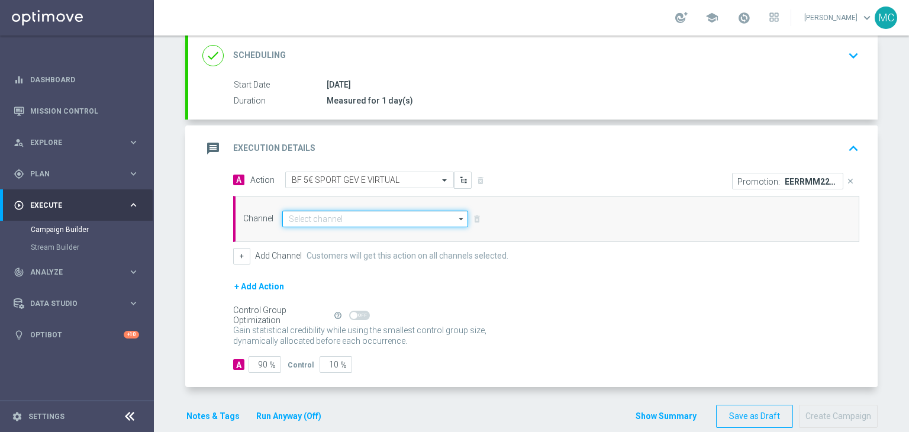
click at [372, 218] on input at bounding box center [375, 219] width 186 height 17
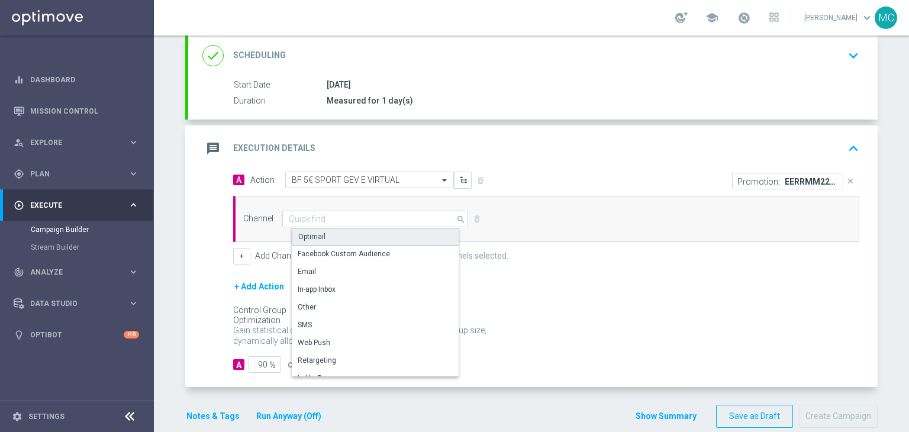
click at [360, 233] on div "Optimail" at bounding box center [380, 237] width 176 height 18
type input "Optimail"
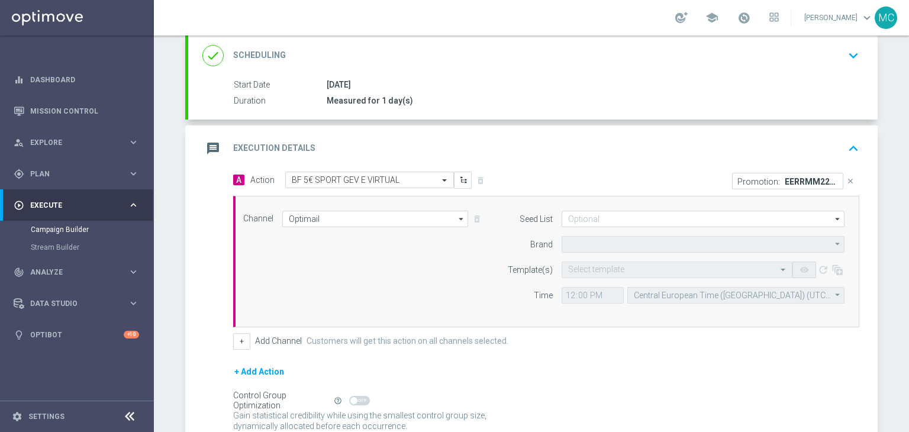
type input "Sisal Marketing"
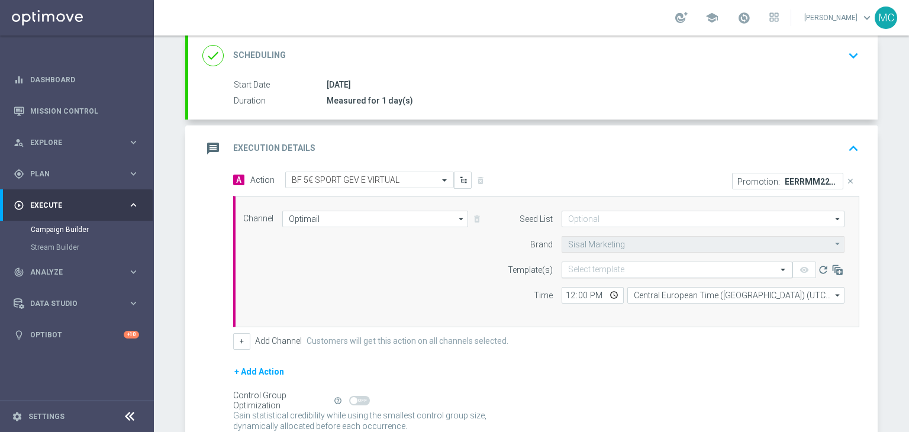
click at [575, 269] on input "text" at bounding box center [665, 270] width 194 height 10
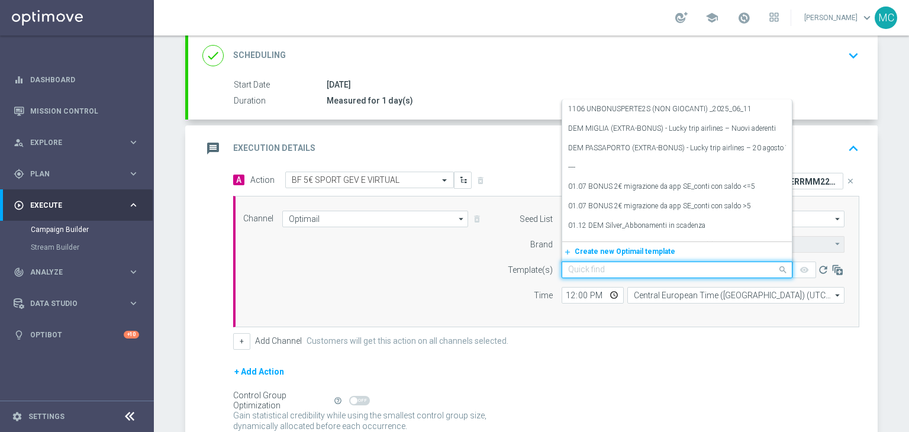
paste input "5BONUS110825 - [DATE]"
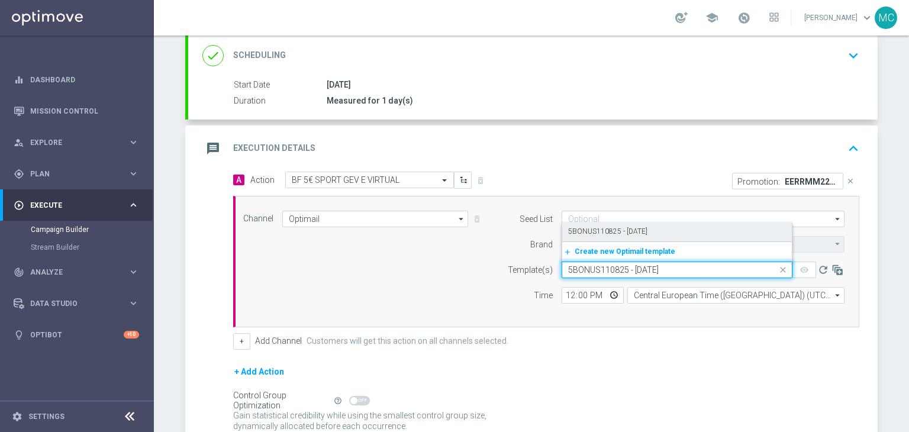
click at [585, 231] on label "5BONUS110825 - [DATE]" at bounding box center [607, 232] width 79 height 10
type input "5BONUS110825 - [DATE]"
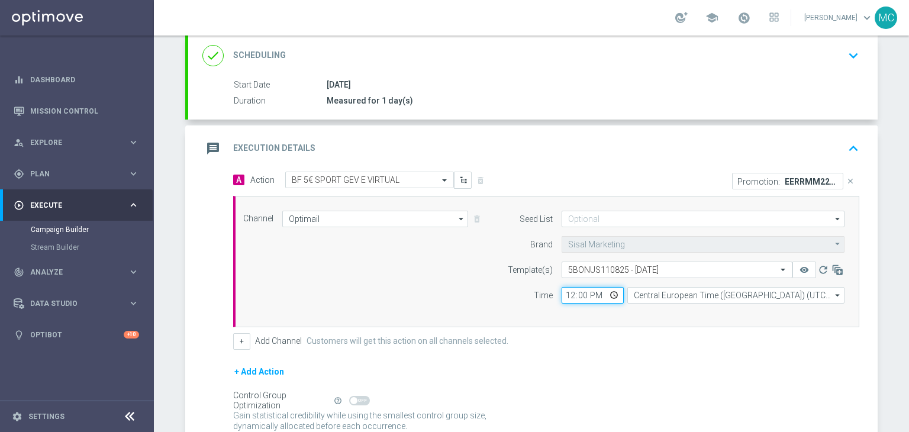
click at [567, 298] on input "12:00" at bounding box center [592, 295] width 62 height 17
type input "19:30"
click at [589, 346] on div "+ Add Channel Customers will get this action on all channels selected." at bounding box center [546, 341] width 626 height 17
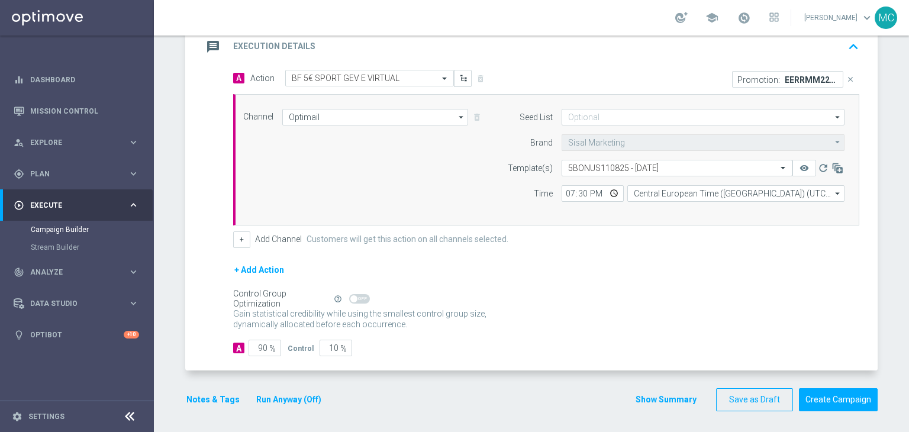
click at [662, 395] on button "Show Summary" at bounding box center [666, 400] width 62 height 14
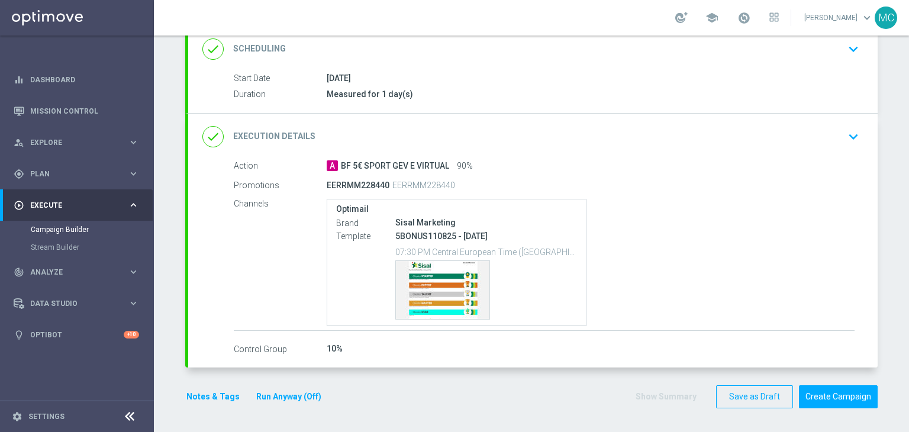
scroll to position [166, 0]
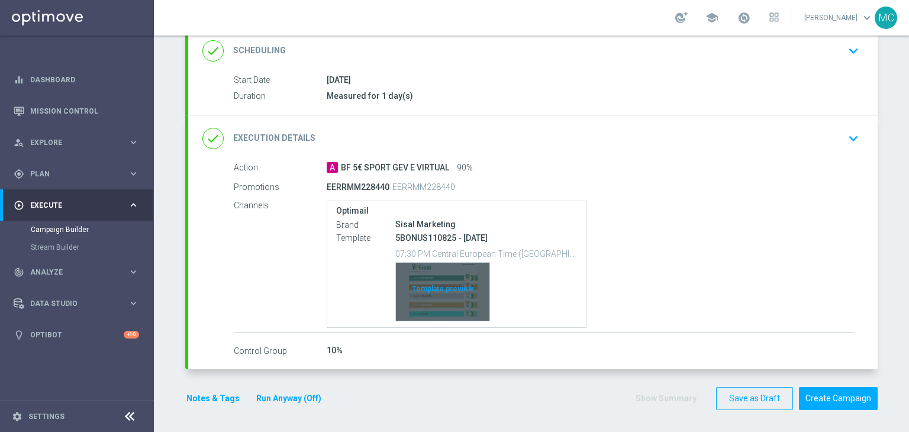
click at [460, 296] on div "Template preview" at bounding box center [442, 292] width 93 height 58
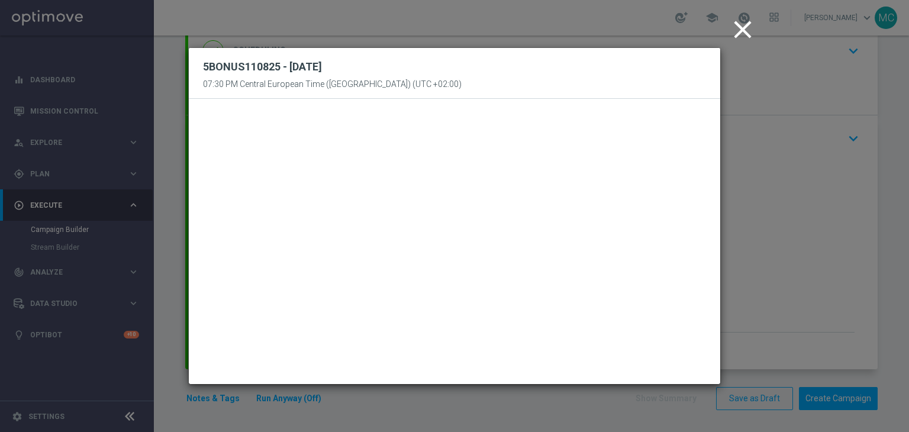
click at [737, 31] on icon "close" at bounding box center [743, 30] width 30 height 30
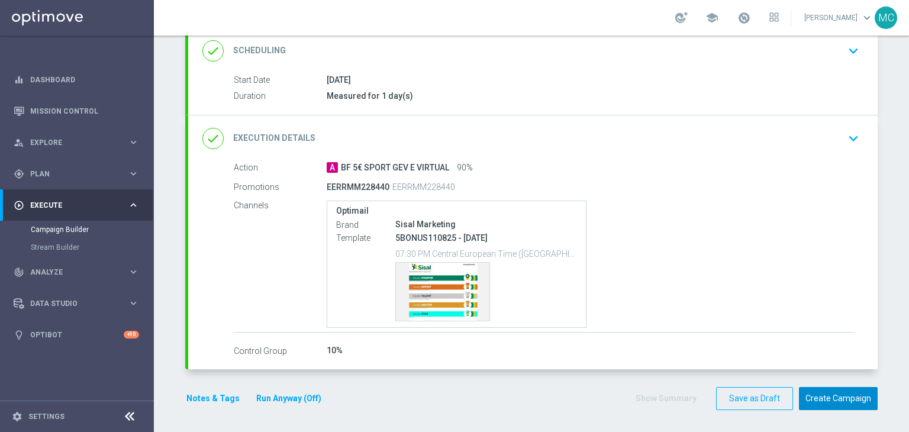
click at [822, 389] on button "Create Campaign" at bounding box center [838, 398] width 79 height 23
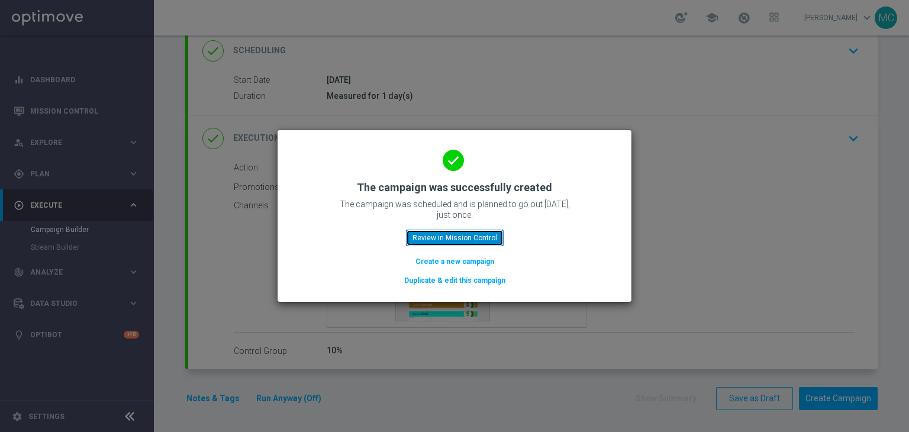
click at [483, 238] on button "Review in Mission Control" at bounding box center [455, 238] width 98 height 17
